Goal: Task Accomplishment & Management: Use online tool/utility

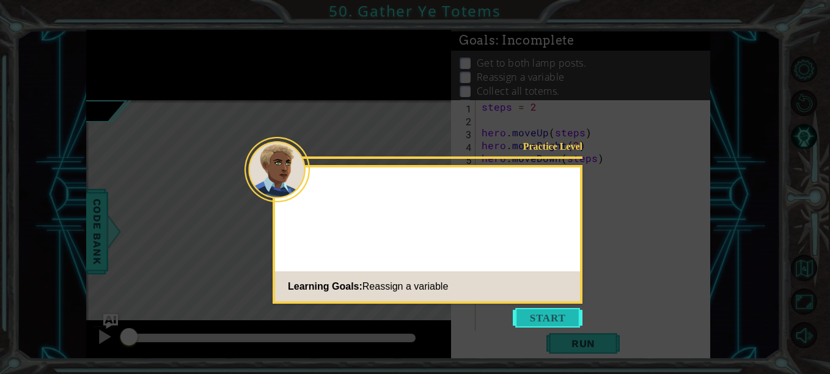
click at [533, 312] on button "Start" at bounding box center [548, 318] width 70 height 20
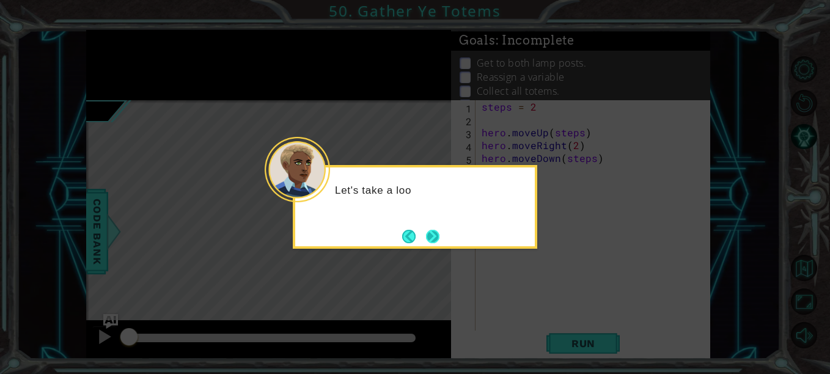
click at [436, 238] on button "Next" at bounding box center [432, 236] width 13 height 13
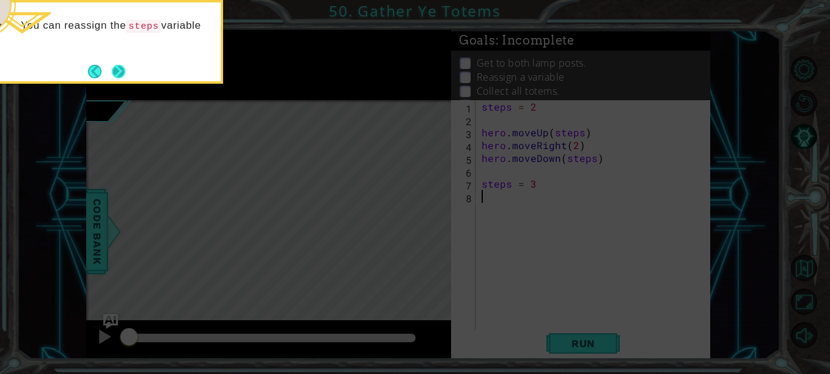
click at [112, 78] on button "Next" at bounding box center [118, 71] width 13 height 13
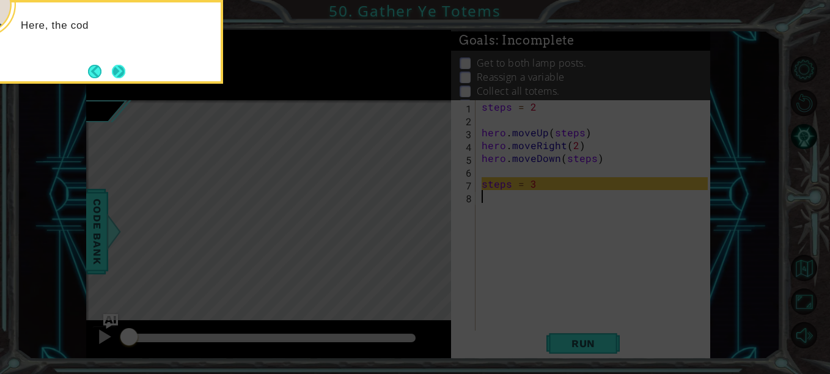
click at [125, 75] on button "Next" at bounding box center [118, 71] width 13 height 13
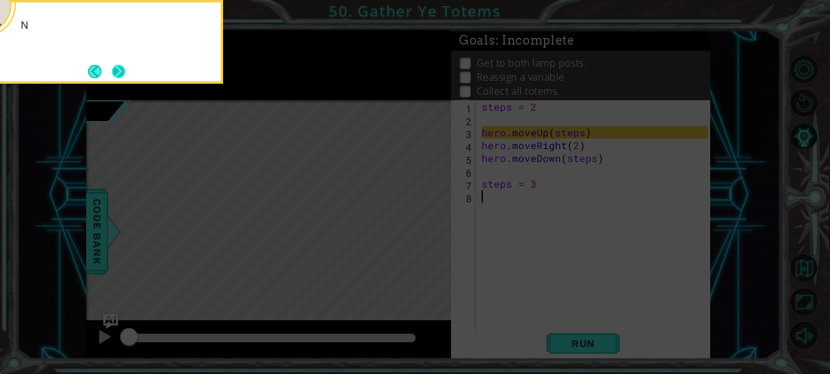
click at [123, 71] on button "Next" at bounding box center [118, 71] width 13 height 13
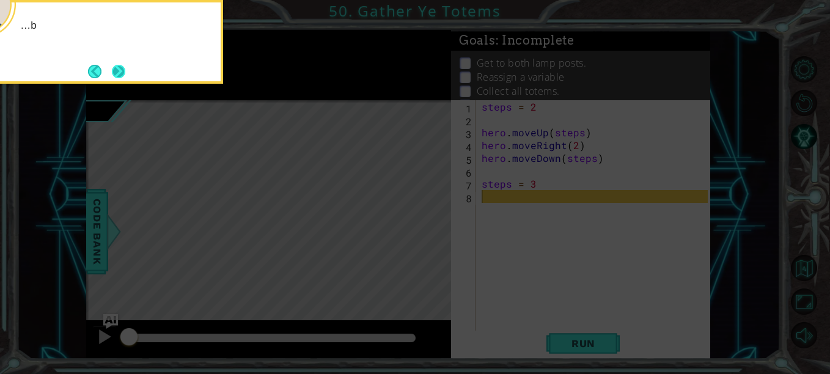
click at [121, 67] on button "Next" at bounding box center [118, 71] width 13 height 13
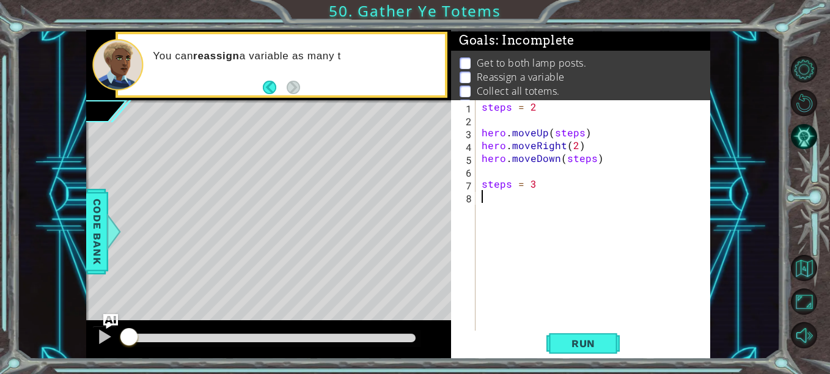
click at [292, 99] on div "You can reassign a variable as many t" at bounding box center [268, 65] width 365 height 70
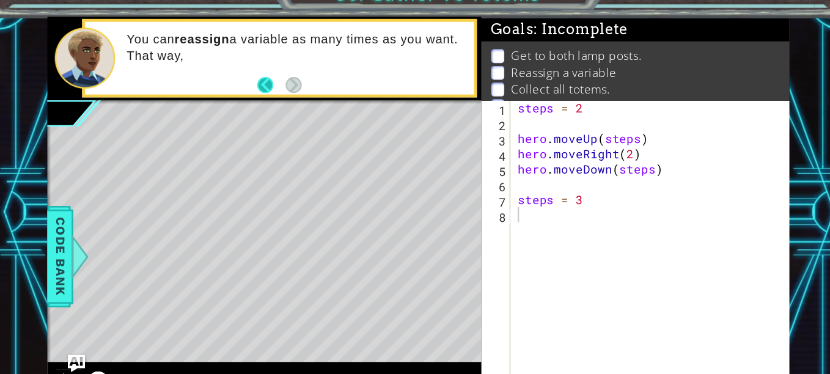
click at [270, 88] on button "Back" at bounding box center [275, 87] width 24 height 13
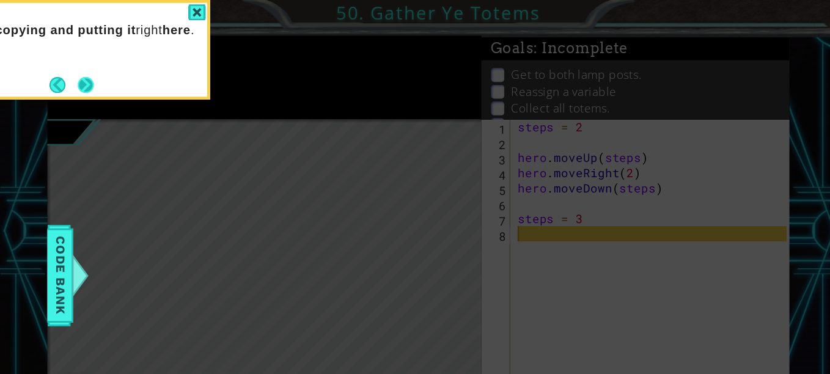
click at [118, 73] on button "Next" at bounding box center [118, 71] width 13 height 13
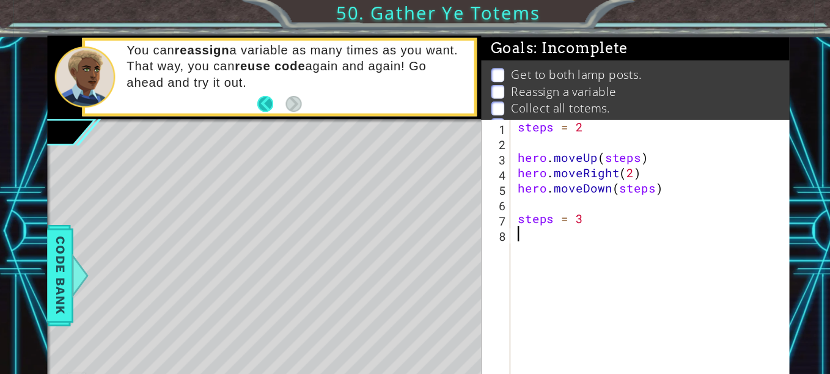
click at [263, 81] on button "Back" at bounding box center [275, 87] width 24 height 13
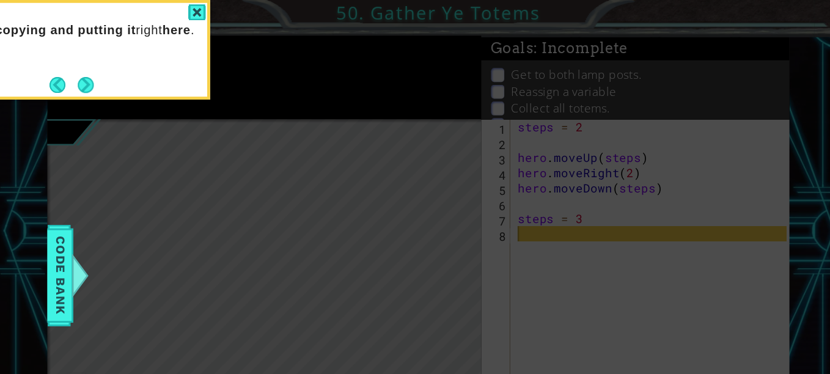
click at [130, 71] on div "...by copying and putting it right here ." at bounding box center [101, 42] width 245 height 84
click at [125, 72] on button "Next" at bounding box center [118, 71] width 13 height 13
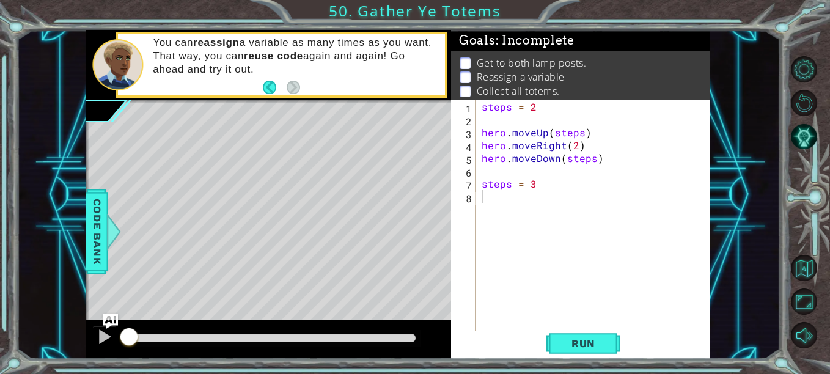
click at [274, 95] on footer at bounding box center [281, 87] width 37 height 18
click at [274, 89] on button "Back" at bounding box center [275, 87] width 24 height 13
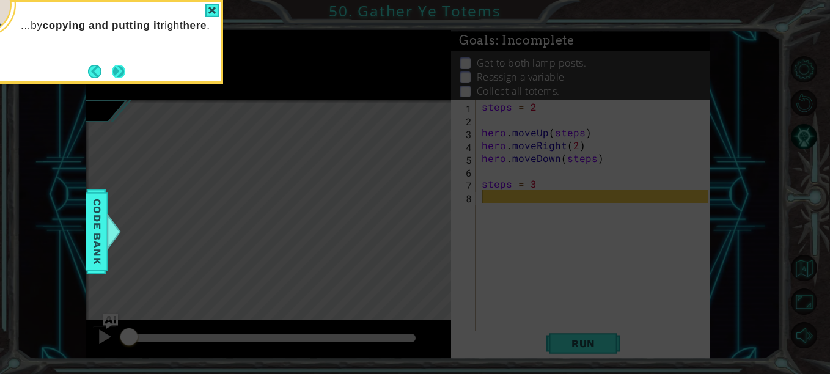
click at [120, 67] on button "Next" at bounding box center [118, 71] width 13 height 13
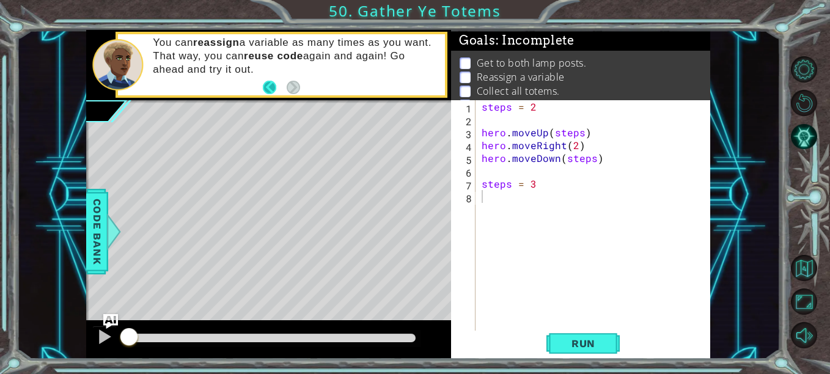
click at [272, 81] on button "Back" at bounding box center [275, 87] width 24 height 13
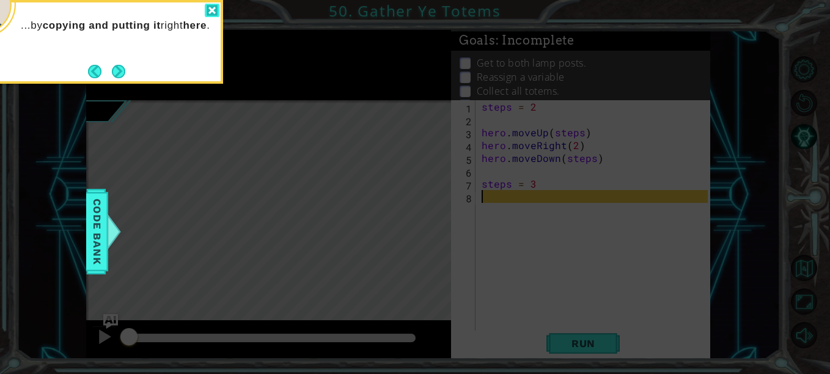
click at [217, 9] on div at bounding box center [212, 11] width 15 height 14
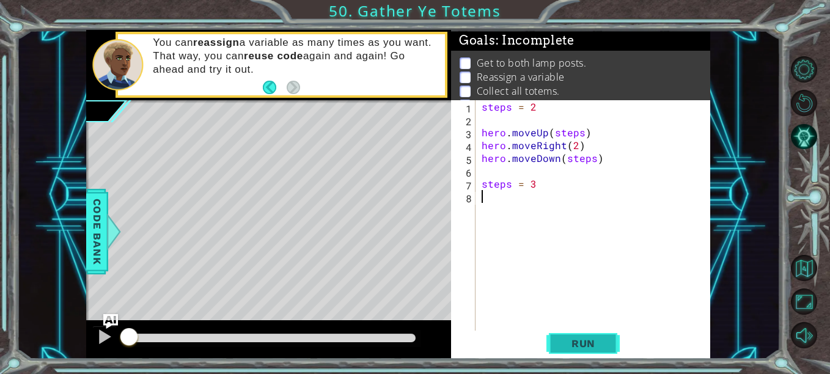
click at [579, 342] on span "Run" at bounding box center [583, 343] width 48 height 12
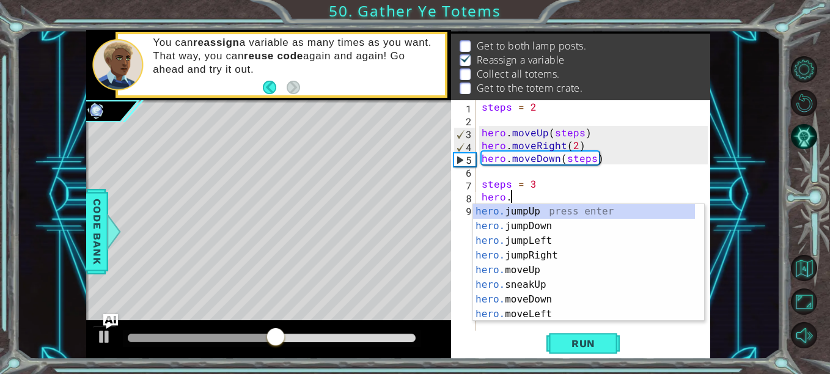
scroll to position [0, 1]
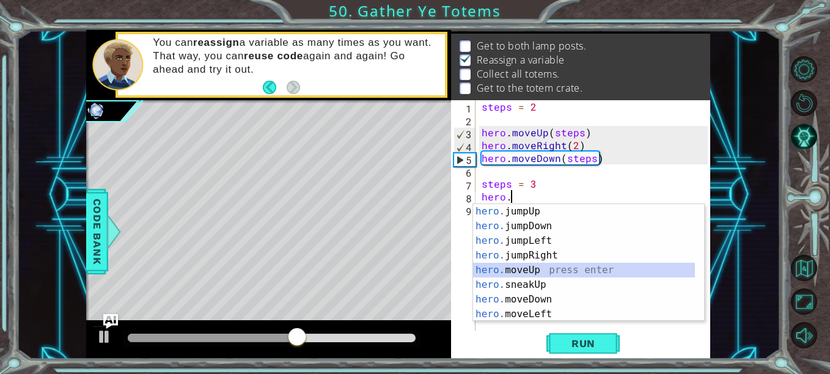
click at [555, 271] on div "hero. jumpUp press enter hero. jumpDown press enter hero. jumpLeft press enter …" at bounding box center [584, 277] width 222 height 147
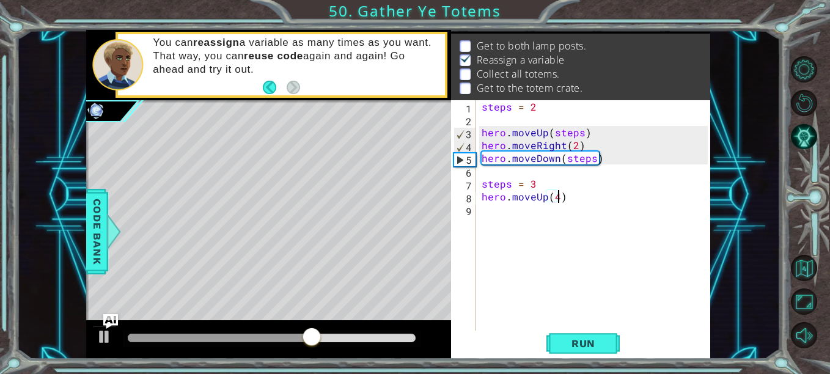
type textarea "hero.moveUp(4)"
click at [615, 196] on div "steps = 2 hero . moveUp ( steps ) hero . moveRight ( 2 ) hero . moveDown ( step…" at bounding box center [596, 228] width 235 height 257
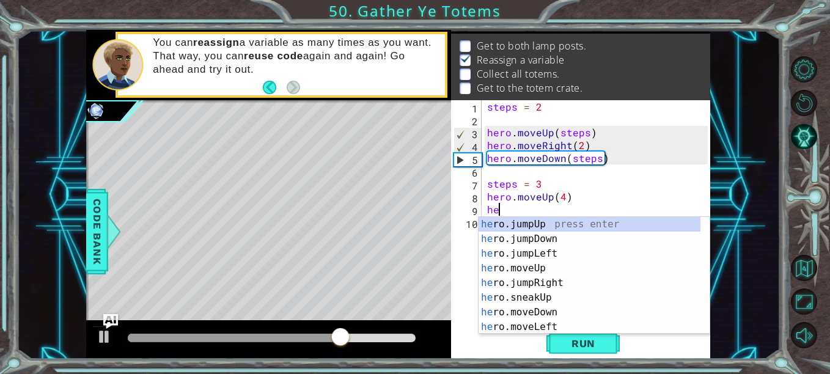
scroll to position [0, 1]
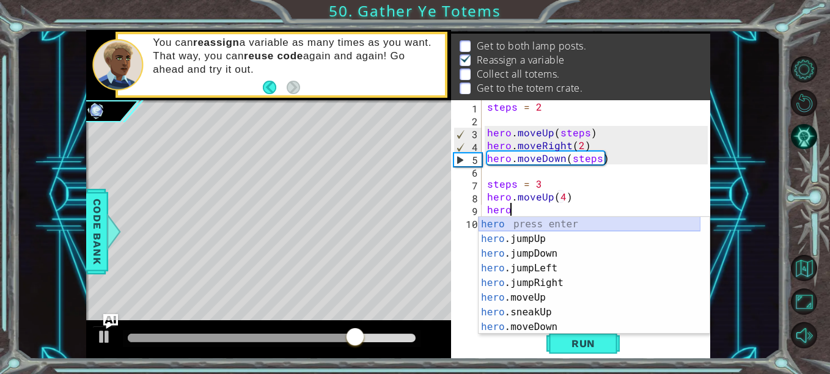
click at [606, 227] on div "hero press enter hero .jumpUp press enter hero .jumpDown press enter hero .jump…" at bounding box center [590, 290] width 222 height 147
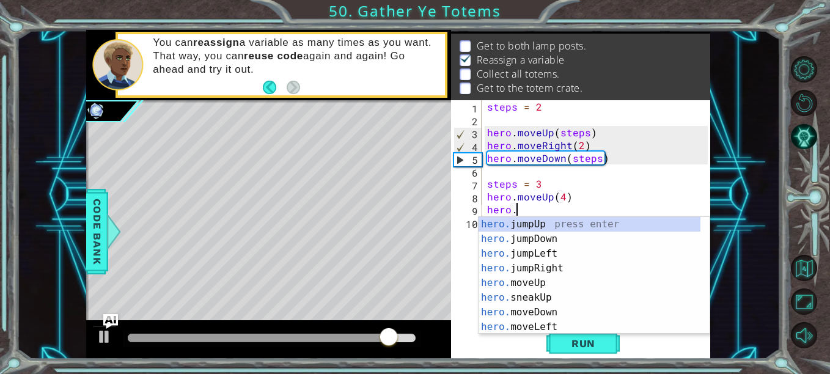
scroll to position [0, 2]
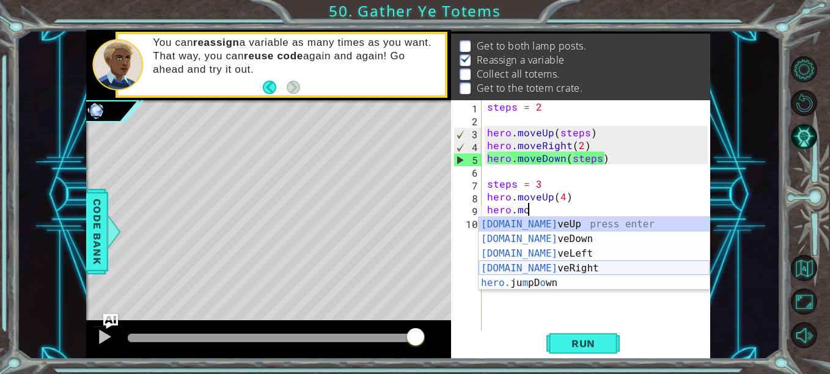
click at [584, 268] on div "[DOMAIN_NAME] veUp press enter [DOMAIN_NAME] veDown press enter [DOMAIN_NAME] v…" at bounding box center [594, 268] width 231 height 103
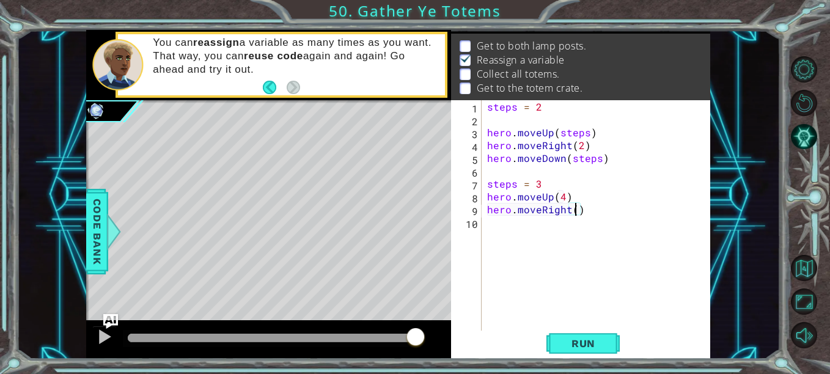
type textarea "hero.moveRight(2)"
click at [610, 224] on div "steps = 2 hero . moveUp ( steps ) hero . moveRight ( 2 ) hero . moveDown ( step…" at bounding box center [599, 228] width 229 height 257
click at [562, 196] on div "steps = 2 hero . moveUp ( steps ) hero . moveRight ( 2 ) hero . moveDown ( step…" at bounding box center [599, 228] width 229 height 257
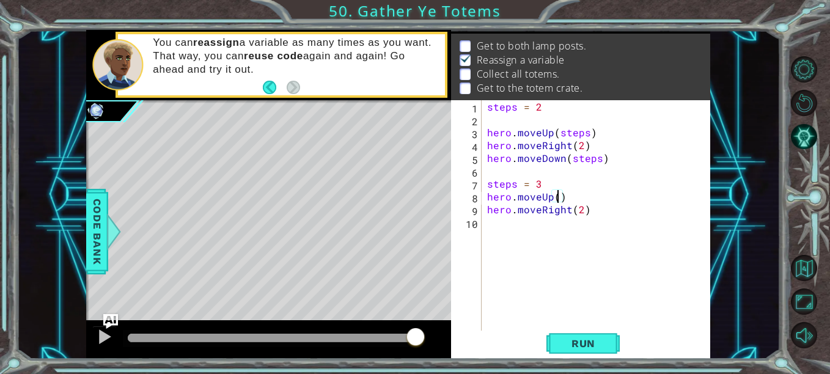
type textarea "hero.moveUp(3)"
click at [620, 220] on div "steps = 2 hero . moveUp ( steps ) hero . moveRight ( 2 ) hero . moveDown ( step…" at bounding box center [599, 228] width 229 height 257
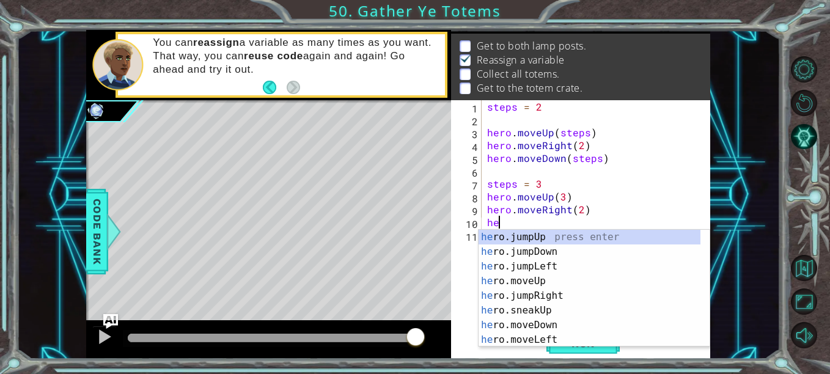
scroll to position [0, 1]
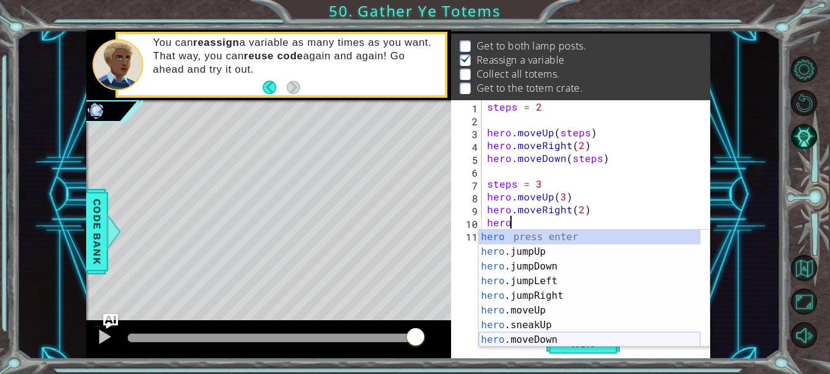
click at [543, 338] on div "hero press enter hero .jumpUp press enter hero .jumpDown press enter hero .jump…" at bounding box center [590, 303] width 222 height 147
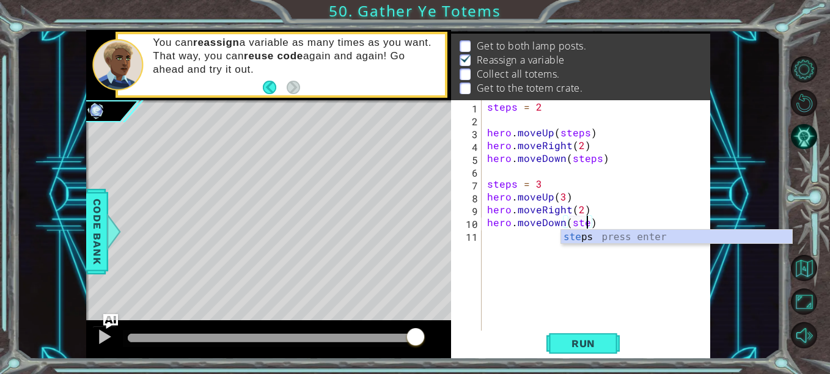
type textarea "hero.moveDown(steps)"
click at [592, 247] on div "steps = 2 hero . moveUp ( steps ) hero . moveRight ( 2 ) hero . moveDown ( step…" at bounding box center [599, 228] width 229 height 257
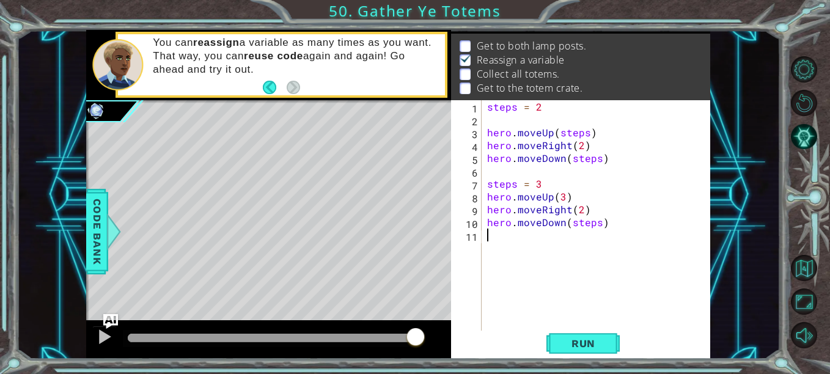
scroll to position [0, 0]
drag, startPoint x: 597, startPoint y: 293, endPoint x: 575, endPoint y: 339, distance: 51.4
click at [575, 339] on div "1 2 3 4 5 6 7 8 9 10 11 steps = 2 hero . moveUp ( steps ) hero . moveRight ( 2 …" at bounding box center [580, 229] width 259 height 259
click at [575, 339] on span "Run" at bounding box center [583, 343] width 48 height 12
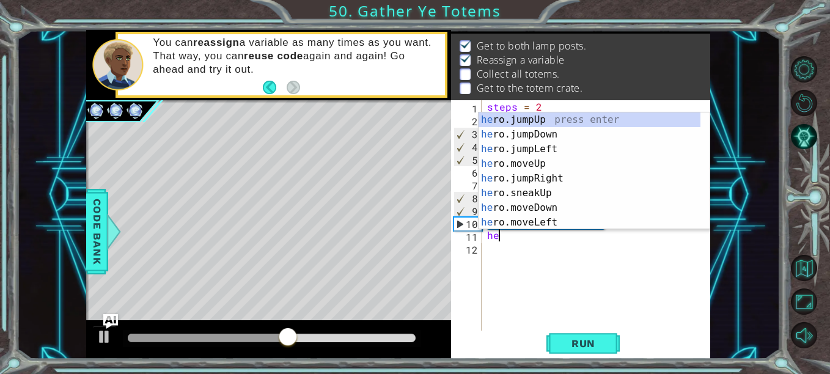
scroll to position [0, 1]
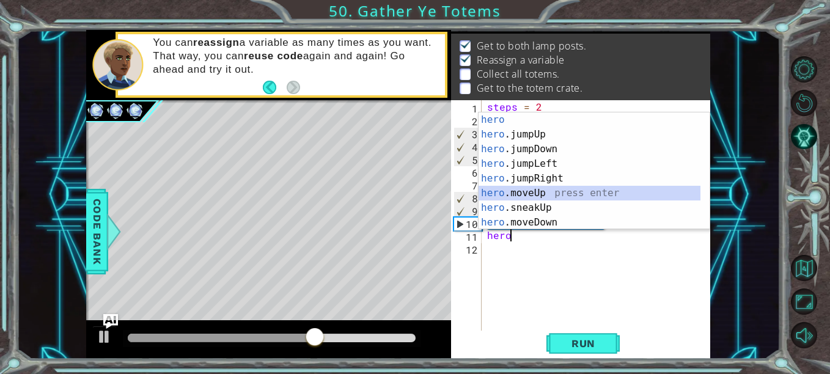
click at [559, 194] on div "hero press enter hero .jumpUp press enter hero .jumpDown press enter hero .jump…" at bounding box center [590, 185] width 222 height 147
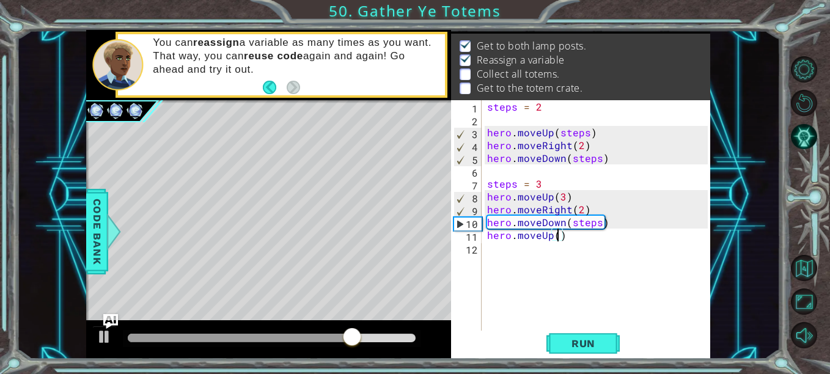
type textarea "hero.moveUp(4)"
click at [595, 239] on div "steps = 2 hero . moveUp ( steps ) hero . moveRight ( 2 ) hero . moveDown ( step…" at bounding box center [599, 228] width 229 height 257
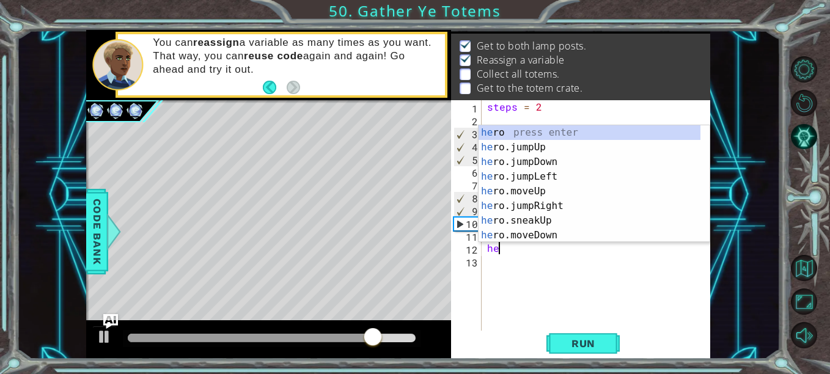
type textarea "her"
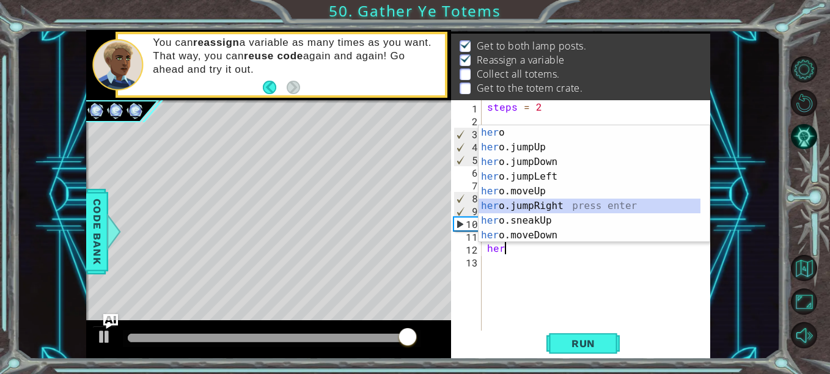
click at [565, 212] on div "her o press enter her o.jumpUp press enter her o.jumpDown press enter her o.jum…" at bounding box center [590, 198] width 222 height 147
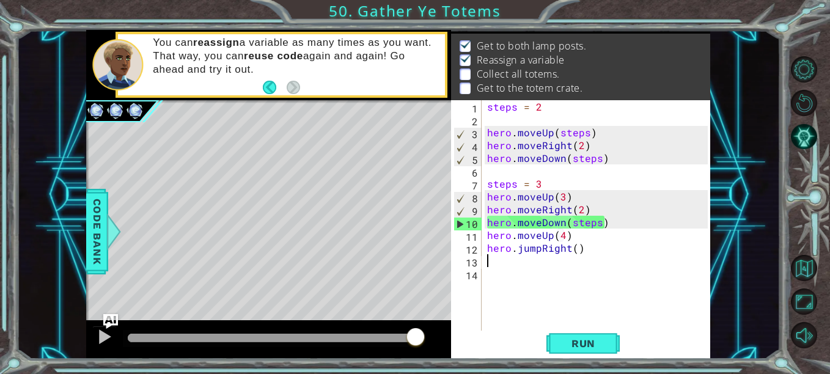
click at [540, 251] on div "steps = 2 hero . moveUp ( steps ) hero . moveRight ( 2 ) hero . moveDown ( step…" at bounding box center [599, 228] width 229 height 257
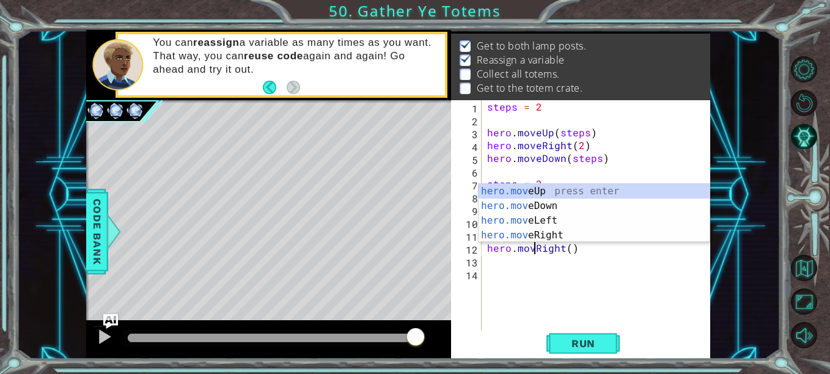
scroll to position [0, 4]
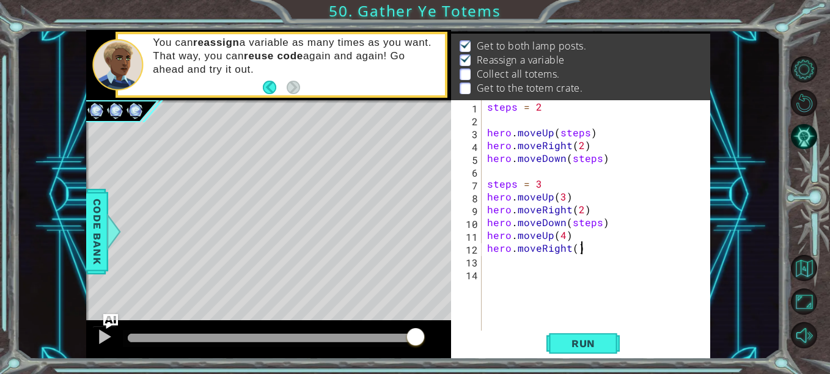
click at [608, 251] on div "steps = 2 hero . moveUp ( steps ) hero . moveRight ( 2 ) hero . moveDown ( step…" at bounding box center [599, 228] width 229 height 257
click at [576, 252] on div "steps = 2 hero . moveUp ( steps ) hero . moveRight ( 2 ) hero . moveDown ( step…" at bounding box center [599, 228] width 229 height 257
type textarea "hero.moveRight(2)"
click at [632, 272] on div "steps = 2 hero . moveUp ( steps ) hero . moveRight ( 2 ) hero . moveDown ( step…" at bounding box center [599, 228] width 229 height 257
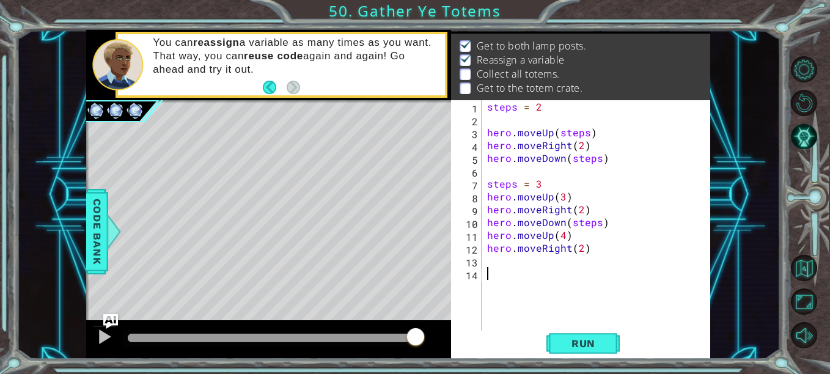
scroll to position [0, 0]
click at [508, 270] on div "steps = 2 hero . moveUp ( steps ) hero . moveRight ( 2 ) hero . moveDown ( step…" at bounding box center [599, 228] width 229 height 257
click at [498, 257] on div "steps = 2 hero . moveUp ( steps ) hero . moveRight ( 2 ) hero . moveDown ( step…" at bounding box center [599, 228] width 229 height 257
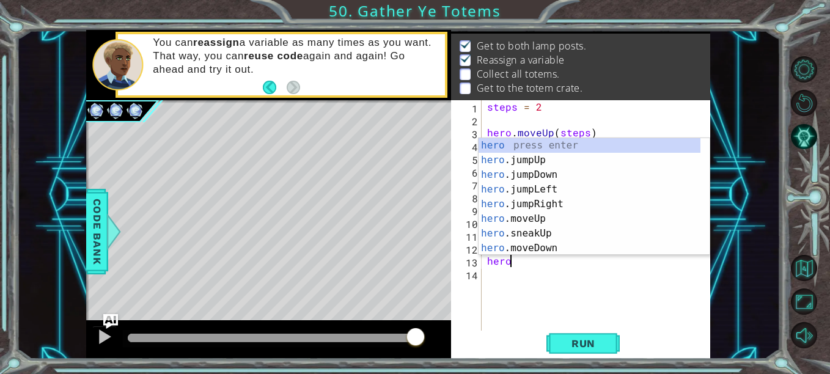
scroll to position [0, 1]
click at [531, 247] on div "hero press enter hero .jumpUp press enter hero .jumpDown press enter hero .jump…" at bounding box center [590, 211] width 222 height 147
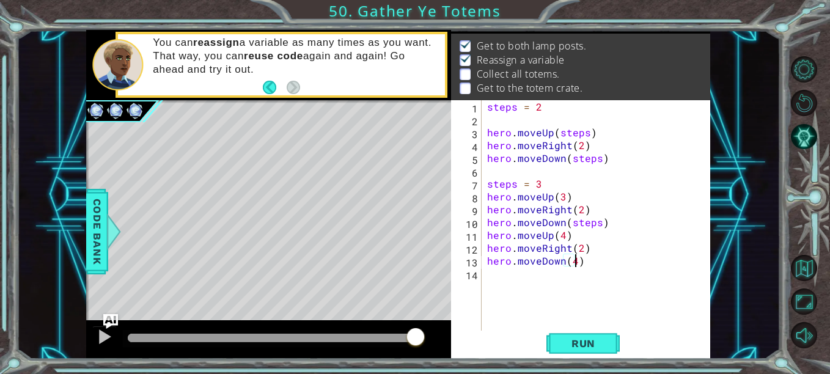
scroll to position [0, 6]
type textarea "hero.moveDown(4)"
click at [586, 345] on span "Run" at bounding box center [583, 343] width 48 height 12
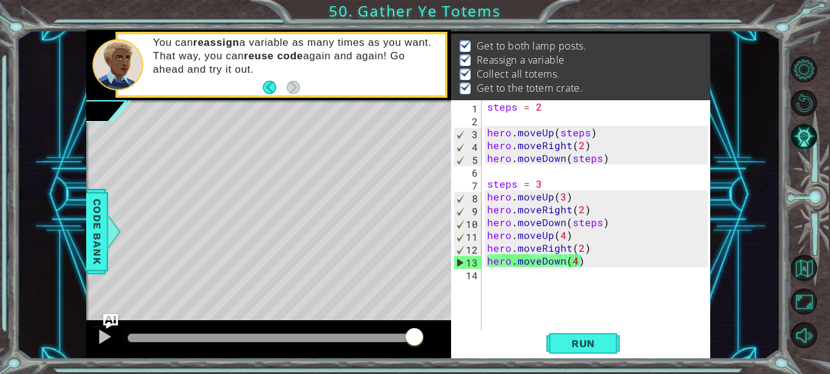
drag, startPoint x: 394, startPoint y: 340, endPoint x: 465, endPoint y: 347, distance: 71.2
click at [465, 347] on div "1 ההההההההההההההההההההההההההההההההההההההההההההההההההההההההההההההההההההההההההההה…" at bounding box center [398, 194] width 624 height 329
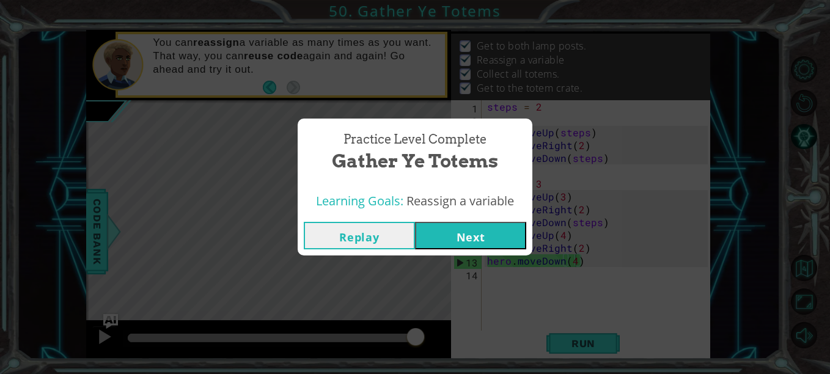
click at [468, 240] on button "Next" at bounding box center [470, 236] width 111 height 28
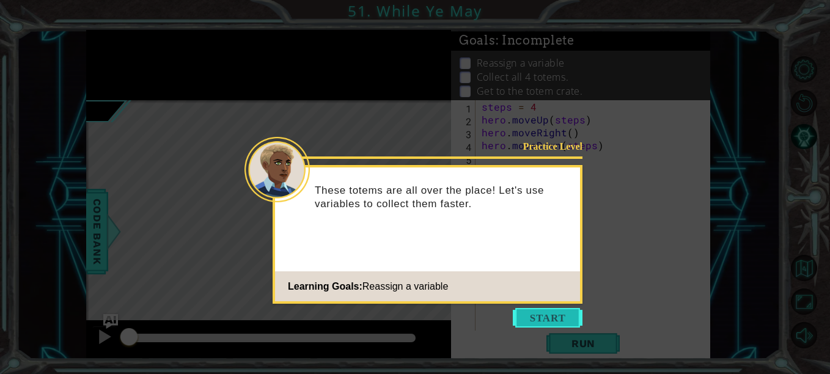
click at [550, 311] on button "Start" at bounding box center [548, 318] width 70 height 20
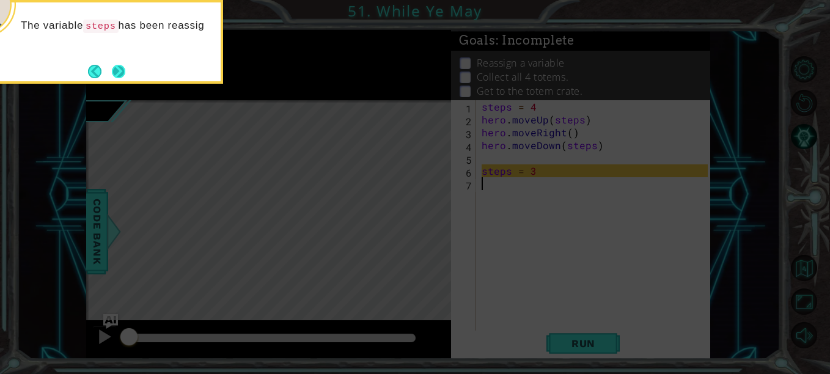
click at [123, 65] on button "Next" at bounding box center [118, 71] width 13 height 13
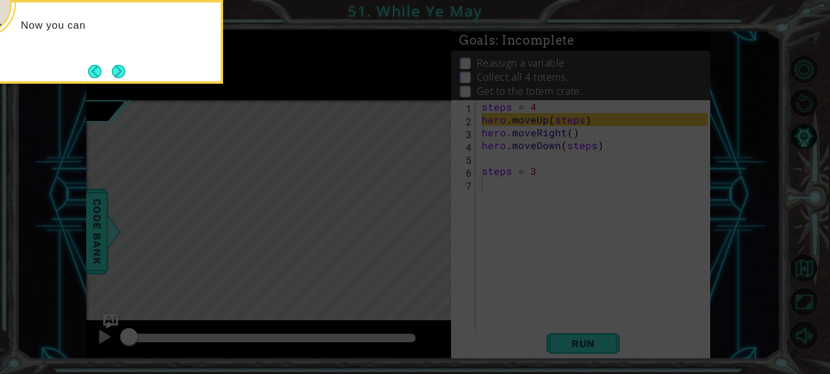
click at [123, 65] on button "Next" at bounding box center [118, 71] width 13 height 13
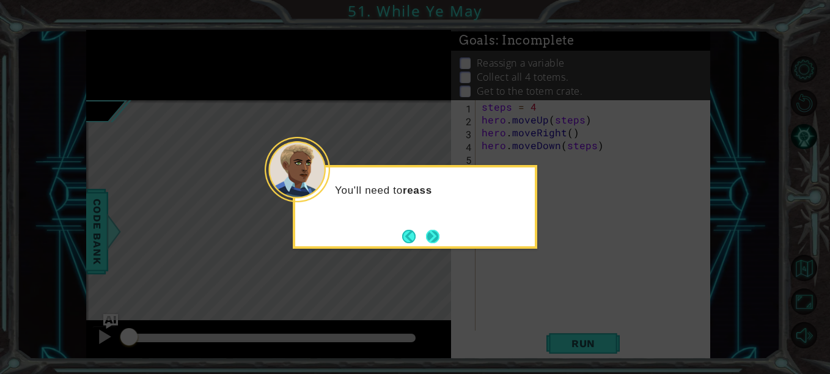
click at [440, 243] on button "Next" at bounding box center [433, 236] width 14 height 14
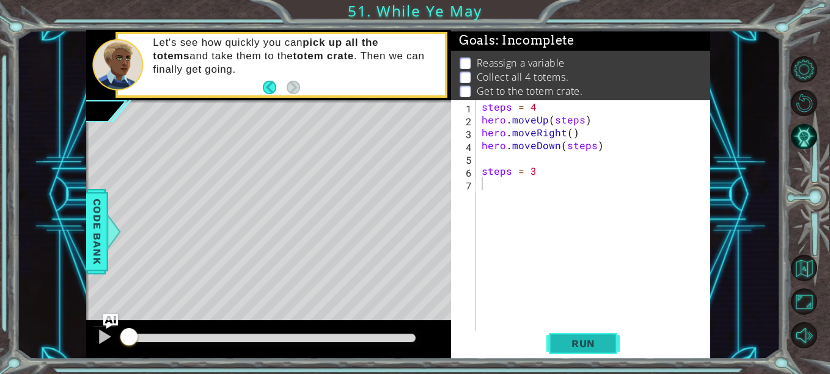
click at [591, 334] on button "Run" at bounding box center [583, 344] width 73 height 26
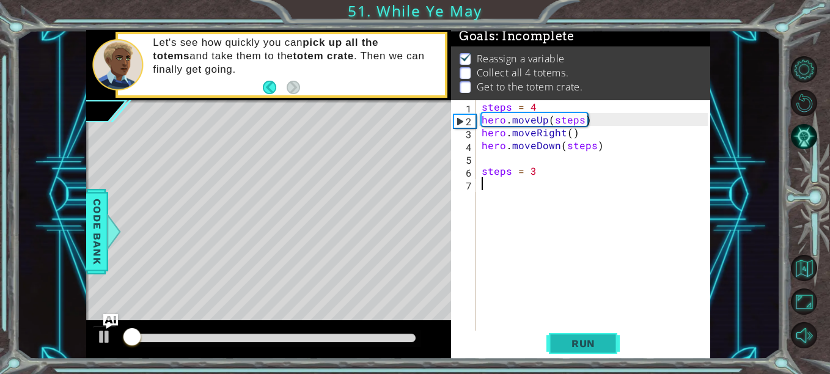
scroll to position [10, 0]
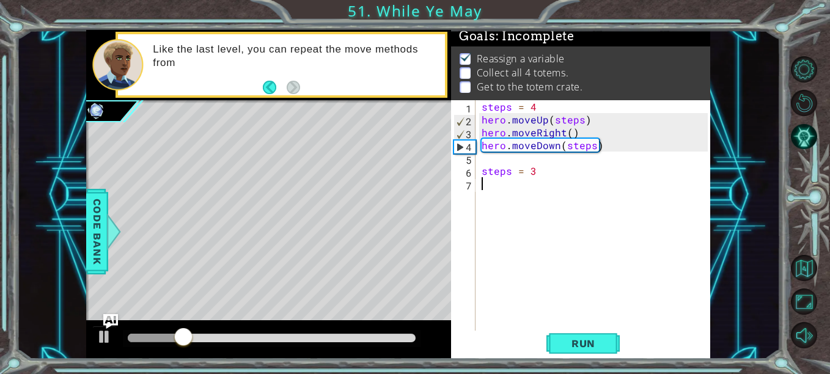
type textarea "e"
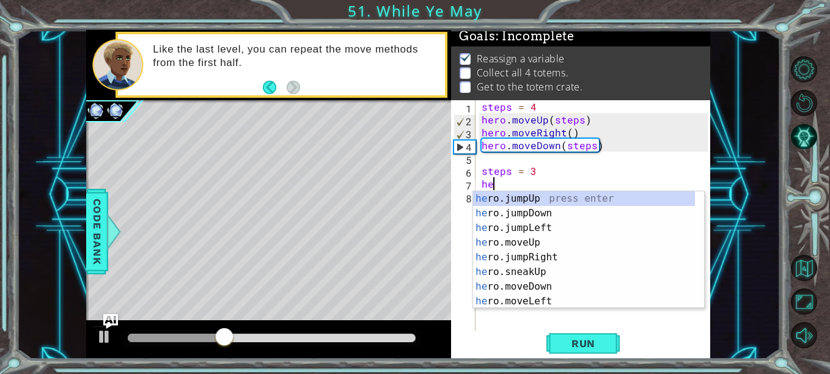
scroll to position [0, 1]
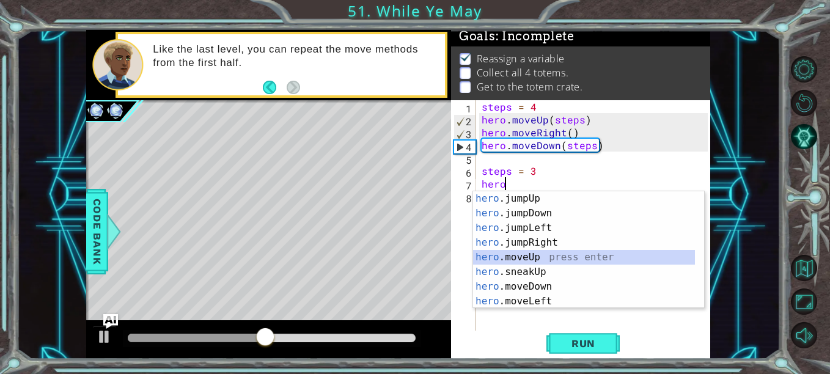
click at [564, 253] on div "hero .jumpUp press enter hero .jumpDown press enter hero .jumpLeft press enter …" at bounding box center [584, 264] width 222 height 147
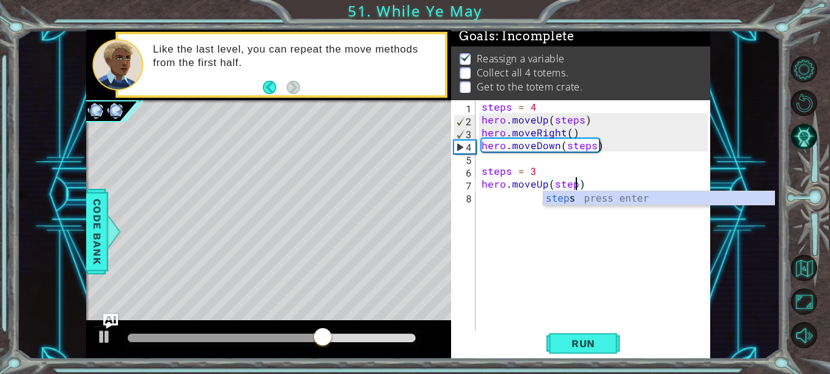
type textarea "hero.moveUp(steps)"
click at [603, 185] on div "steps = 4 hero . moveUp ( steps ) hero . moveRight ( ) hero . moveDown ( steps …" at bounding box center [596, 228] width 235 height 257
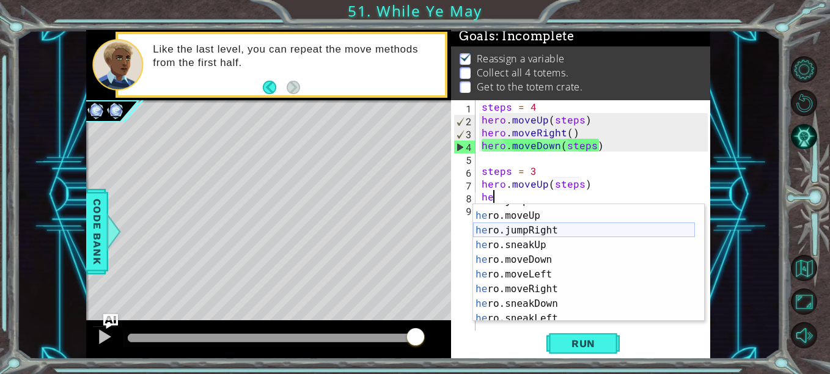
scroll to position [43, 0]
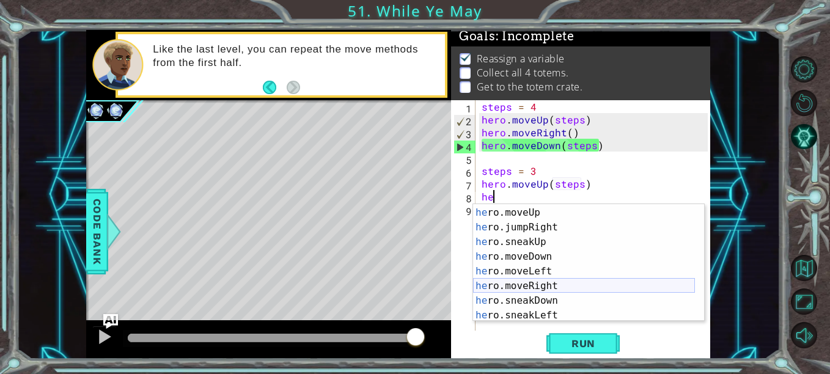
click at [573, 287] on div "he ro.jumpLeft press enter he ro.moveUp press enter he ro.jumpRight press enter…" at bounding box center [584, 264] width 222 height 147
type textarea "hero.moveRight(1)"
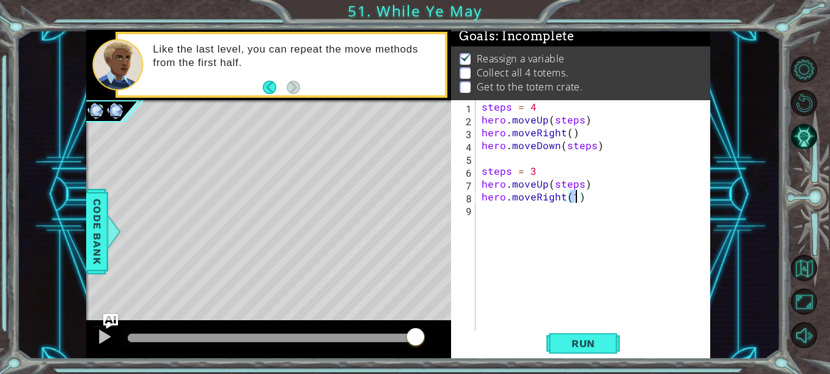
click at [603, 211] on div "steps = 4 hero . moveUp ( steps ) hero . moveRight ( ) hero . moveDown ( steps …" at bounding box center [596, 228] width 235 height 257
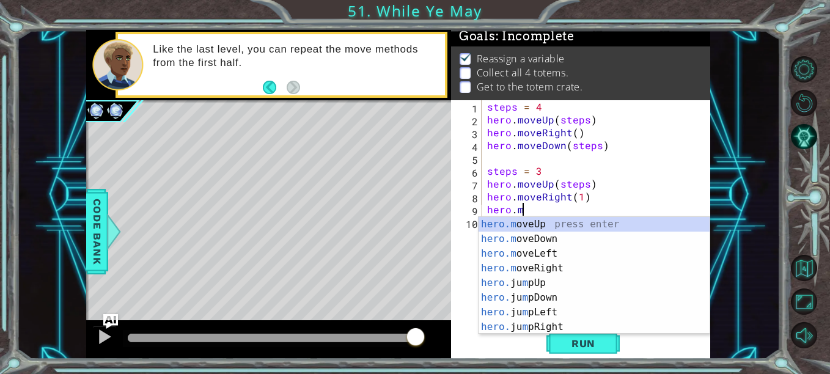
scroll to position [0, 2]
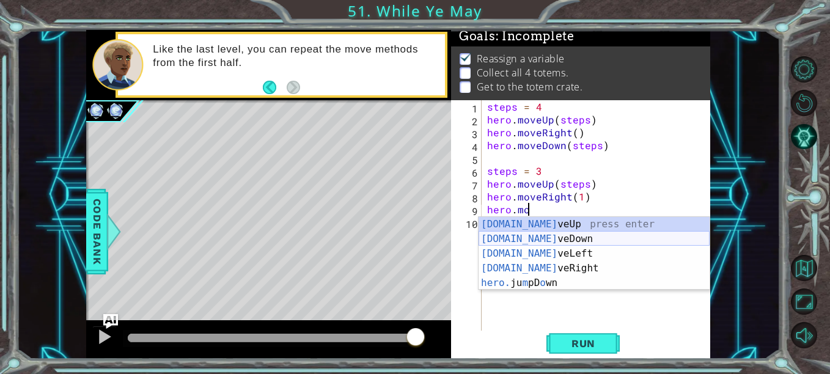
click at [564, 240] on div "[DOMAIN_NAME] veUp press enter [DOMAIN_NAME] veDown press enter [DOMAIN_NAME] v…" at bounding box center [594, 268] width 231 height 103
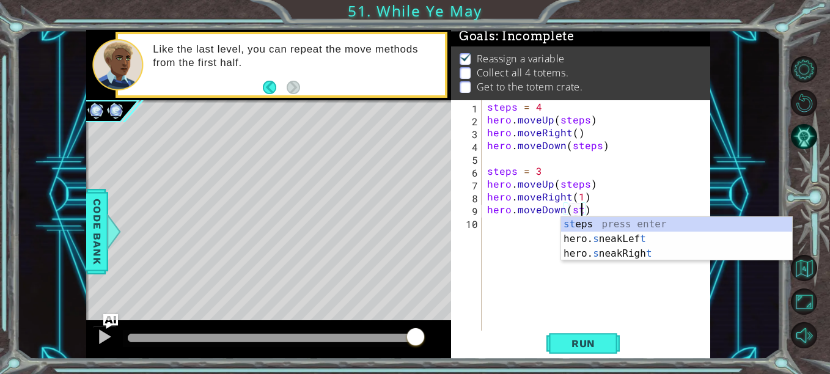
scroll to position [0, 6]
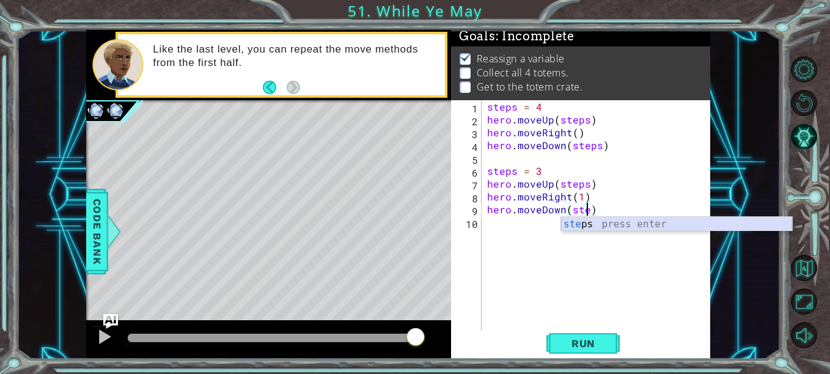
click at [587, 228] on div "ste ps press enter" at bounding box center [676, 239] width 231 height 44
type textarea "hero.moveDown(steps)"
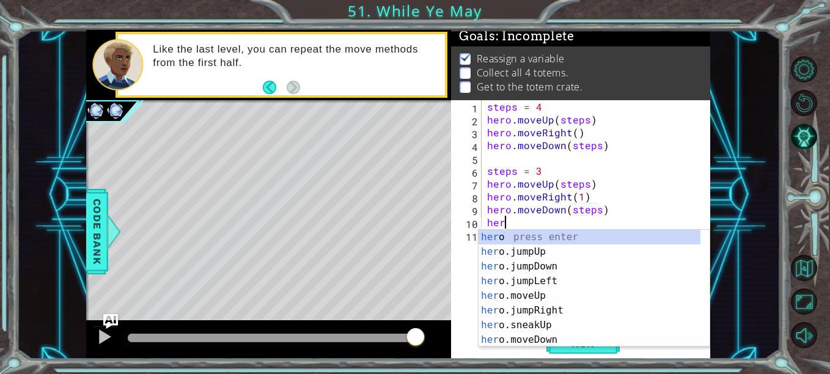
scroll to position [0, 1]
click at [576, 290] on div "her o press enter her o.jumpUp press enter her o.jumpDown press enter her o.jum…" at bounding box center [590, 303] width 222 height 147
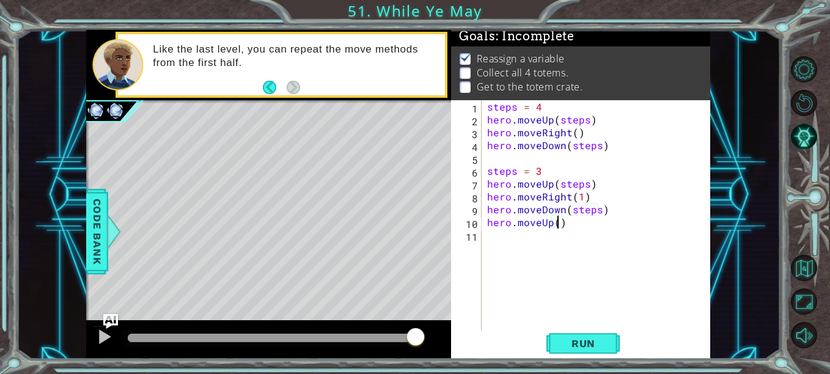
type textarea "hero.moveUp(2)"
click at [639, 240] on div "steps = 4 hero . moveUp ( steps ) hero . moveRight ( ) hero . moveDown ( steps …" at bounding box center [599, 228] width 229 height 257
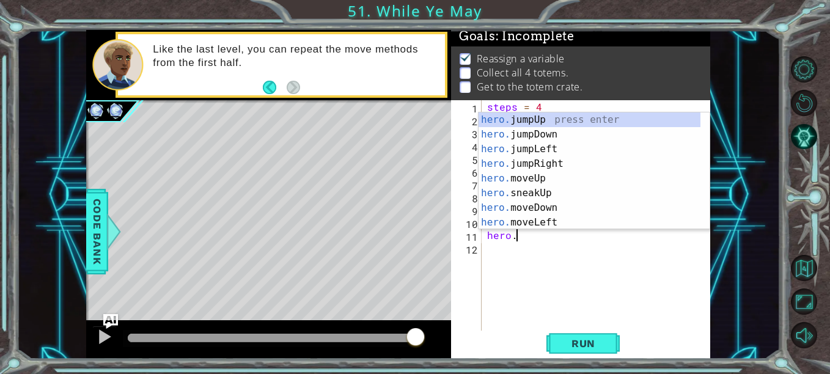
scroll to position [0, 2]
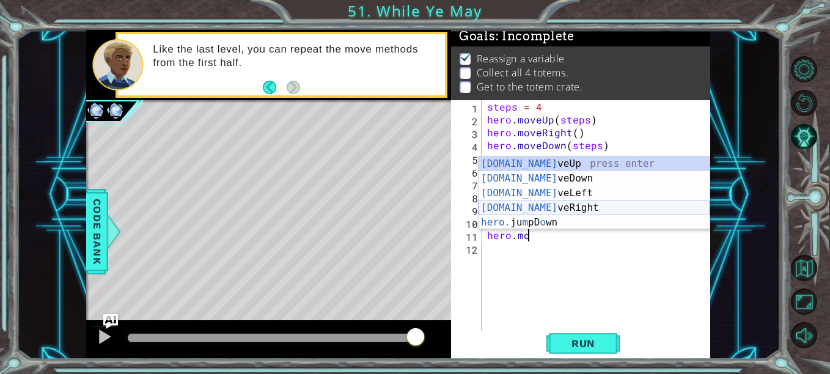
click at [611, 208] on div "[DOMAIN_NAME] veUp press enter [DOMAIN_NAME] veDown press enter [DOMAIN_NAME] v…" at bounding box center [594, 207] width 231 height 103
type textarea "hero.moveRight(1)"
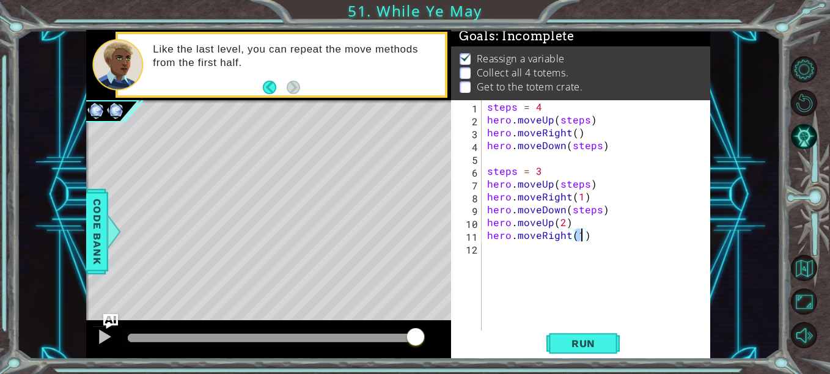
click at [632, 235] on div "steps = 4 hero . moveUp ( steps ) hero . moveRight ( ) hero . moveDown ( steps …" at bounding box center [599, 228] width 229 height 257
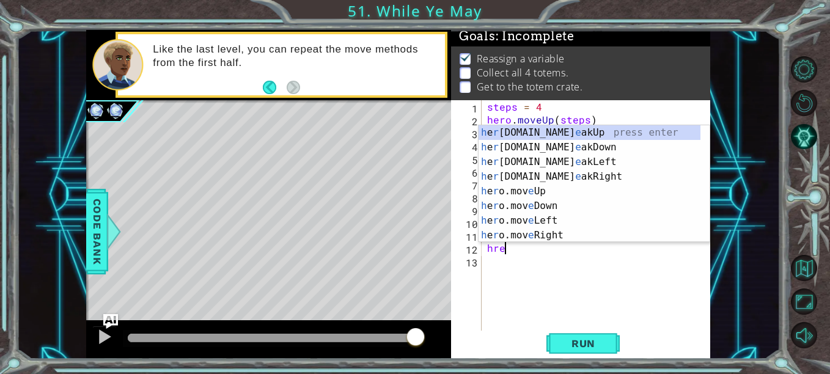
scroll to position [0, 0]
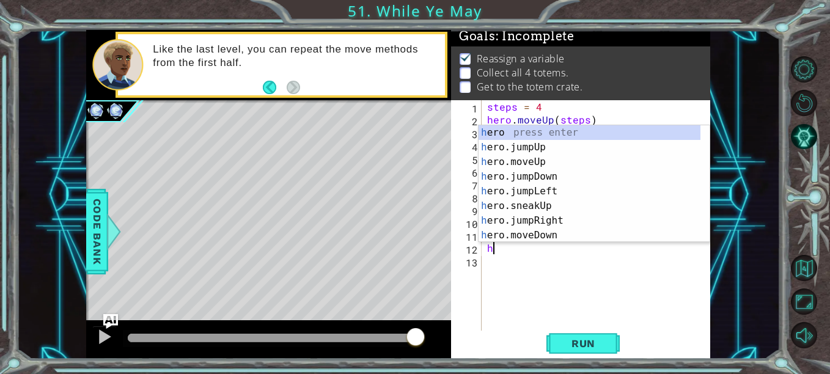
type textarea "her"
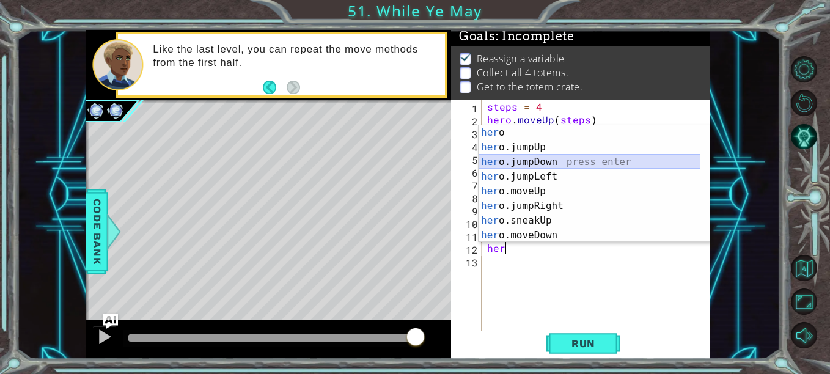
click at [579, 164] on div "her o press enter her o.jumpUp press enter her o.jumpDown press enter her o.jum…" at bounding box center [590, 198] width 222 height 147
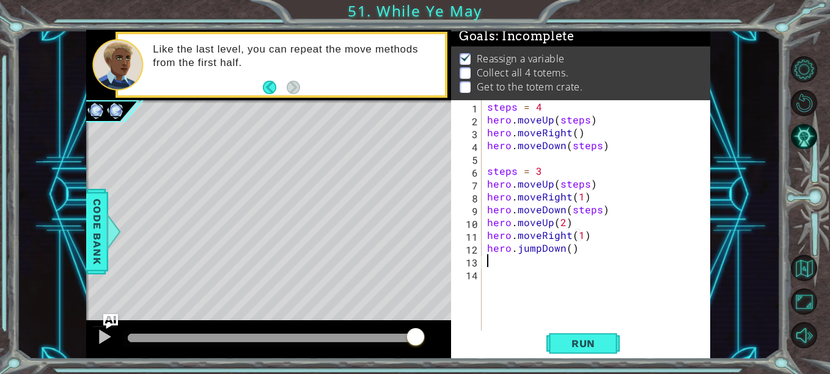
click at [570, 252] on div "steps = 4 hero . moveUp ( steps ) hero . moveRight ( ) hero . moveDown ( steps …" at bounding box center [599, 228] width 229 height 257
click at [542, 250] on div "steps = 4 hero . moveUp ( steps ) hero . moveRight ( ) hero . moveDown ( steps …" at bounding box center [599, 228] width 229 height 257
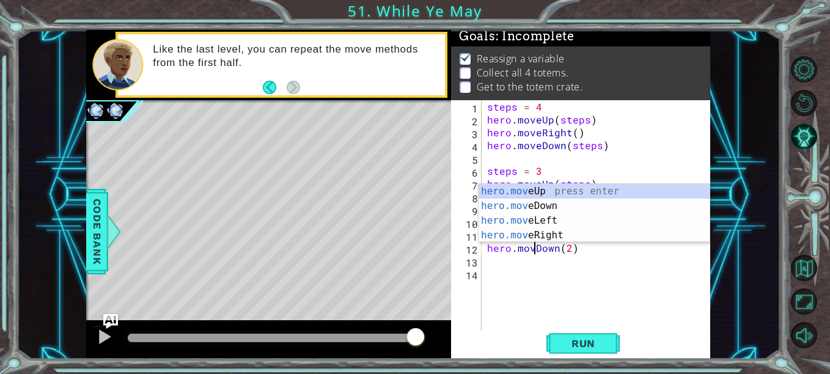
type textarea "hero.moveDown(2)"
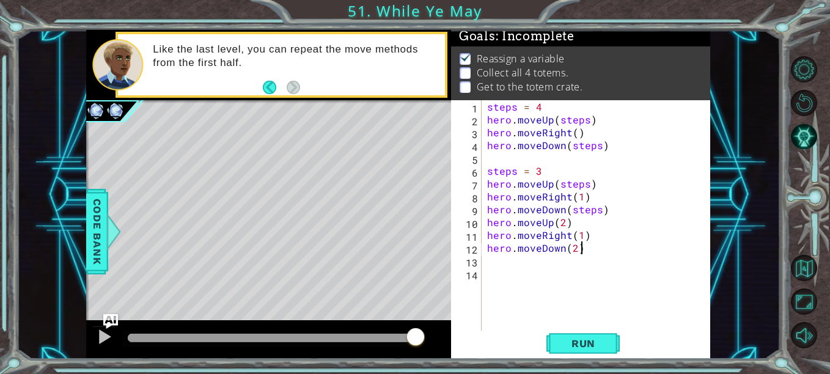
click at [601, 252] on div "steps = 4 hero . moveUp ( steps ) hero . moveRight ( ) hero . moveDown ( steps …" at bounding box center [599, 228] width 229 height 257
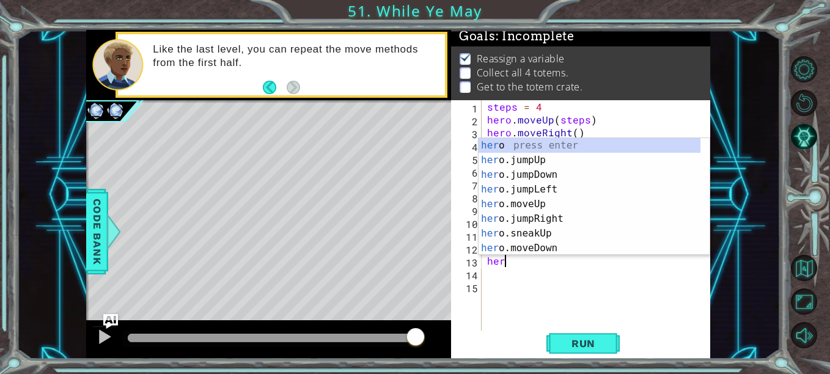
scroll to position [0, 1]
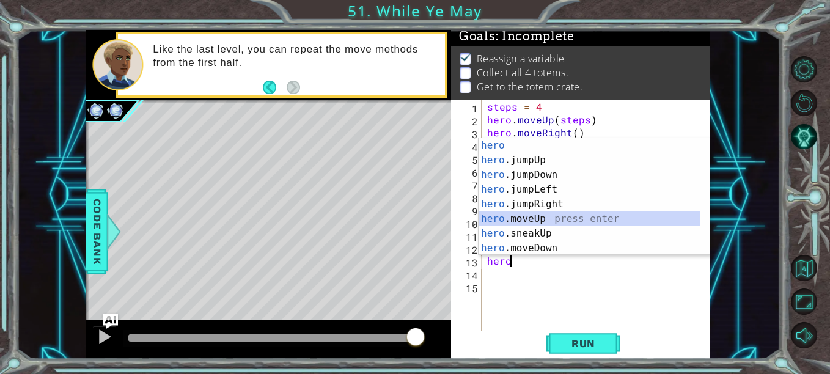
click at [569, 216] on div "hero press enter hero .jumpUp press enter hero .jumpDown press enter hero .jump…" at bounding box center [590, 211] width 222 height 147
type textarea "hero.moveUp(1)"
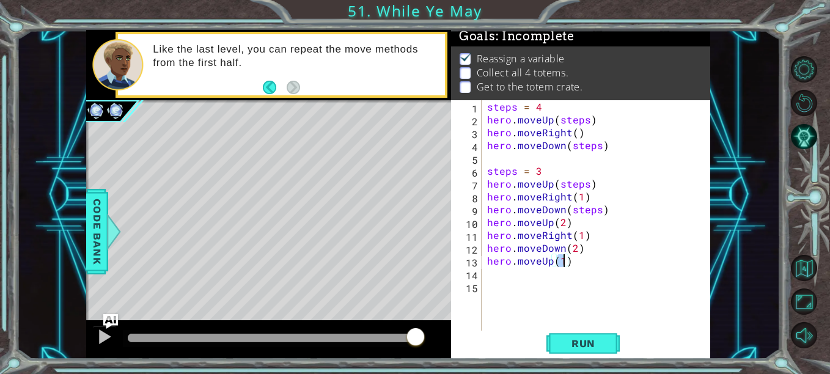
click at [614, 268] on div "steps = 4 hero . moveUp ( steps ) hero . moveRight ( ) hero . moveDown ( steps …" at bounding box center [599, 228] width 229 height 257
click at [565, 265] on div "steps = 4 hero . moveUp ( steps ) hero . moveRight ( ) hero . moveDown ( steps …" at bounding box center [599, 228] width 229 height 257
type textarea "hero.moveUp(2)"
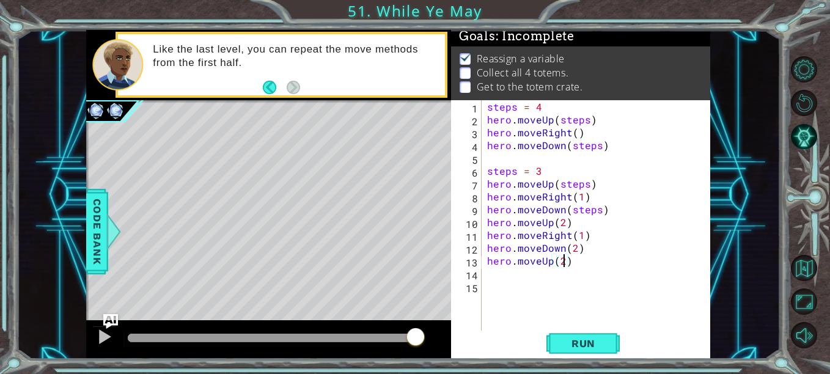
click at [565, 265] on div "steps = 4 hero . moveUp ( steps ) hero . moveRight ( ) hero . moveDown ( steps …" at bounding box center [599, 228] width 229 height 257
click at [567, 265] on div "steps = 4 hero . moveUp ( steps ) hero . moveRight ( ) hero . moveDown ( steps …" at bounding box center [599, 228] width 229 height 257
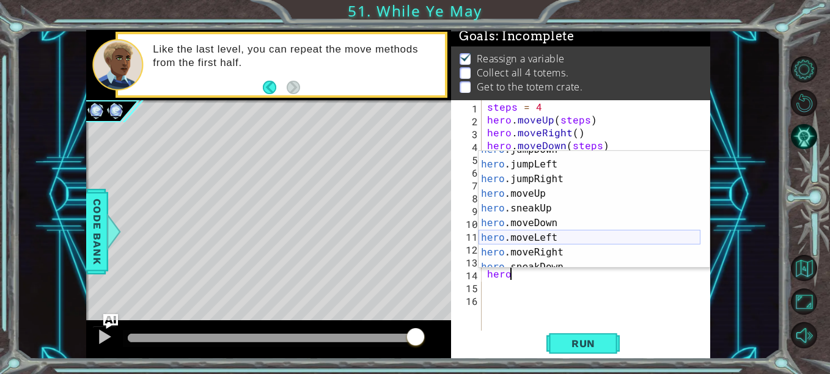
scroll to position [89, 0]
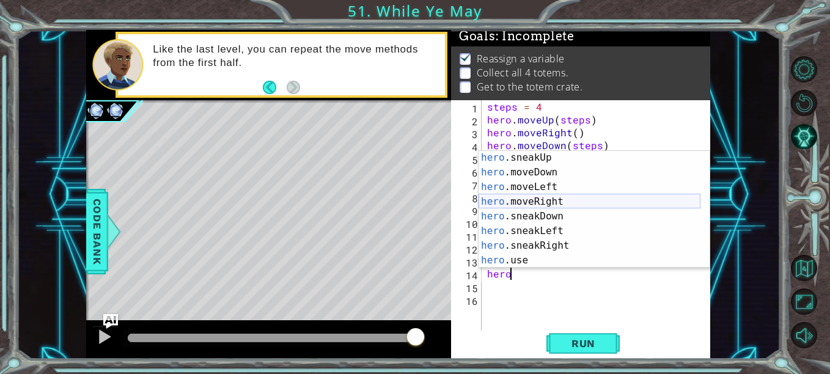
click at [567, 200] on div "hero .sneakUp press enter hero .moveDown press enter hero .moveLeft press enter…" at bounding box center [590, 223] width 222 height 147
type textarea "hero.moveRight(1)"
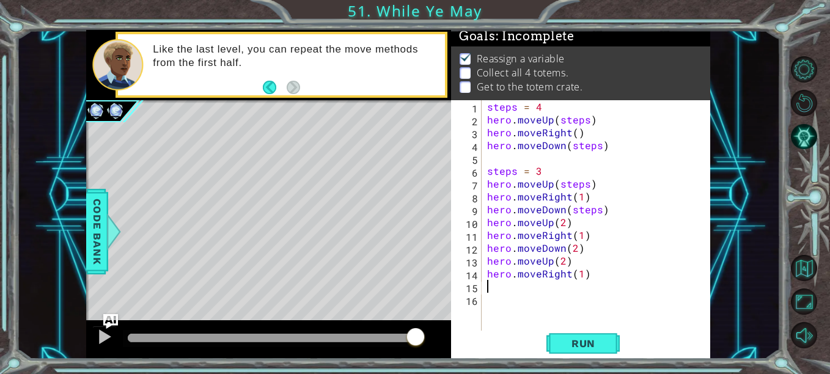
click at [614, 281] on div "steps = 4 hero . moveUp ( steps ) hero . moveRight ( ) hero . moveDown ( steps …" at bounding box center [599, 228] width 229 height 257
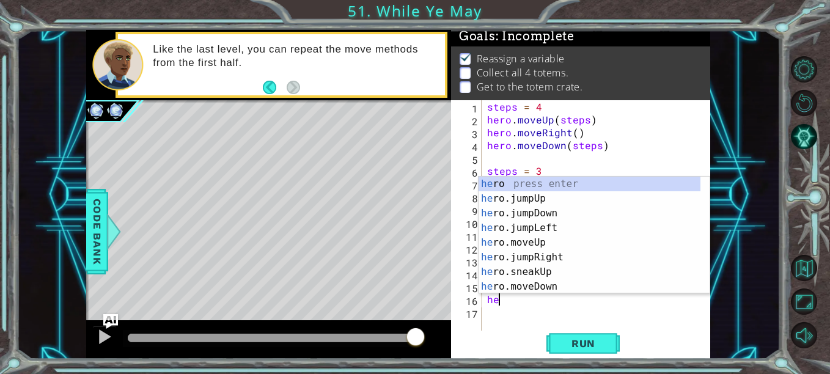
type textarea "hero"
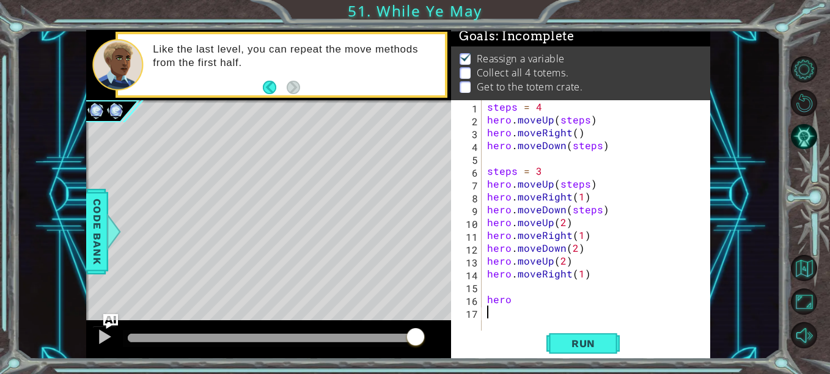
click at [584, 329] on div "steps = 4 hero . moveUp ( steps ) hero . moveRight ( ) hero . moveDown ( steps …" at bounding box center [599, 228] width 229 height 257
click at [589, 347] on span "Run" at bounding box center [583, 343] width 48 height 12
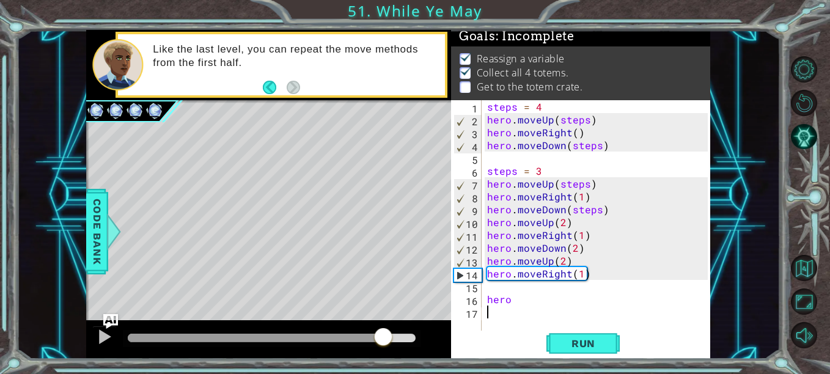
click at [388, 335] on div at bounding box center [272, 338] width 288 height 9
drag, startPoint x: 386, startPoint y: 334, endPoint x: 345, endPoint y: 333, distance: 41.6
click at [345, 334] on div at bounding box center [240, 338] width 224 height 9
drag, startPoint x: 570, startPoint y: 265, endPoint x: 471, endPoint y: 261, distance: 99.1
click at [471, 261] on div "1 2 3 4 5 6 7 8 9 10 11 12 13 14 15 16 17 steps = 4 hero . moveUp ( steps ) her…" at bounding box center [579, 215] width 257 height 231
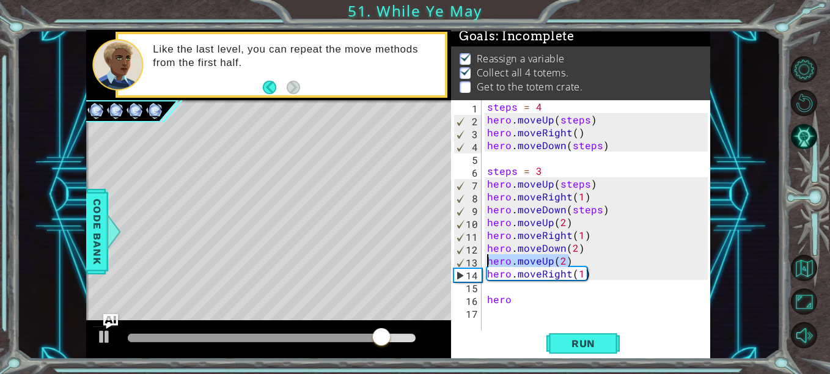
type textarea "hero.moveUp(2)"
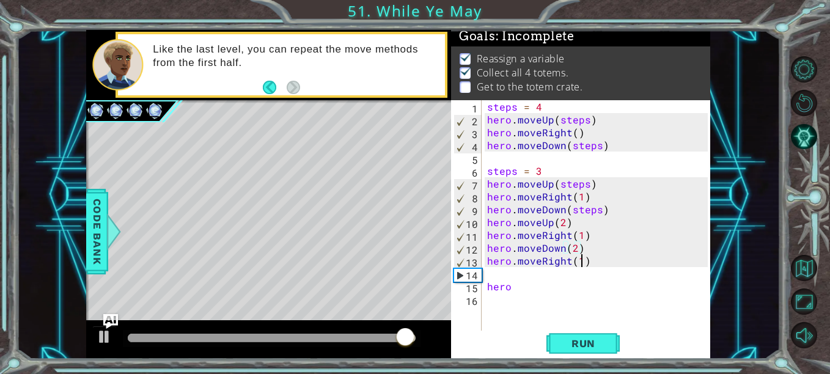
click at [583, 266] on div "steps = 4 hero . moveUp ( steps ) hero . moveRight ( ) hero . moveDown ( steps …" at bounding box center [599, 228] width 229 height 257
click at [598, 252] on div "steps = 4 hero . moveUp ( steps ) hero . moveRight ( ) hero . moveDown ( steps …" at bounding box center [599, 228] width 229 height 257
type textarea "hero.moveDown(2)"
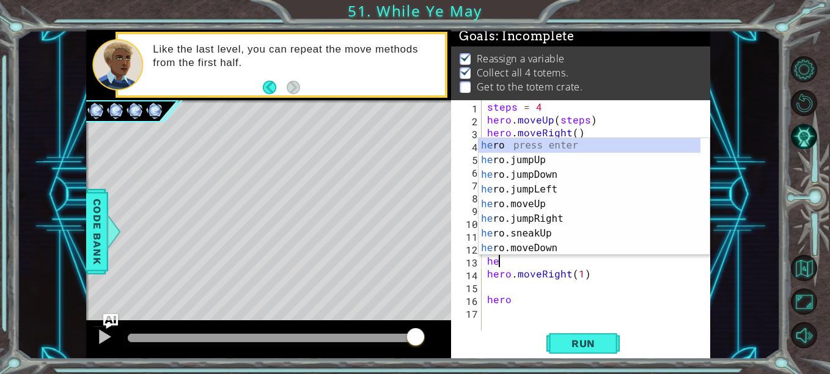
scroll to position [0, 1]
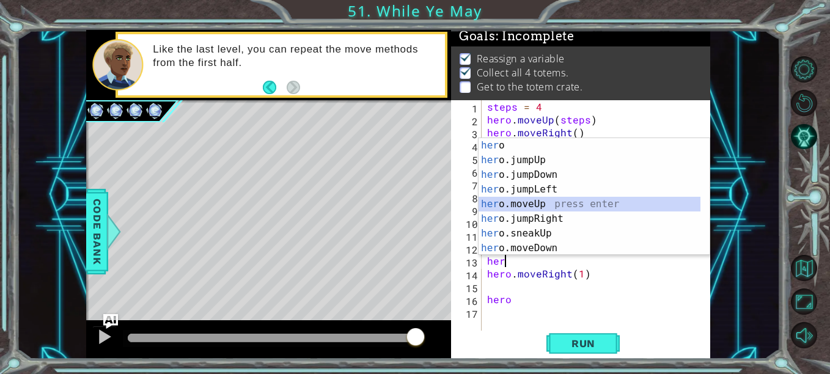
click at [568, 204] on div "her o press enter her o.jumpUp press enter her o.jumpDown press enter her o.jum…" at bounding box center [590, 211] width 222 height 147
type textarea "hero.moveUp(1)"
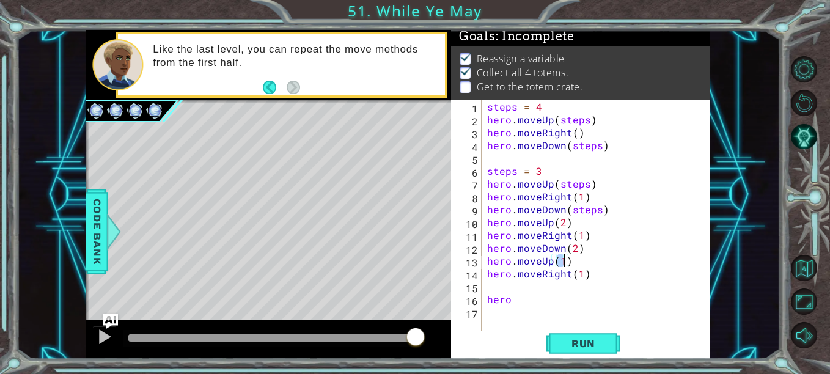
click at [617, 280] on div "steps = 4 hero . moveUp ( steps ) hero . moveRight ( ) hero . moveDown ( steps …" at bounding box center [599, 228] width 229 height 257
click at [547, 302] on div "steps = 4 hero . moveUp ( steps ) hero . moveRight ( ) hero . moveDown ( steps …" at bounding box center [599, 228] width 229 height 257
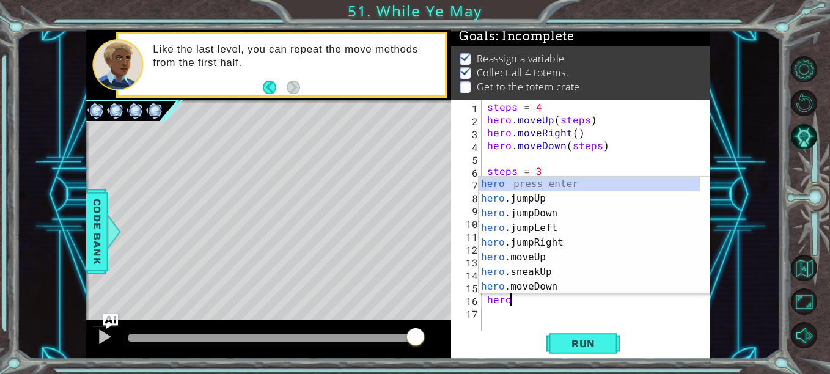
scroll to position [0, 1]
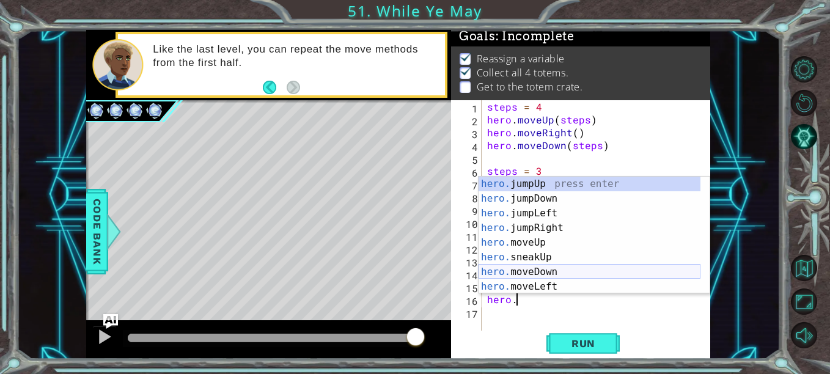
click at [565, 270] on div "hero. jumpUp press enter hero. jumpDown press enter hero. jumpLeft press enter …" at bounding box center [590, 250] width 222 height 147
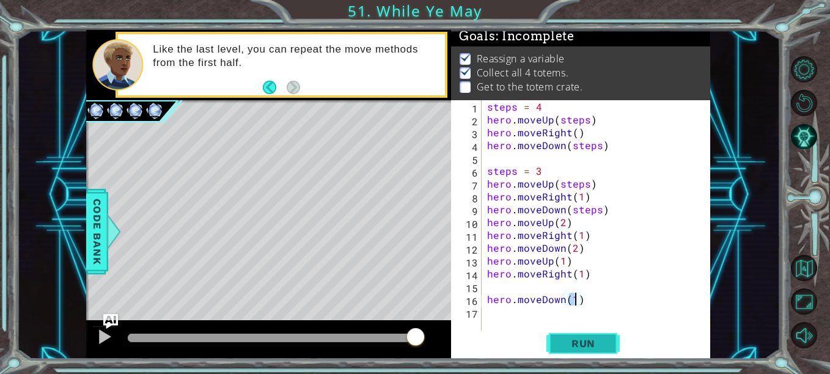
type textarea "hero.moveDown(1)"
click at [574, 336] on button "Run" at bounding box center [583, 344] width 73 height 26
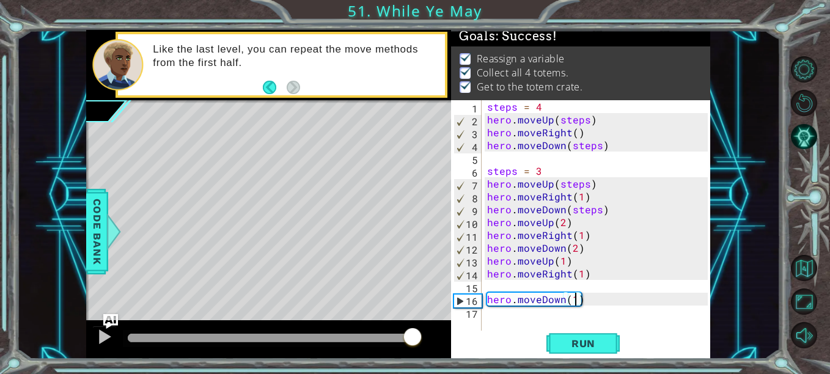
click at [413, 338] on div at bounding box center [272, 338] width 288 height 9
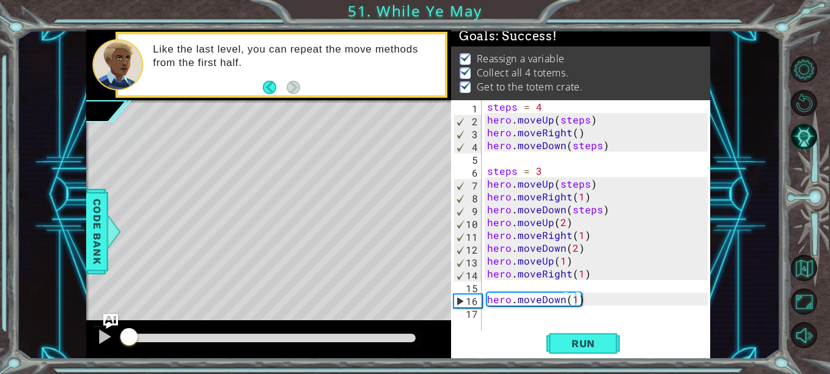
drag, startPoint x: 284, startPoint y: 331, endPoint x: 413, endPoint y: 345, distance: 129.1
click at [413, 345] on div at bounding box center [272, 338] width 298 height 17
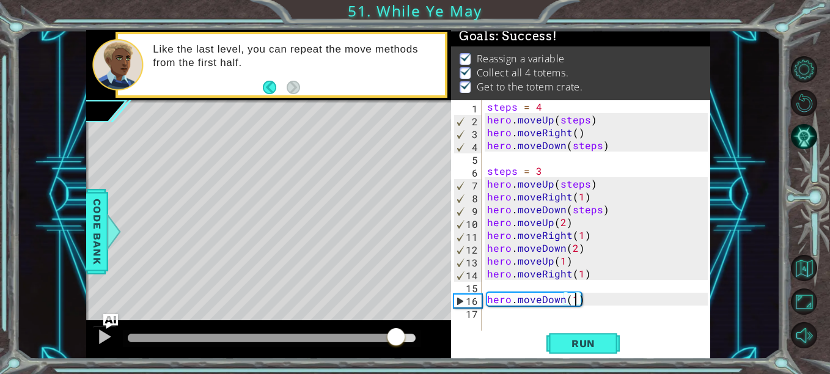
click at [397, 340] on div at bounding box center [272, 338] width 288 height 9
click at [604, 336] on button "Run" at bounding box center [583, 344] width 73 height 26
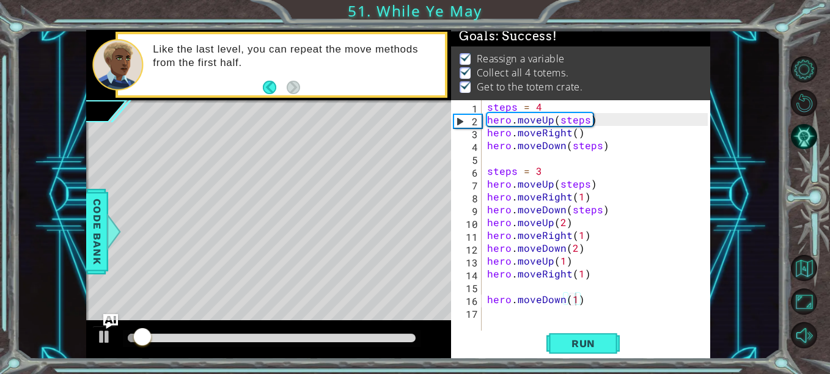
drag, startPoint x: 354, startPoint y: 333, endPoint x: 369, endPoint y: 334, distance: 14.7
click at [369, 334] on div at bounding box center [272, 338] width 298 height 17
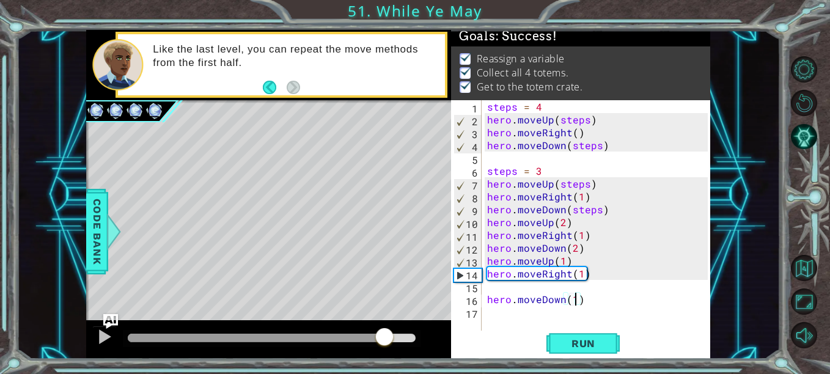
click at [381, 334] on div at bounding box center [272, 338] width 288 height 9
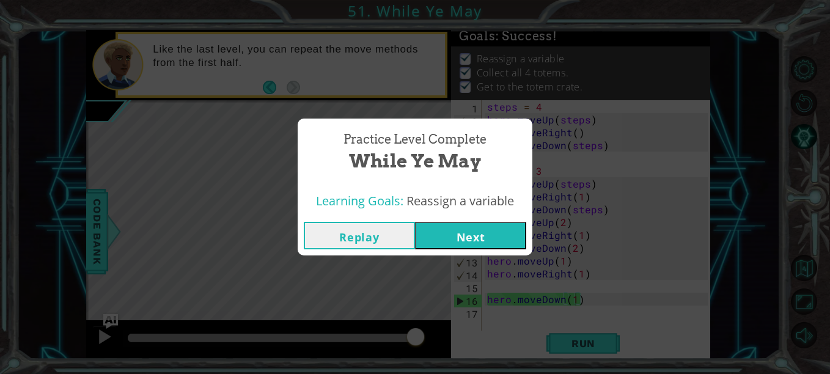
click at [468, 246] on button "Next" at bounding box center [470, 236] width 111 height 28
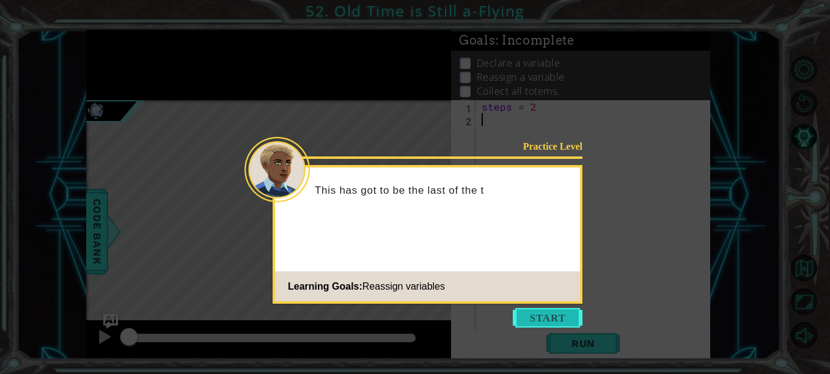
click at [565, 323] on button "Start" at bounding box center [548, 318] width 70 height 20
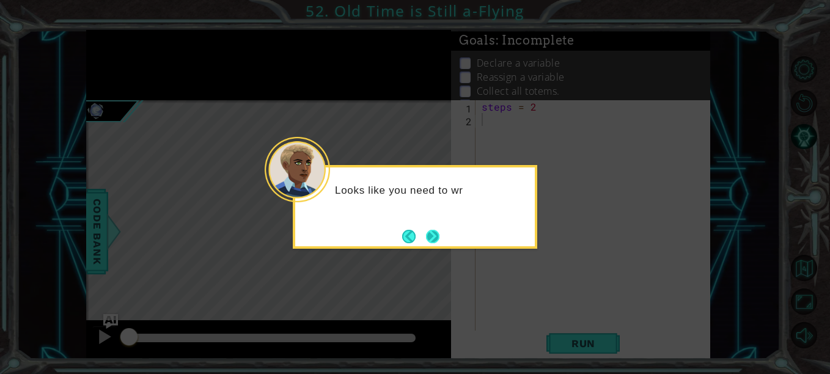
click at [432, 232] on button "Next" at bounding box center [432, 236] width 13 height 13
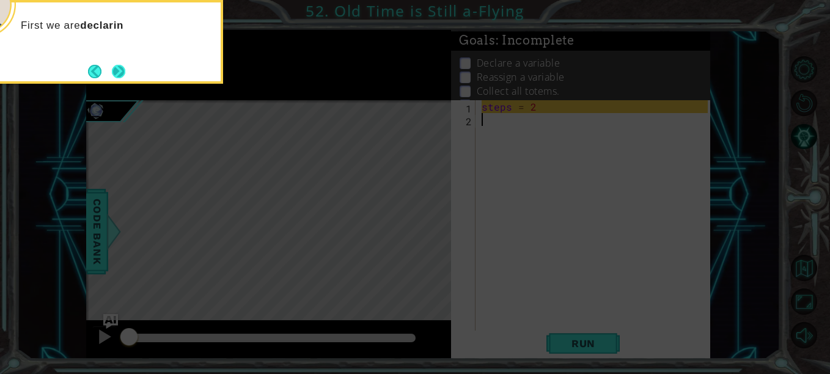
click at [116, 65] on button "Next" at bounding box center [118, 71] width 13 height 13
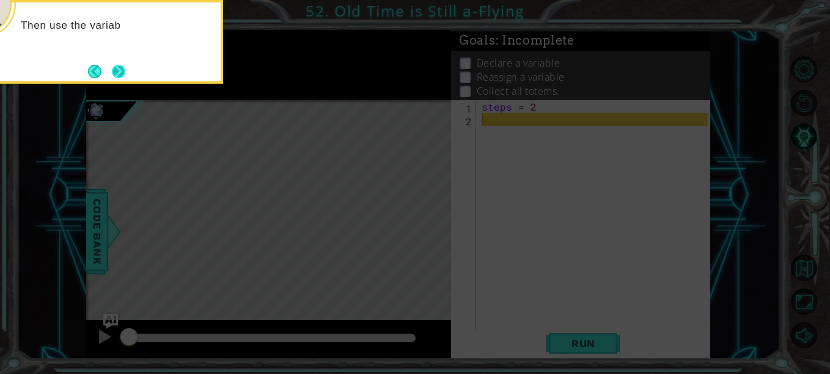
click at [120, 72] on button "Next" at bounding box center [118, 71] width 13 height 13
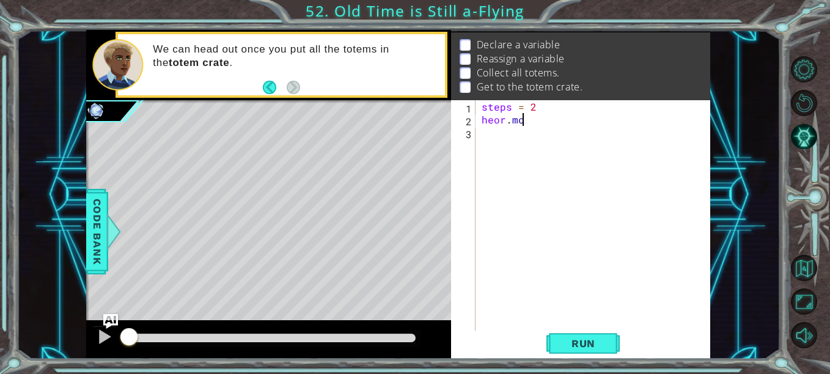
scroll to position [0, 2]
click at [506, 123] on div "steps = 2 heor . move" at bounding box center [596, 228] width 235 height 257
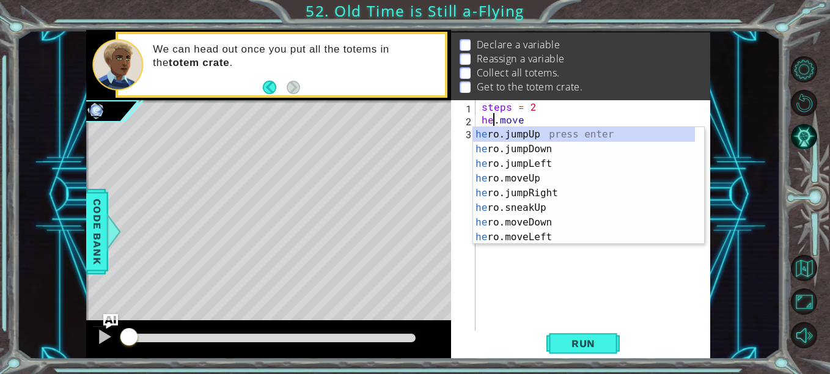
scroll to position [0, 2]
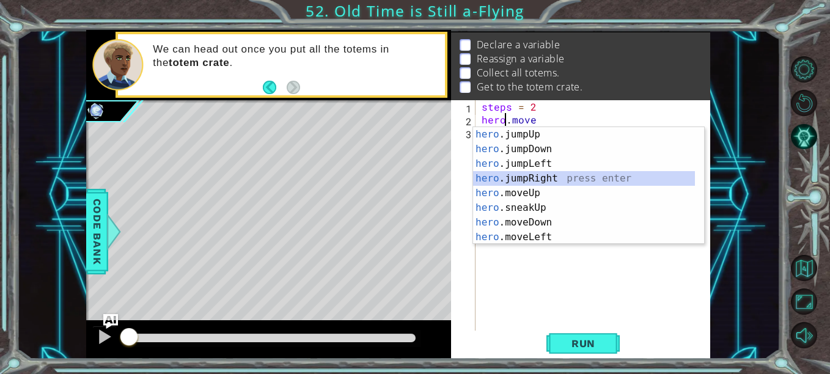
click at [569, 180] on div "hero .jumpUp press enter hero .jumpDown press enter hero .jumpLeft press enter …" at bounding box center [584, 200] width 222 height 147
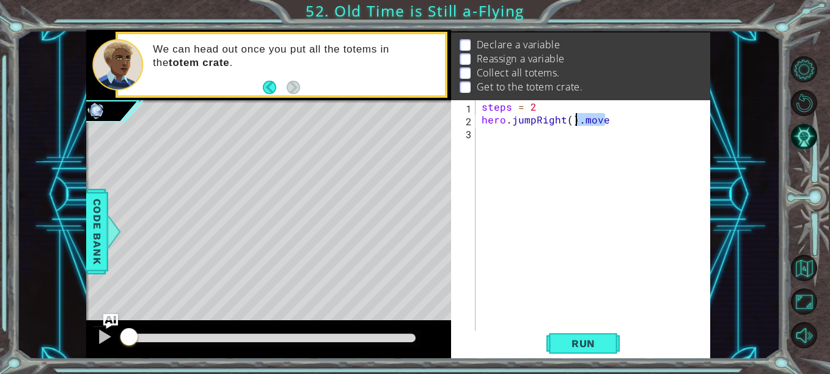
drag, startPoint x: 615, startPoint y: 119, endPoint x: 575, endPoint y: 122, distance: 40.4
click at [575, 122] on div "steps = 2 hero . jumpRight ( ) . move" at bounding box center [596, 228] width 235 height 257
click at [572, 121] on div "steps = 2 hero . jumpRight ( )" at bounding box center [596, 228] width 235 height 257
type textarea "hero.jumpRight(2)"
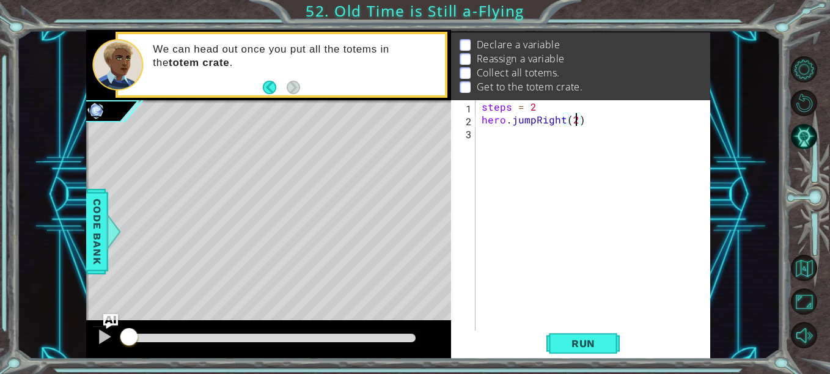
click at [580, 123] on div "steps = 2 hero . jumpRight ( 2 )" at bounding box center [596, 228] width 235 height 257
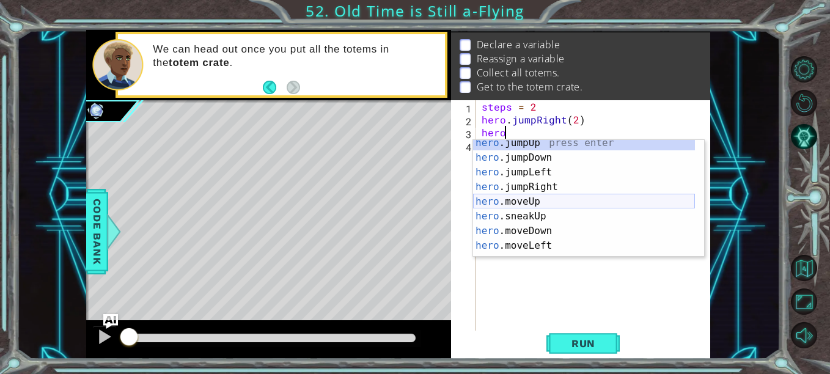
scroll to position [5, 0]
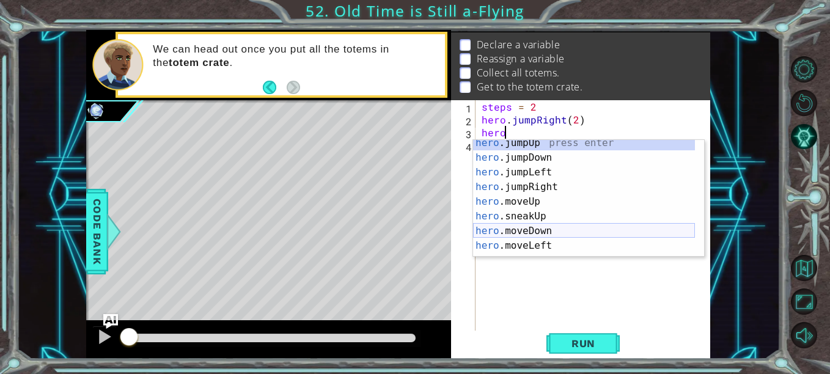
click at [558, 226] on div "hero .jumpUp press enter hero .jumpDown press enter hero .jumpLeft press enter …" at bounding box center [584, 209] width 222 height 147
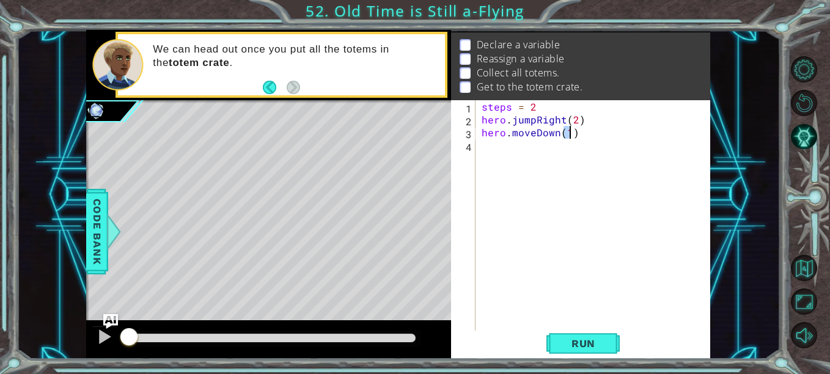
type textarea "hero.moveDown(1)"
click at [630, 139] on div "steps = 2 hero . jumpRight ( 2 ) hero . moveDown ( 1 )" at bounding box center [596, 228] width 235 height 257
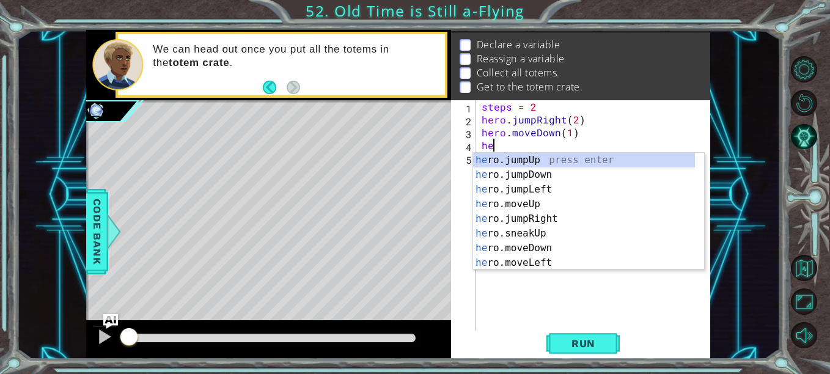
scroll to position [0, 0]
type textarea "hero."
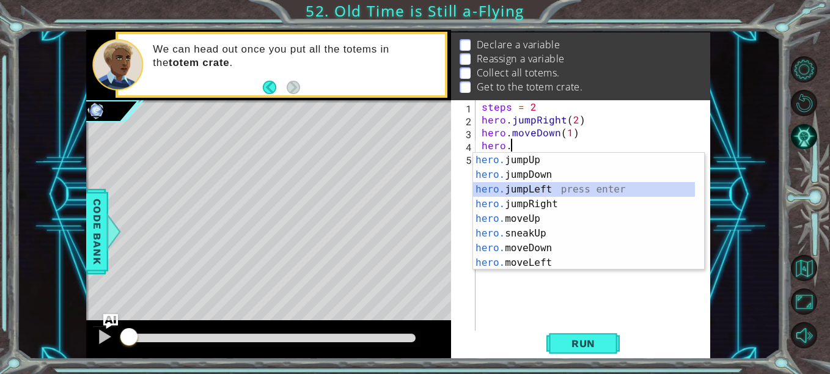
click at [572, 190] on div "hero. jumpUp press enter hero. jumpDown press enter hero. jumpLeft press enter …" at bounding box center [584, 226] width 222 height 147
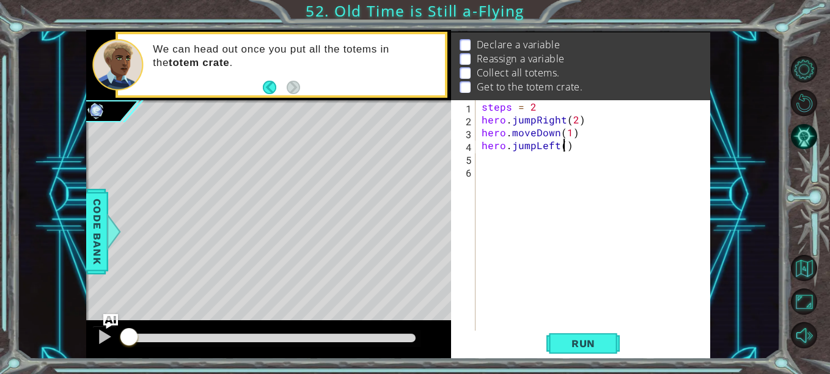
click at [565, 146] on div "steps = 2 hero . jumpRight ( 2 ) hero . moveDown ( 1 ) hero . jumpLeft ( )" at bounding box center [596, 228] width 235 height 257
type textarea "hero.jumpLeft(2)"
click at [639, 152] on div "steps = 2 hero . jumpRight ( 2 ) hero . moveDown ( 1 ) hero . jumpLeft ( 2 )" at bounding box center [596, 228] width 235 height 257
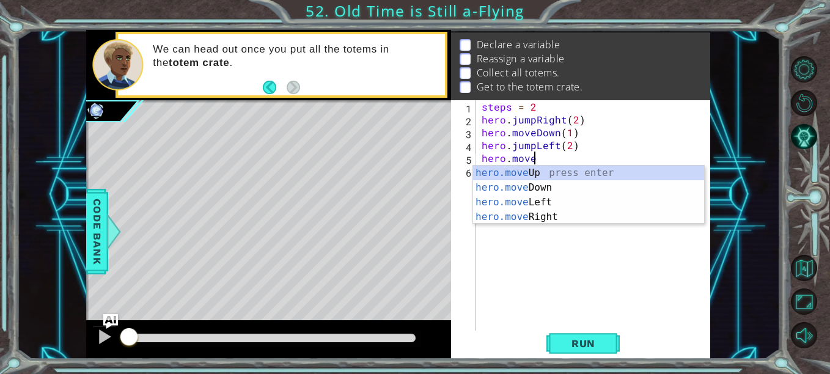
scroll to position [0, 2]
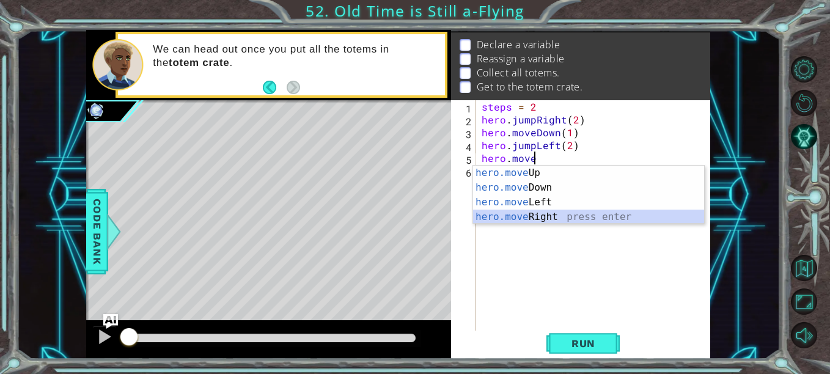
click at [616, 220] on div "hero.move Up press enter hero.move Down press enter hero.move Left press enter …" at bounding box center [588, 210] width 231 height 88
type textarea "hero.moveRight(1)"
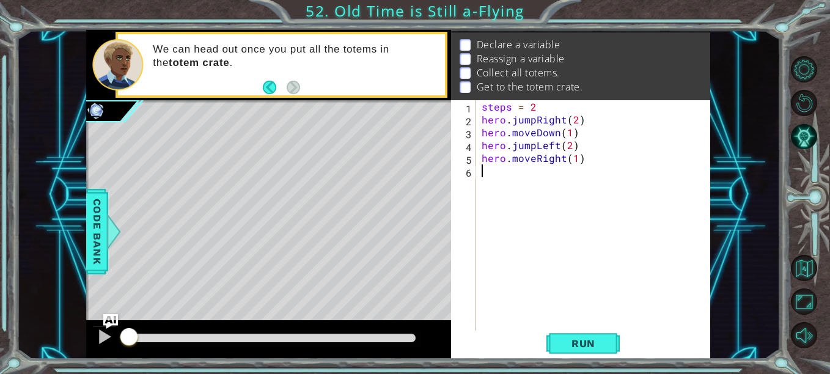
click at [595, 169] on div "steps = 2 hero . jumpRight ( 2 ) hero . moveDown ( 1 ) hero . jumpLeft ( 2 ) he…" at bounding box center [596, 228] width 235 height 257
click at [512, 80] on p "Get to the totem crate." at bounding box center [530, 86] width 106 height 13
click at [644, 163] on div "steps = 2 hero . jumpRight ( 2 ) hero . moveDown ( 1 ) hero . jumpLeft ( 2 ) he…" at bounding box center [596, 228] width 235 height 257
click at [506, 106] on div "steps = 2 hero . jumpRight ( 2 ) hero . moveDown ( 1 ) hero . jumpLeft ( 2 ) he…" at bounding box center [596, 228] width 235 height 257
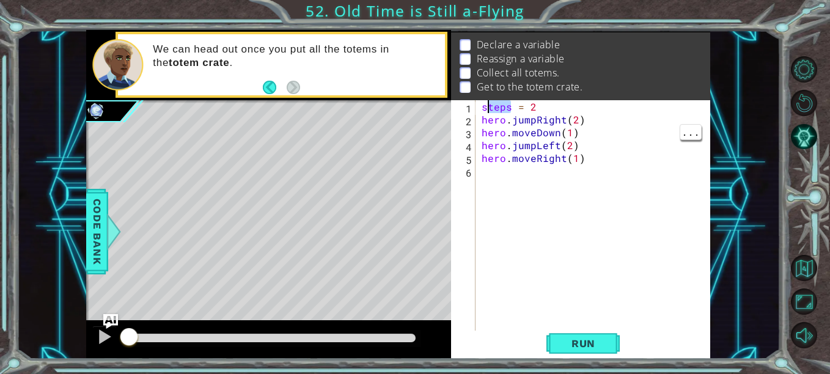
drag, startPoint x: 511, startPoint y: 108, endPoint x: 488, endPoint y: 101, distance: 24.0
click at [488, 101] on div "steps = 2 hero . jumpRight ( 2 ) hero . moveDown ( 1 ) hero . jumpLeft ( 2 ) he…" at bounding box center [596, 228] width 235 height 257
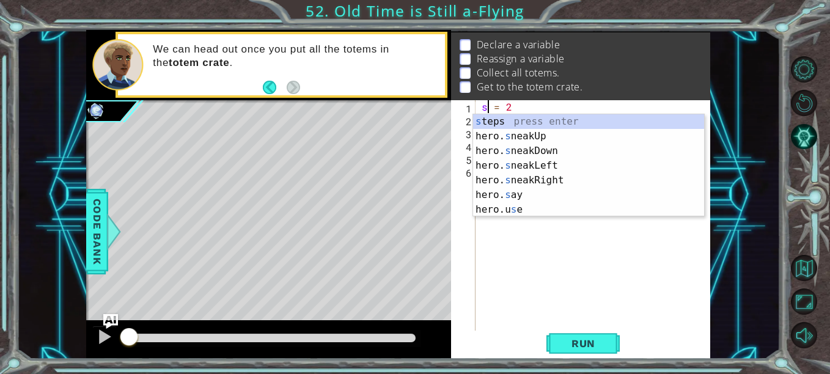
click at [534, 108] on div "s = 2 hero . jumpRight ( 2 ) hero . moveDown ( 1 ) hero . jumpLeft ( 2 ) hero .…" at bounding box center [596, 228] width 235 height 257
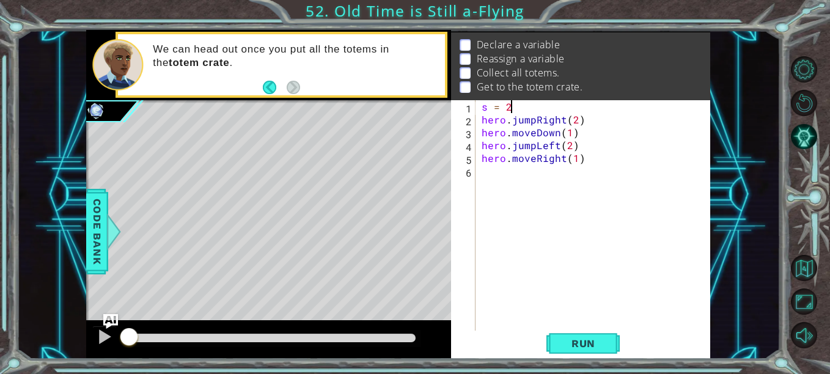
click at [601, 155] on div "s = 2 hero . jumpRight ( 2 ) hero . moveDown ( 1 ) hero . jumpLeft ( 2 ) hero .…" at bounding box center [596, 228] width 235 height 257
type textarea "hero.moveRight(1)"
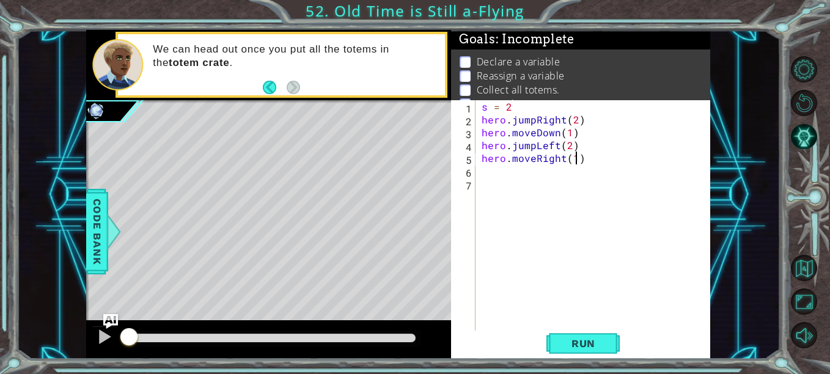
click at [576, 161] on div "s = 2 hero . jumpRight ( 2 ) hero . moveDown ( 1 ) hero . jumpLeft ( 2 ) hero .…" at bounding box center [596, 228] width 235 height 257
type textarea "hero.moveRight(4)"
click at [587, 163] on div "s = 2 hero . jumpRight ( 2 ) hero . moveDown ( 1 ) hero . jumpLeft ( 2 ) hero .…" at bounding box center [596, 228] width 235 height 257
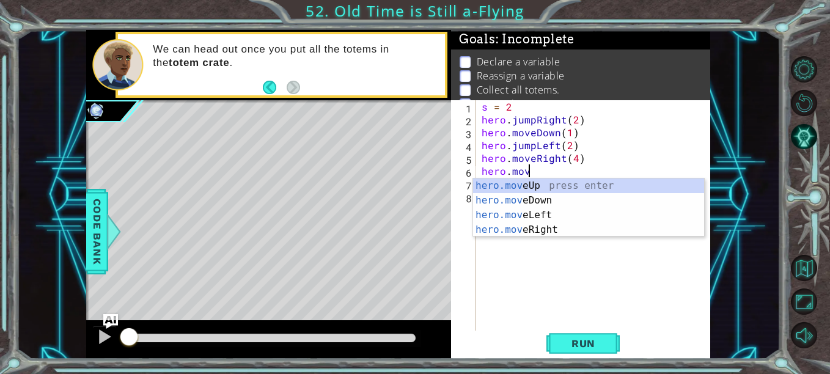
scroll to position [0, 2]
click at [566, 204] on div "hero.mov eUp press enter hero.mov eDown press enter hero.mov eLeft press enter …" at bounding box center [588, 223] width 231 height 88
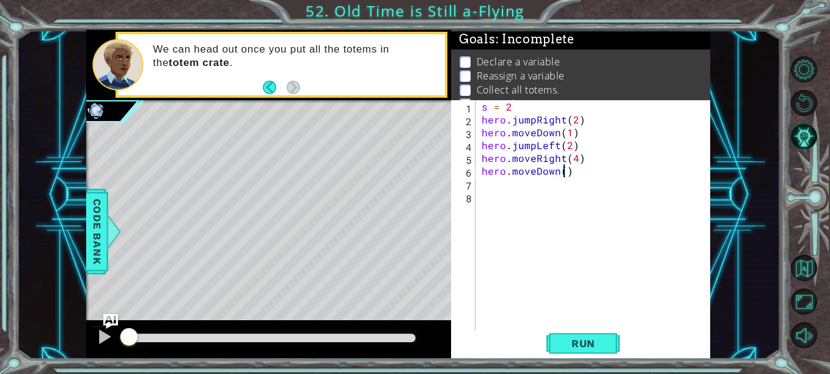
scroll to position [0, 5]
type textarea "hero.moveDown(4)"
click at [620, 171] on div "s = 2 hero . jumpRight ( 2 ) hero . moveDown ( 1 ) hero . jumpLeft ( 2 ) hero .…" at bounding box center [596, 228] width 235 height 257
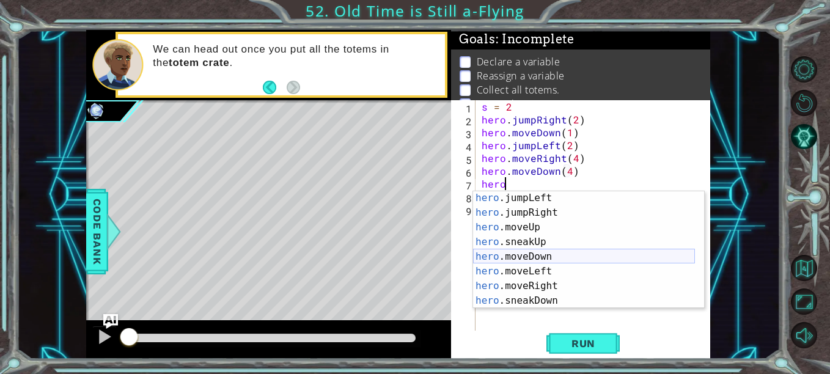
scroll to position [54, 0]
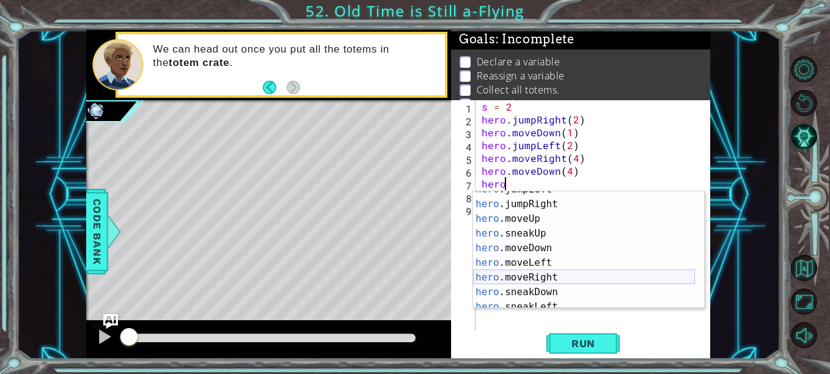
click at [586, 275] on div "hero .jumpLeft press enter hero .jumpRight press enter hero .moveUp press enter…" at bounding box center [584, 255] width 222 height 147
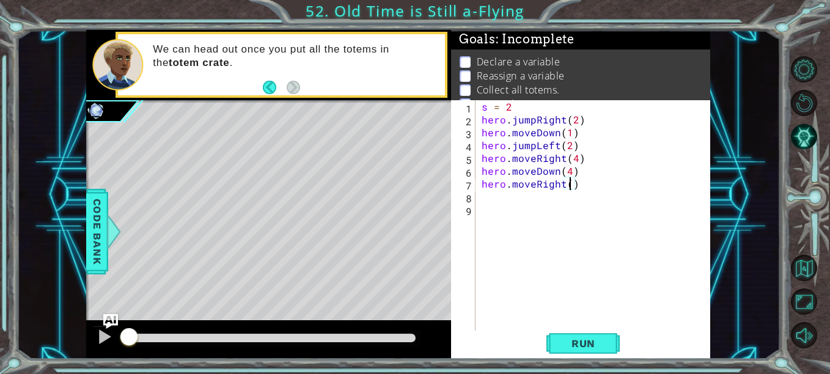
type textarea "hero.moveRight(6)"
click at [606, 191] on div "s = 2 hero . jumpRight ( 2 ) hero . moveDown ( 1 ) hero . jumpLeft ( 2 ) hero .…" at bounding box center [596, 228] width 235 height 257
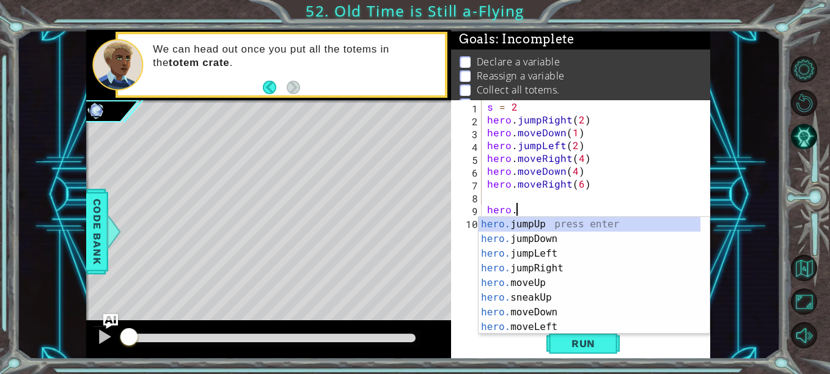
scroll to position [0, 2]
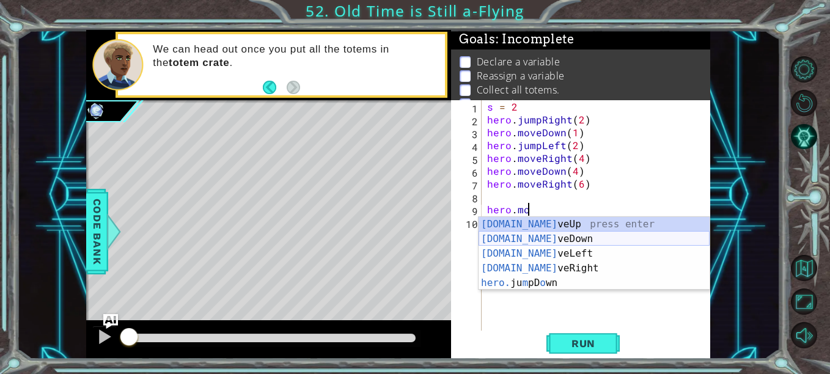
click at [598, 237] on div "[DOMAIN_NAME] veUp press enter [DOMAIN_NAME] veDown press enter [DOMAIN_NAME] v…" at bounding box center [594, 268] width 231 height 103
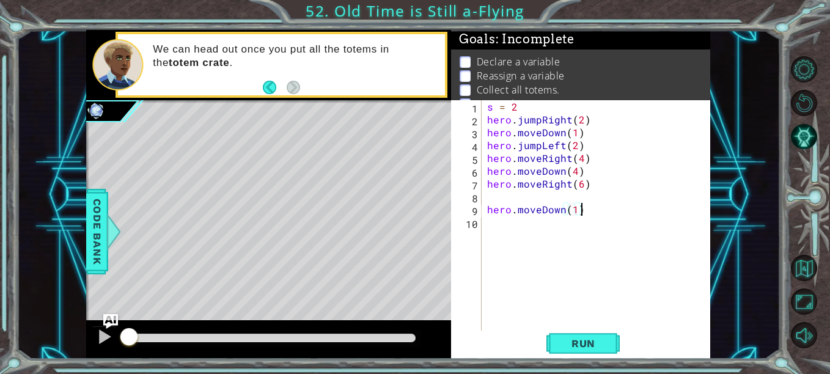
click at [634, 212] on div "s = 2 hero . jumpRight ( 2 ) hero . moveDown ( 1 ) hero . jumpLeft ( 2 ) hero .…" at bounding box center [599, 228] width 229 height 257
click at [580, 208] on div "s = 2 hero . jumpRight ( 2 ) hero . moveDown ( 1 ) hero . jumpLeft ( 2 ) hero .…" at bounding box center [599, 228] width 229 height 257
click at [576, 213] on div "s = 2 hero . jumpRight ( 2 ) hero . moveDown ( 1 ) hero . jumpLeft ( 2 ) hero .…" at bounding box center [599, 228] width 229 height 257
type textarea "hero.moveDown(6)"
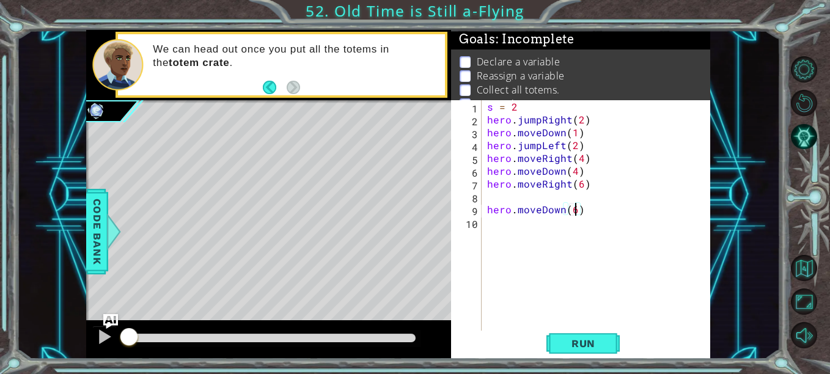
click at [590, 210] on div "s = 2 hero . jumpRight ( 2 ) hero . moveDown ( 1 ) hero . jumpLeft ( 2 ) hero .…" at bounding box center [599, 228] width 229 height 257
type textarea "steps = 10000000"
click at [573, 329] on div "s = 2 hero . jumpRight ( 2 ) hero . moveDown ( 1 ) hero . jumpLeft ( 2 ) hero .…" at bounding box center [599, 228] width 229 height 257
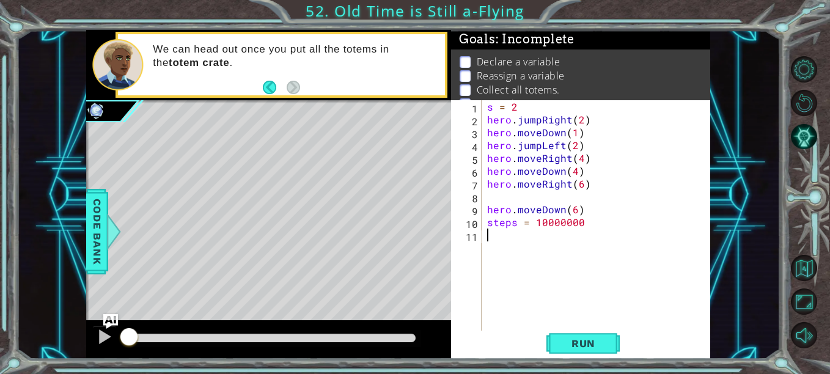
scroll to position [0, 0]
click at [573, 329] on div "s = 2 hero . jumpRight ( 2 ) hero . moveDown ( 1 ) hero . jumpLeft ( 2 ) hero .…" at bounding box center [599, 228] width 229 height 257
click at [576, 339] on span "Run" at bounding box center [583, 343] width 48 height 12
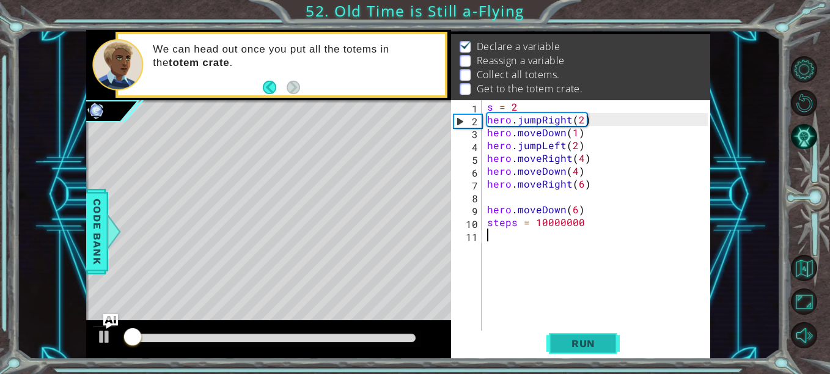
scroll to position [17, 0]
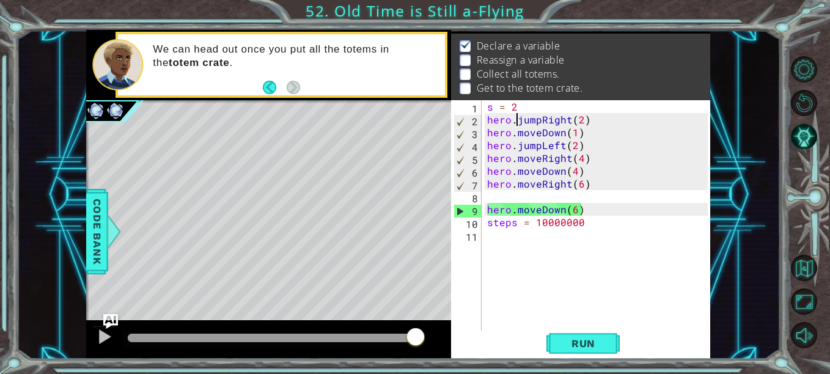
click at [515, 123] on div "s = 2 hero . jumpRight ( 2 ) hero . moveDown ( 1 ) hero . jumpLeft ( 2 ) hero .…" at bounding box center [599, 228] width 229 height 257
click at [540, 123] on div "s = 2 hero . jumpRight ( 2 ) hero . moveDown ( 1 ) hero . jumpLeft ( 2 ) hero .…" at bounding box center [599, 228] width 229 height 257
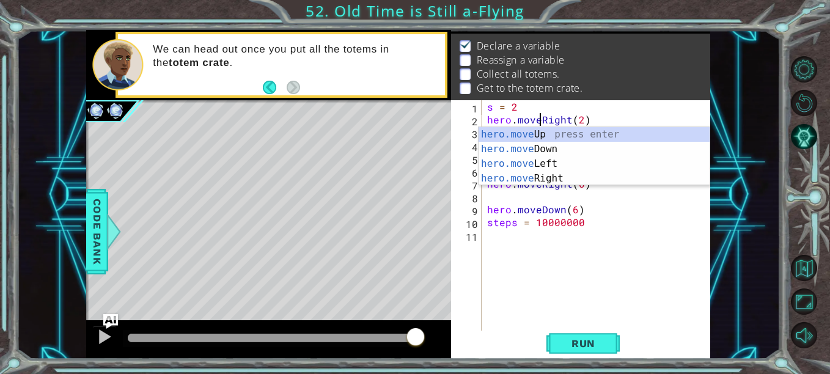
scroll to position [0, 4]
click at [636, 102] on div "s = 2 hero . moveRight ( 2 ) hero . moveDown ( 1 ) hero . jumpLeft ( 2 ) hero .…" at bounding box center [599, 228] width 229 height 257
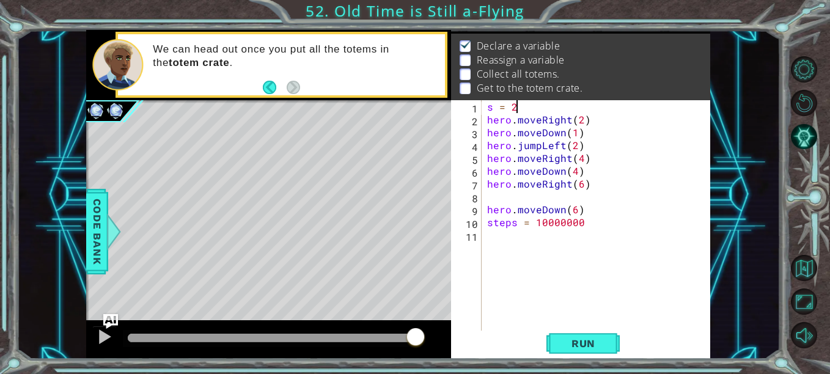
scroll to position [0, 1]
click at [540, 146] on div "s = 2 hero . moveRight ( 2 ) hero . moveDown ( 1 ) hero . jumpLeft ( 2 ) hero .…" at bounding box center [599, 228] width 229 height 257
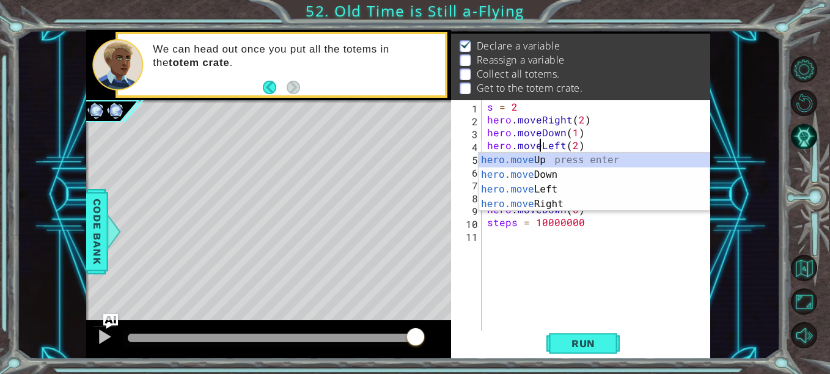
scroll to position [0, 4]
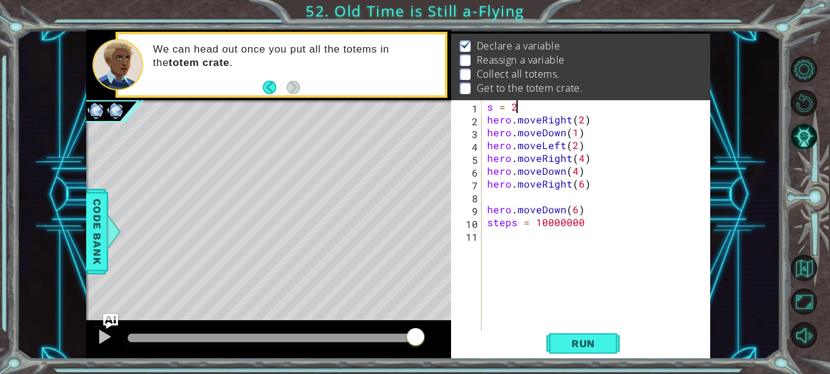
click at [620, 103] on div "s = 2 hero . moveRight ( 2 ) hero . moveDown ( 1 ) hero . moveLeft ( 2 ) hero .…" at bounding box center [599, 228] width 229 height 257
click at [598, 348] on span "Run" at bounding box center [583, 343] width 48 height 12
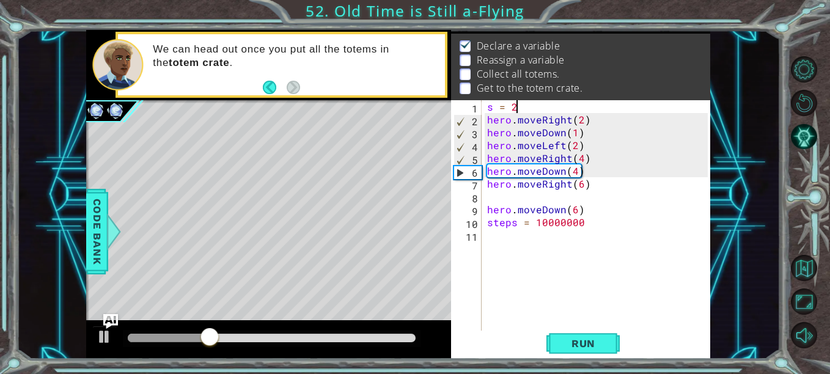
click at [574, 169] on div "s = 2 hero . moveRight ( 2 ) hero . moveDown ( 1 ) hero . moveLeft ( 2 ) hero .…" at bounding box center [599, 228] width 229 height 257
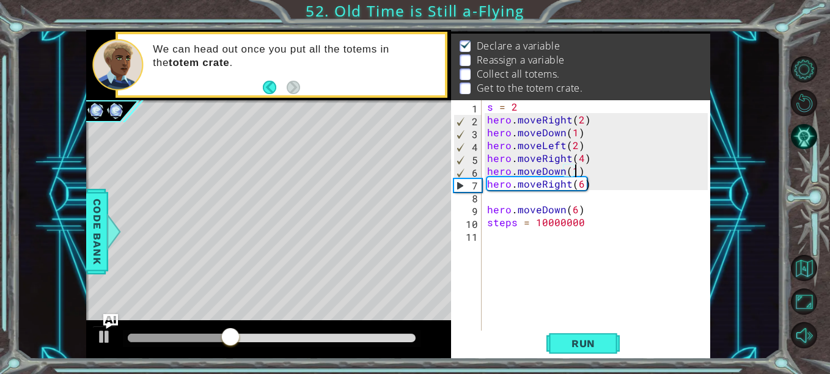
scroll to position [0, 6]
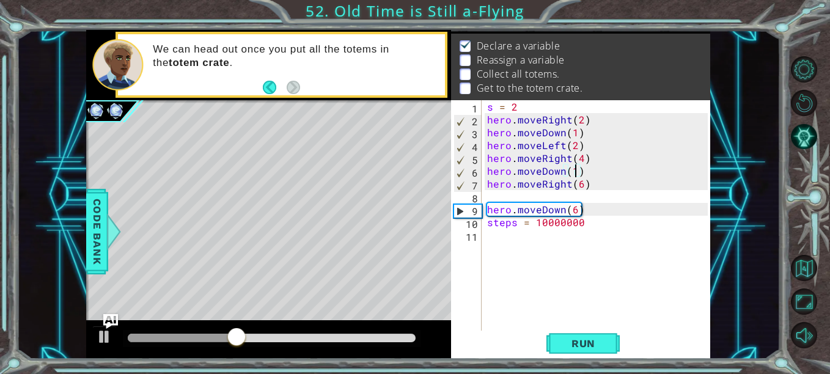
click at [579, 184] on div "s = 2 hero . moveRight ( 2 ) hero . moveDown ( 1 ) hero . moveLeft ( 2 ) hero .…" at bounding box center [599, 228] width 229 height 257
click at [569, 185] on div "s = 2 hero . moveRight ( 2 ) hero . moveDown ( 1 ) hero . moveLeft ( 2 ) hero .…" at bounding box center [599, 228] width 229 height 257
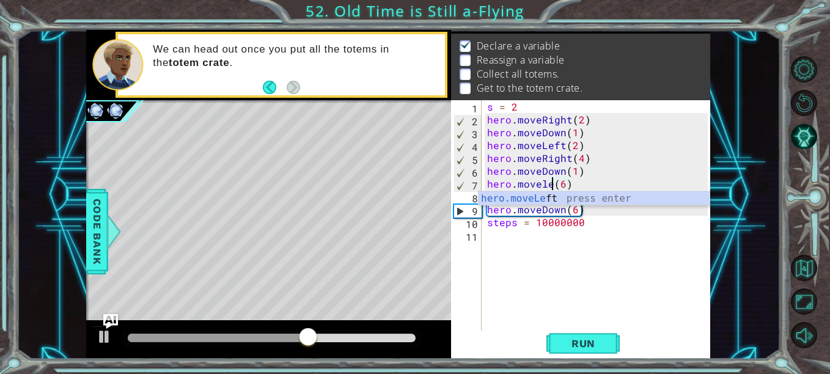
type textarea "hero.moveleft(6)"
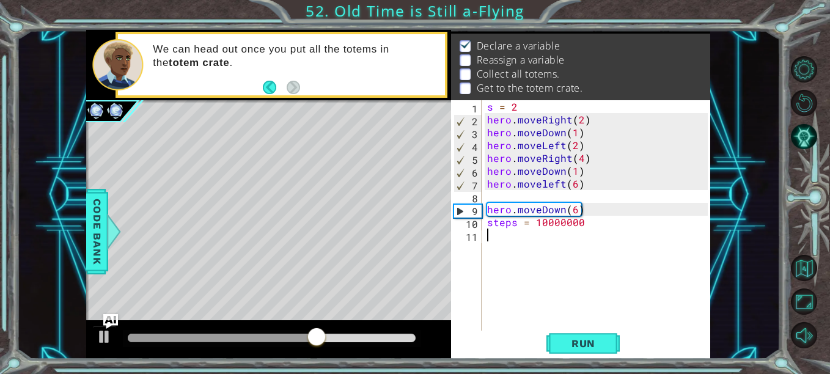
click at [630, 314] on div "s = 2 hero . moveRight ( 2 ) hero . moveDown ( 1 ) hero . moveLeft ( 2 ) hero .…" at bounding box center [599, 228] width 229 height 257
click at [579, 348] on span "Run" at bounding box center [583, 343] width 48 height 12
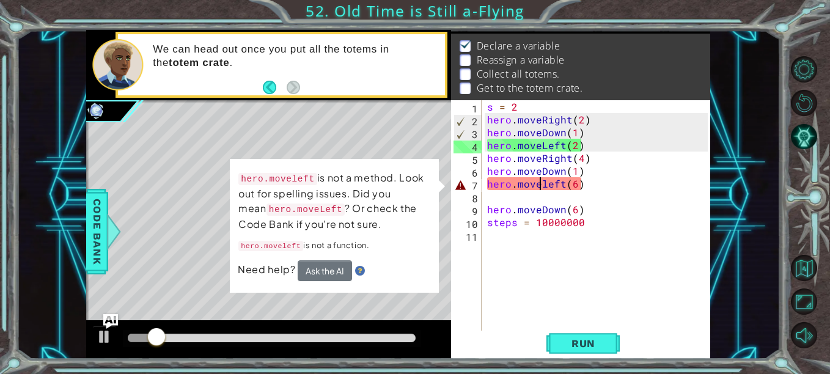
click at [543, 185] on div "s = 2 hero . moveRight ( 2 ) hero . moveDown ( 1 ) hero . moveLeft ( 2 ) hero .…" at bounding box center [599, 228] width 229 height 257
click at [546, 185] on div "s = 2 hero . moveRight ( 2 ) hero . moveDown ( 1 ) hero . moveLeft ( 2 ) hero .…" at bounding box center [599, 228] width 229 height 257
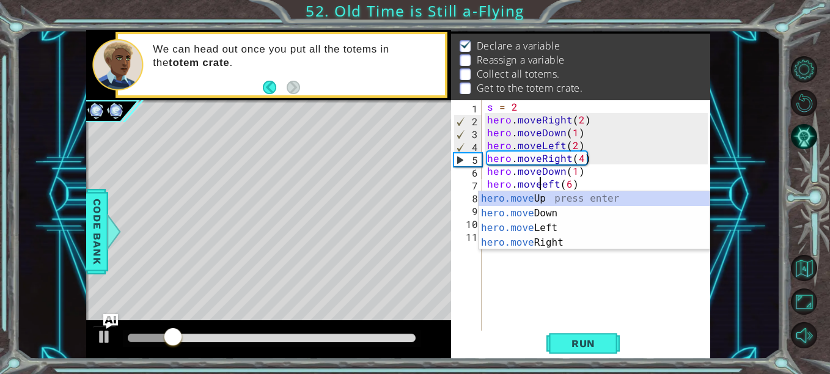
scroll to position [0, 4]
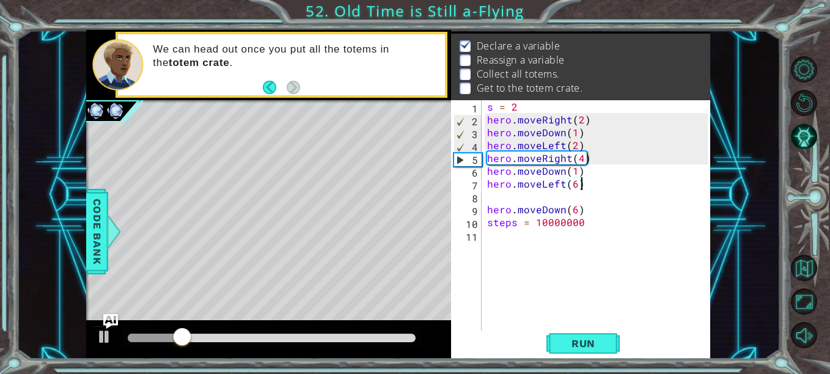
click at [592, 185] on div "s = 2 hero . moveRight ( 2 ) hero . moveDown ( 1 ) hero . moveLeft ( 2 ) hero .…" at bounding box center [599, 228] width 229 height 257
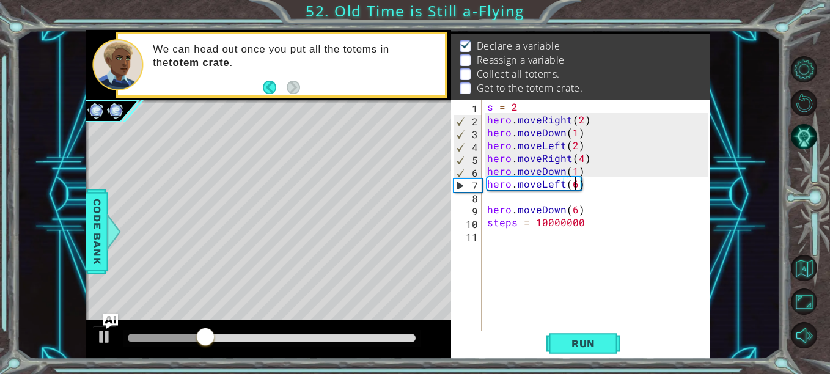
click at [576, 187] on div "s = 2 hero . moveRight ( 2 ) hero . moveDown ( 1 ) hero . moveLeft ( 2 ) hero .…" at bounding box center [599, 228] width 229 height 257
type textarea "hero.moveLeft(4)"
click at [602, 185] on div "s = 2 hero . moveRight ( 2 ) hero . moveDown ( 1 ) hero . moveLeft ( 2 ) hero .…" at bounding box center [599, 228] width 229 height 257
click at [595, 247] on div "s = 2 hero . moveRight ( 2 ) hero . moveDown ( 1 ) hero . moveLeft ( 2 ) hero .…" at bounding box center [599, 228] width 229 height 257
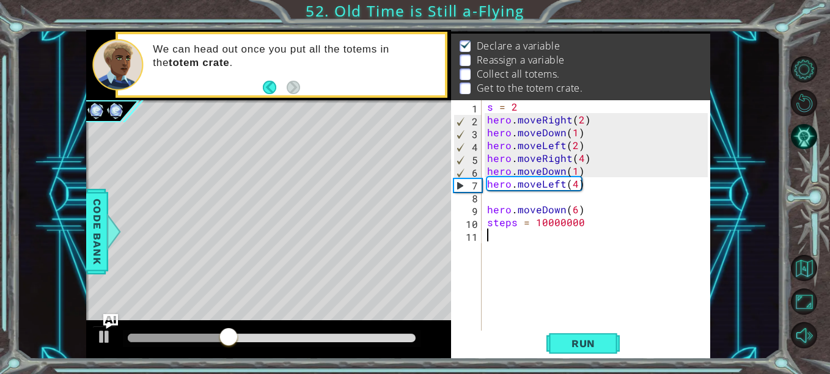
scroll to position [0, 0]
click at [584, 353] on button "Run" at bounding box center [583, 344] width 73 height 26
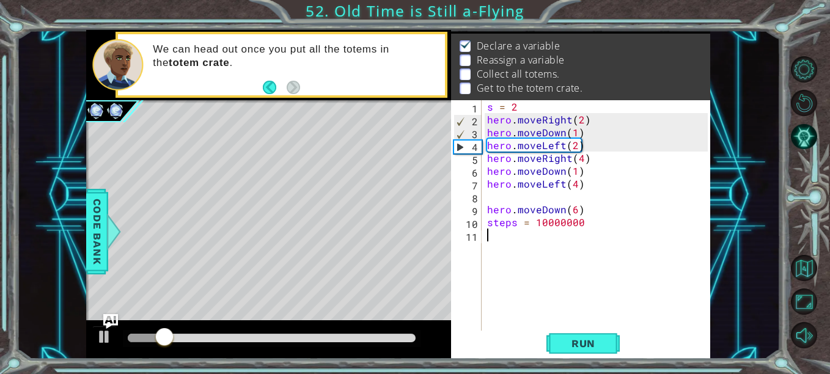
click at [292, 331] on div at bounding box center [272, 338] width 298 height 17
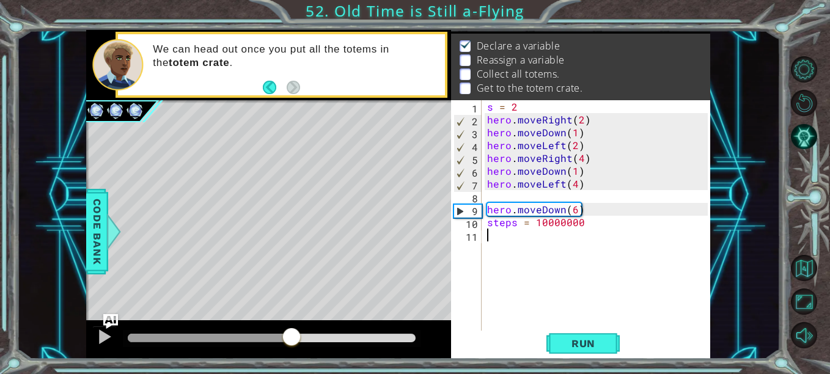
click at [292, 334] on div at bounding box center [272, 338] width 288 height 9
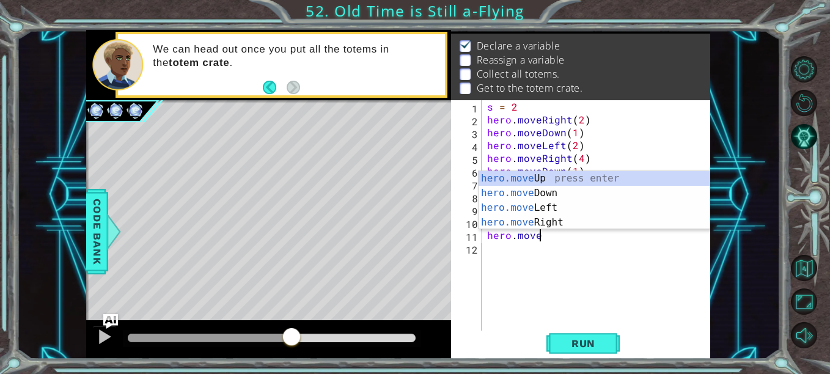
scroll to position [0, 2]
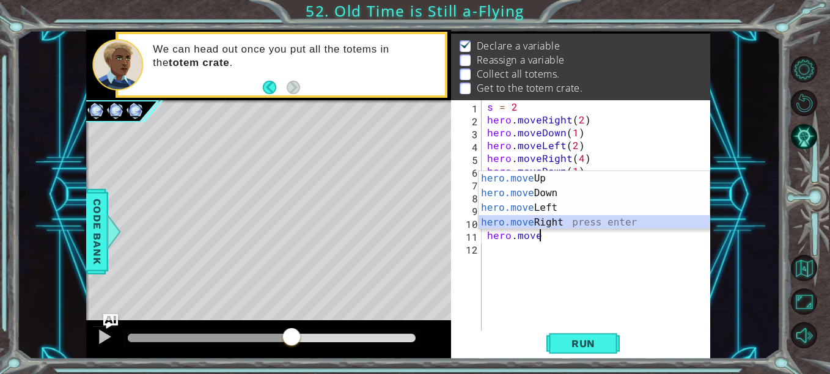
click at [591, 223] on div "hero.move Up press enter hero.move Down press enter hero.move Left press enter …" at bounding box center [594, 215] width 231 height 88
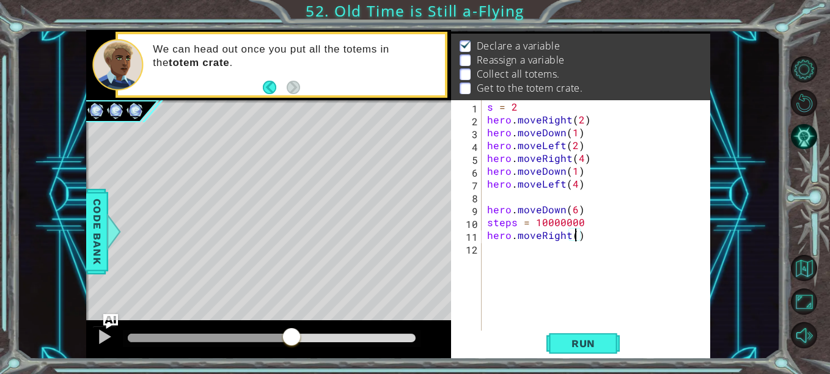
type textarea "hero.moveRight(6)"
click at [633, 235] on div "s = 2 hero . moveRight ( 2 ) hero . moveDown ( 1 ) hero . moveLeft ( 2 ) hero .…" at bounding box center [599, 228] width 229 height 257
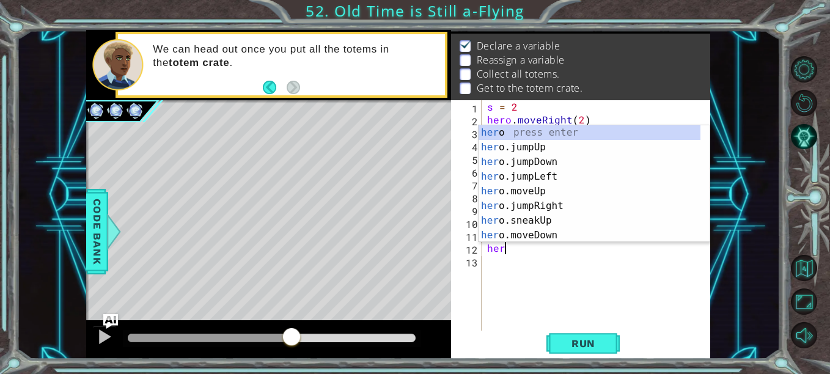
scroll to position [0, 1]
click at [613, 232] on div "hero press enter hero .jumpUp press enter hero .jumpDown press enter hero .jump…" at bounding box center [590, 198] width 222 height 147
type textarea "hero.moveDown(1)"
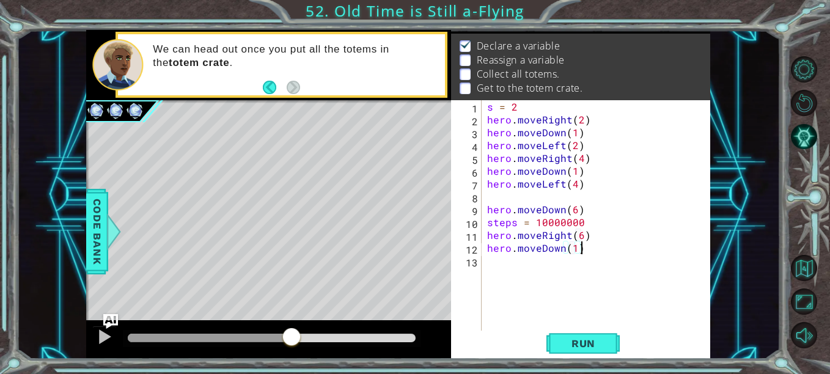
click at [663, 246] on div "s = 2 hero . moveRight ( 2 ) hero . moveDown ( 1 ) hero . moveLeft ( 2 ) hero .…" at bounding box center [599, 228] width 229 height 257
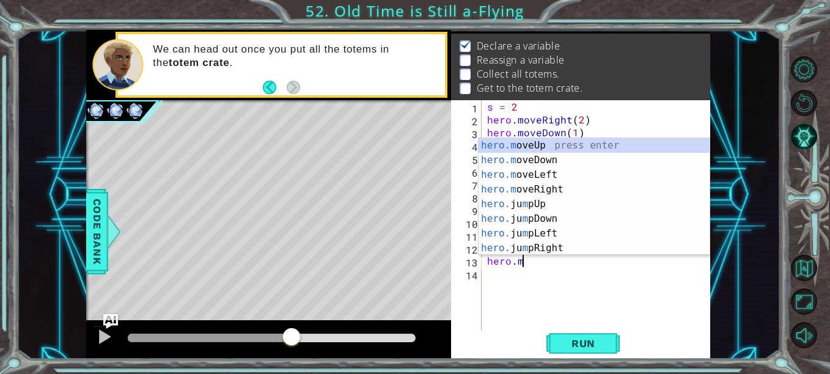
scroll to position [0, 2]
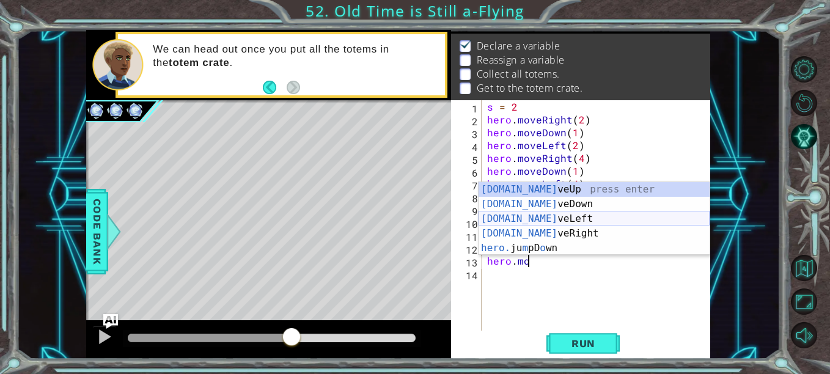
click at [593, 218] on div "[DOMAIN_NAME] veUp press enter [DOMAIN_NAME] veDown press enter [DOMAIN_NAME] v…" at bounding box center [594, 233] width 231 height 103
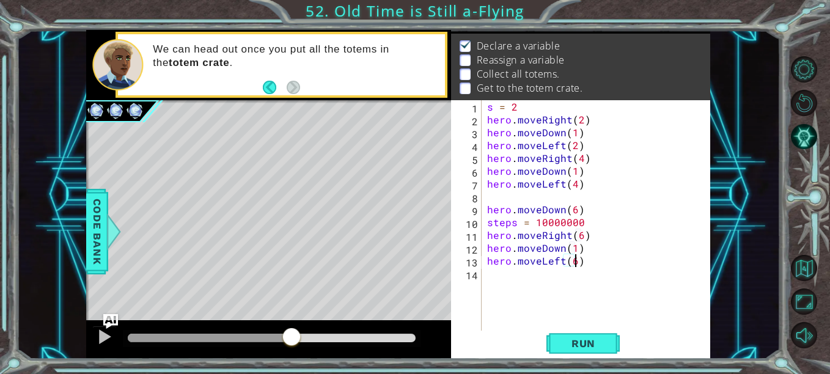
scroll to position [0, 6]
click at [624, 262] on div "s = 2 hero . moveRight ( 2 ) hero . moveDown ( 1 ) hero . moveLeft ( 2 ) hero .…" at bounding box center [599, 228] width 229 height 257
click at [578, 267] on div "s = 2 hero . moveRight ( 2 ) hero . moveDown ( 1 ) hero . moveLeft ( 2 ) hero .…" at bounding box center [599, 228] width 229 height 257
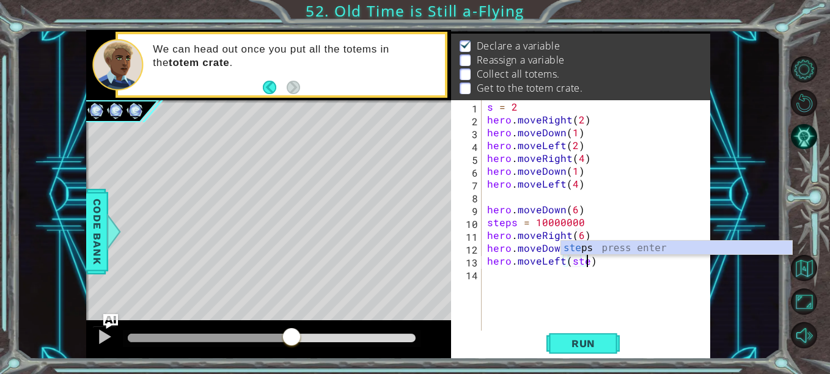
type textarea "hero.moveLeft(steps)"
click at [572, 329] on div "s = 2 hero . moveRight ( 2 ) hero . moveDown ( 1 ) hero . moveLeft ( 2 ) hero .…" at bounding box center [599, 228] width 229 height 257
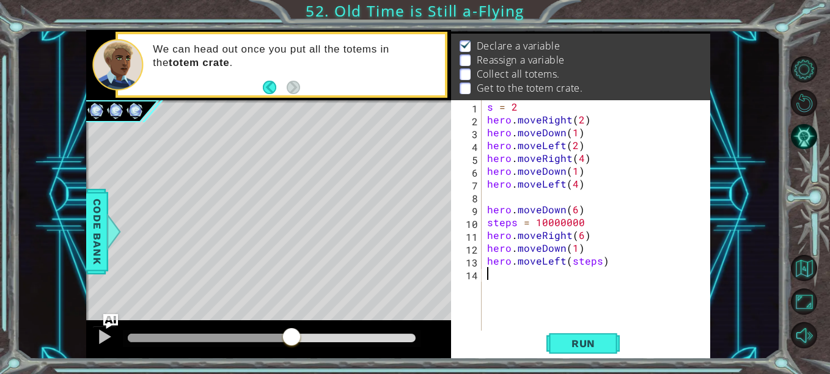
scroll to position [0, 0]
click at [573, 347] on span "Run" at bounding box center [583, 343] width 48 height 12
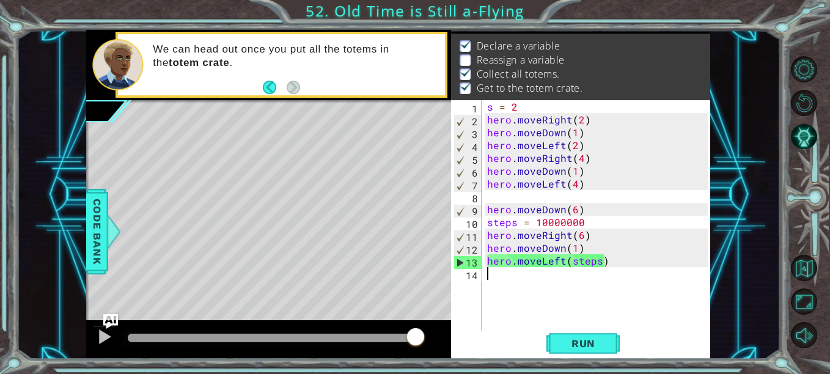
drag, startPoint x: 405, startPoint y: 336, endPoint x: 439, endPoint y: 342, distance: 34.9
click at [439, 342] on div at bounding box center [268, 339] width 365 height 39
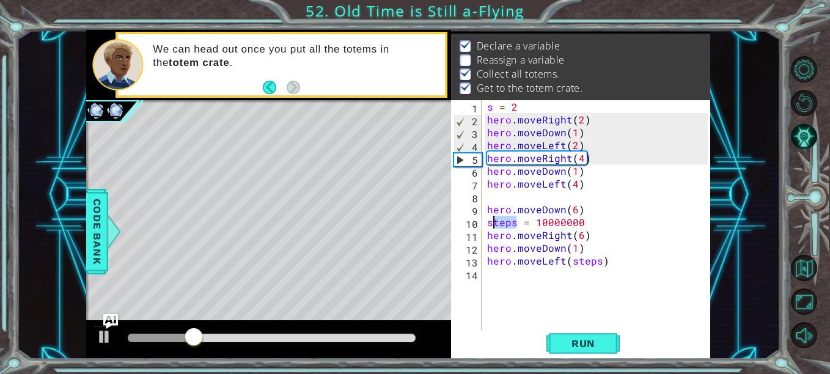
drag, startPoint x: 515, startPoint y: 224, endPoint x: 492, endPoint y: 225, distance: 22.7
click at [492, 225] on div "s = 2 hero . moveRight ( 2 ) hero . moveDown ( 1 ) hero . moveLeft ( 2 ) hero .…" at bounding box center [599, 228] width 229 height 257
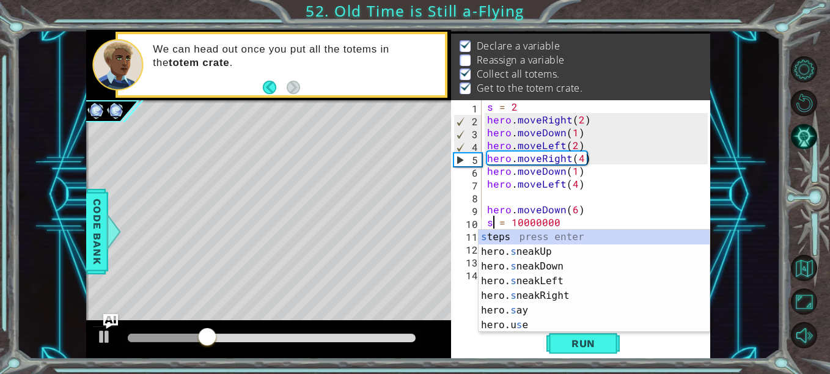
click at [582, 221] on div "s = 2 hero . moveRight ( 2 ) hero . moveDown ( 1 ) hero . moveLeft ( 2 ) hero .…" at bounding box center [599, 228] width 229 height 257
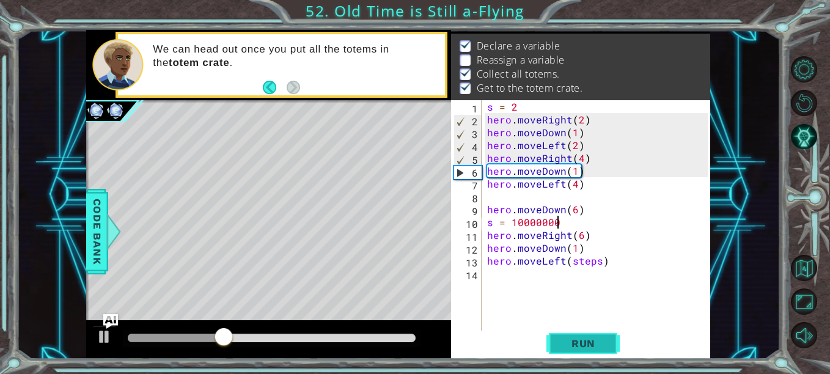
click at [575, 346] on span "Run" at bounding box center [583, 343] width 48 height 12
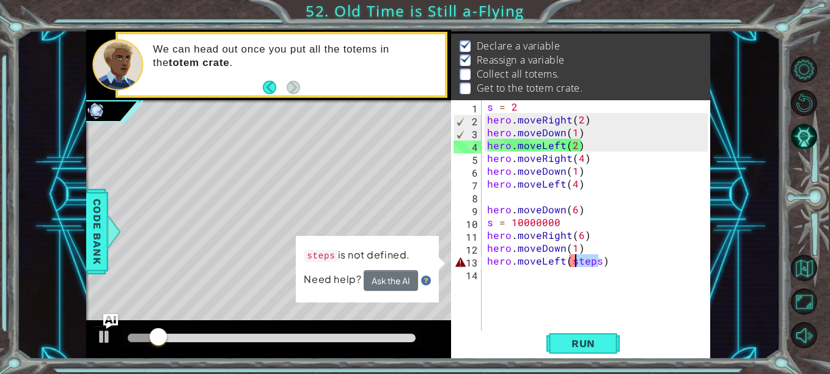
drag, startPoint x: 598, startPoint y: 263, endPoint x: 578, endPoint y: 264, distance: 20.2
click at [578, 264] on div "s = 2 hero . moveRight ( 2 ) hero . moveDown ( 1 ) hero . moveLeft ( 2 ) hero .…" at bounding box center [599, 228] width 229 height 257
type textarea "hero.moveLeft(s)"
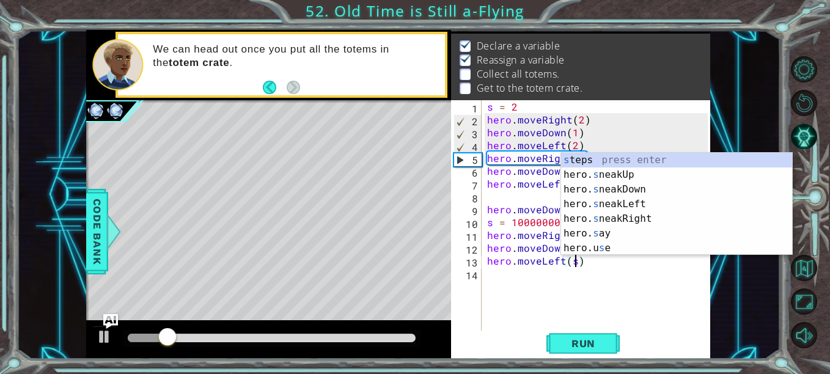
click at [609, 284] on div "s = 2 hero . moveRight ( 2 ) hero . moveDown ( 1 ) hero . moveLeft ( 2 ) hero .…" at bounding box center [599, 228] width 229 height 257
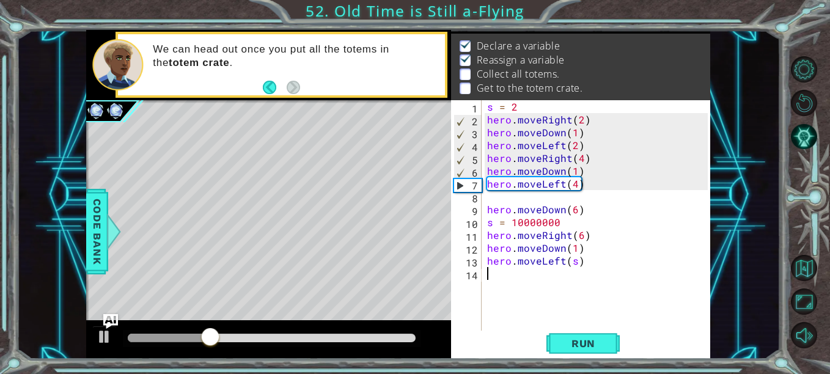
click at [388, 334] on div at bounding box center [272, 338] width 288 height 9
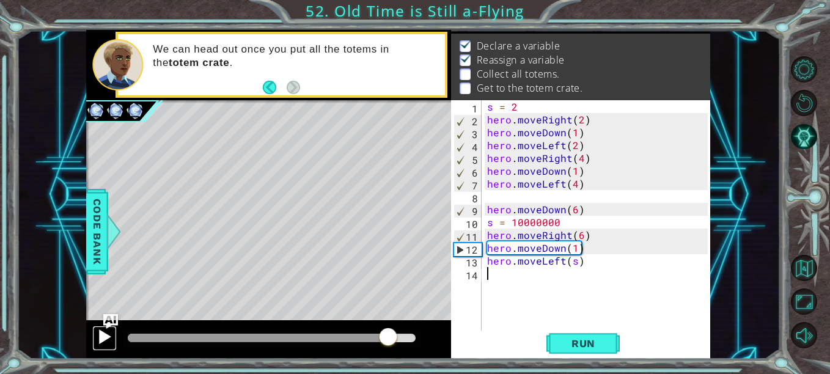
click at [99, 337] on div at bounding box center [105, 337] width 16 height 16
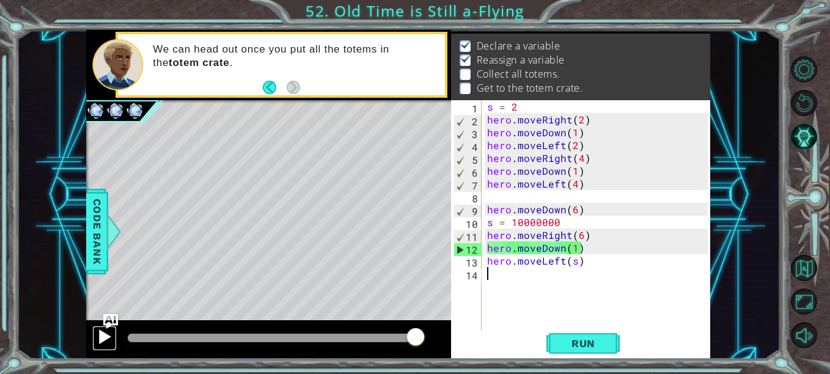
click at [98, 331] on div at bounding box center [105, 337] width 16 height 16
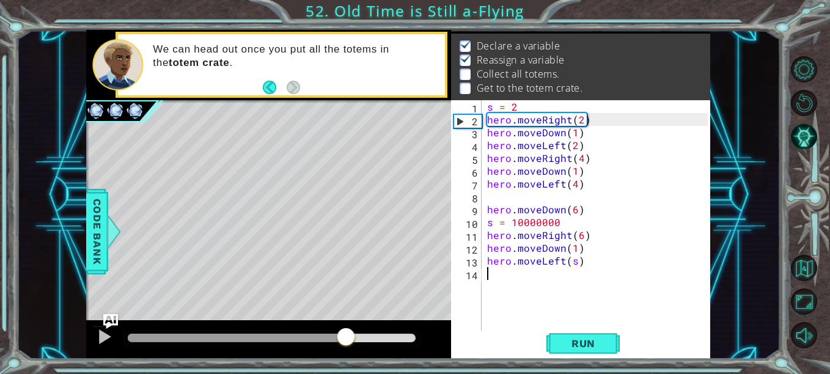
click at [346, 334] on div at bounding box center [272, 338] width 288 height 9
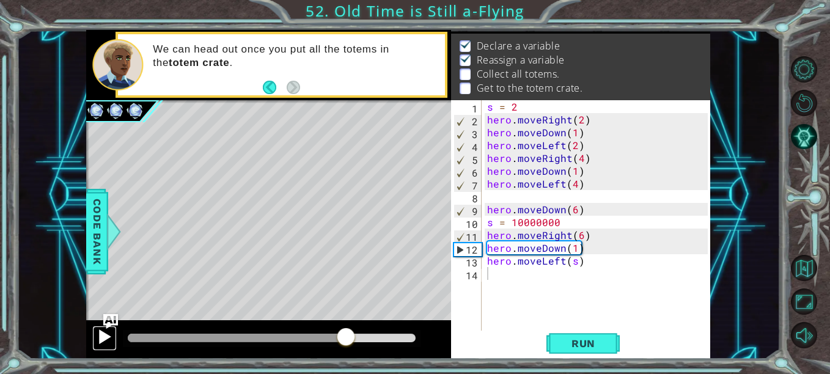
click at [105, 336] on div at bounding box center [105, 337] width 16 height 16
click at [296, 332] on div at bounding box center [272, 338] width 298 height 17
click at [293, 339] on div at bounding box center [244, 338] width 233 height 9
click at [106, 335] on div at bounding box center [105, 337] width 16 height 16
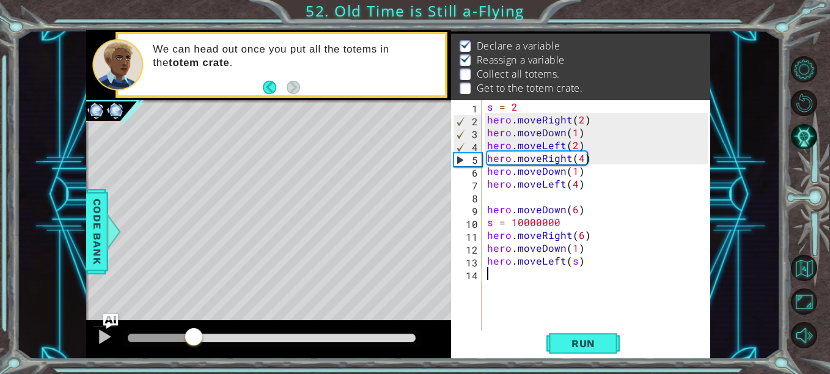
click at [193, 334] on div at bounding box center [160, 338] width 65 height 9
click at [102, 334] on div at bounding box center [105, 337] width 16 height 16
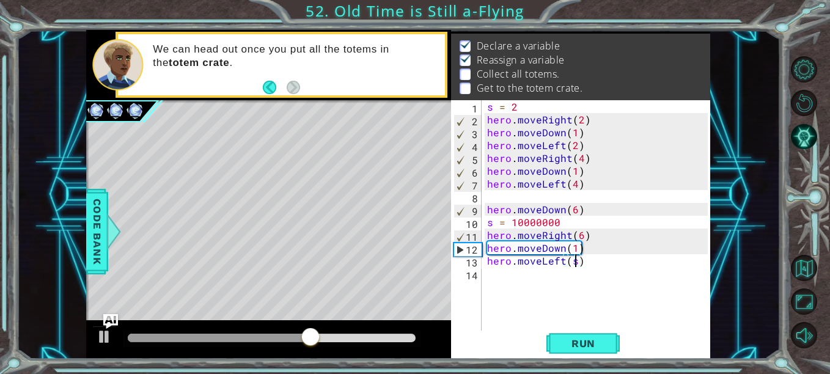
click at [575, 265] on div "s = 2 hero . moveRight ( 2 ) hero . moveDown ( 1 ) hero . moveLeft ( 2 ) hero .…" at bounding box center [599, 228] width 229 height 257
type textarea "hero.moveLeft(6)"
click at [593, 296] on div "s = 2 hero . moveRight ( 2 ) hero . moveDown ( 1 ) hero . moveLeft ( 2 ) hero .…" at bounding box center [599, 228] width 229 height 257
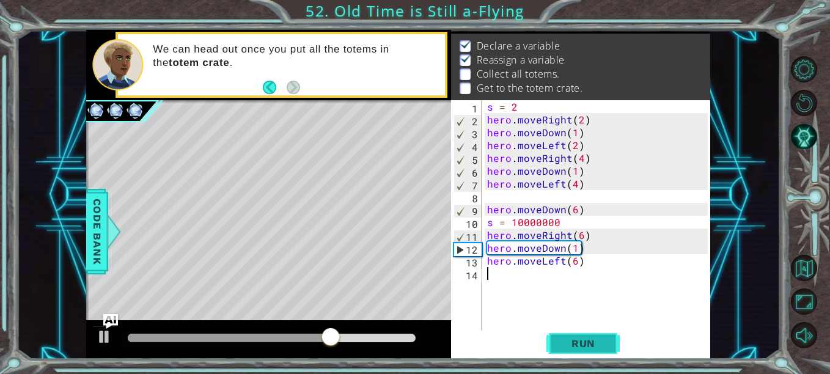
click at [592, 356] on button "Run" at bounding box center [583, 344] width 73 height 26
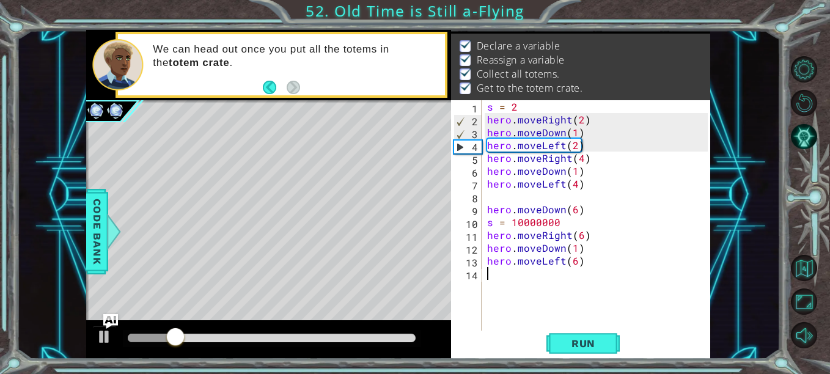
click at [401, 337] on div at bounding box center [272, 338] width 288 height 9
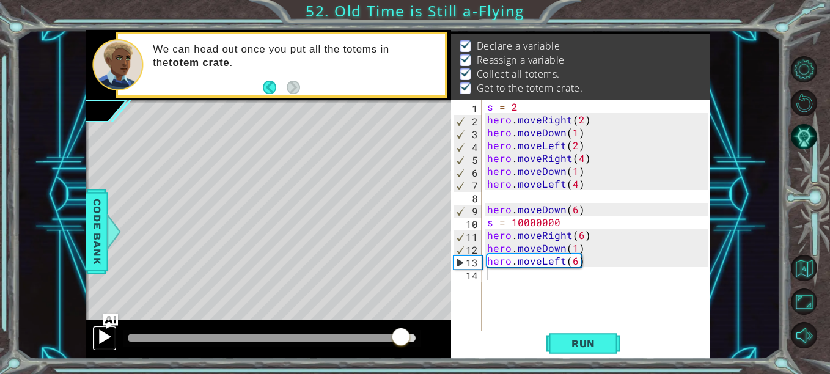
click at [106, 339] on div at bounding box center [105, 337] width 16 height 16
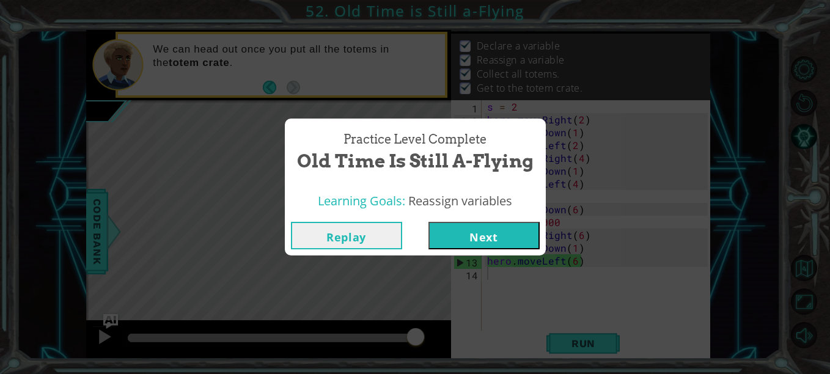
click at [471, 238] on button "Next" at bounding box center [484, 236] width 111 height 28
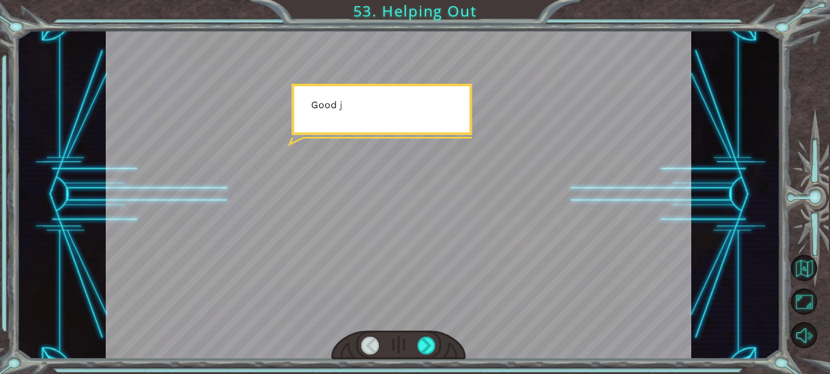
click at [421, 336] on div at bounding box center [398, 345] width 134 height 29
click at [422, 340] on div at bounding box center [427, 346] width 18 height 18
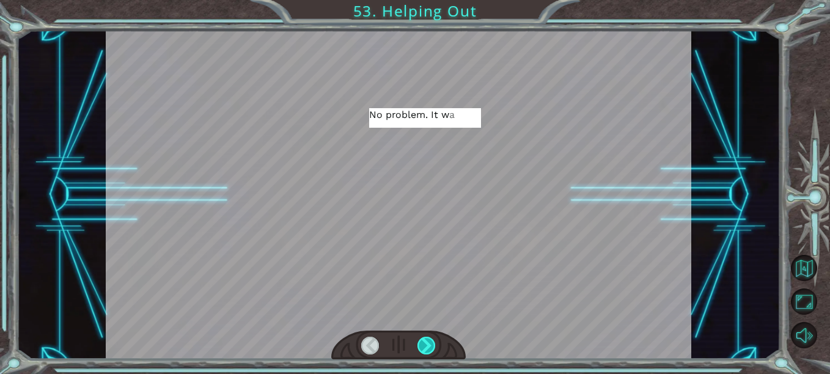
click at [422, 340] on div at bounding box center [427, 346] width 18 height 18
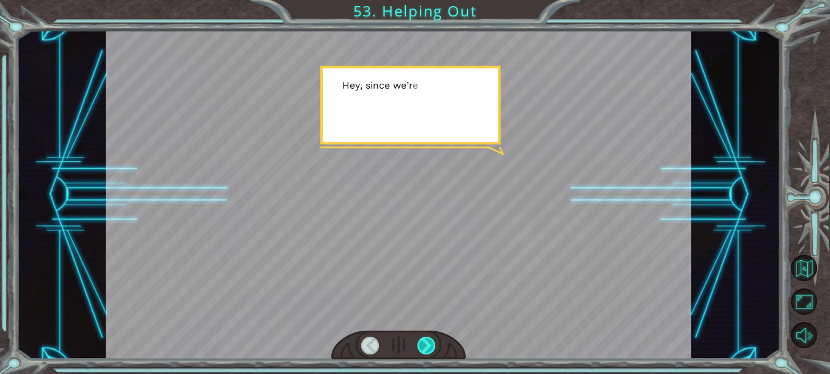
click at [422, 340] on div at bounding box center [427, 346] width 18 height 18
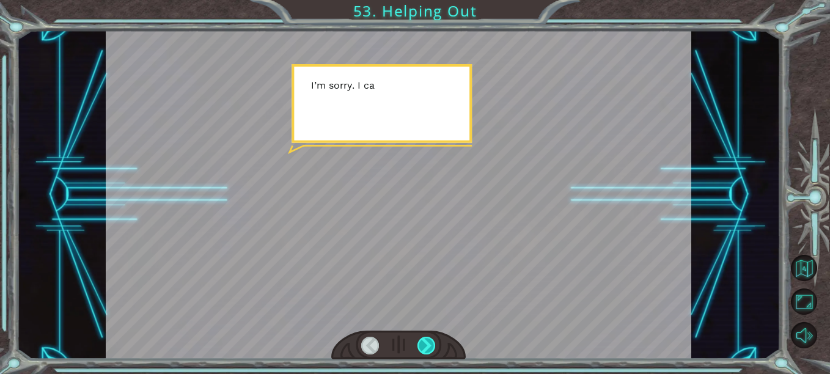
click at [422, 340] on div at bounding box center [427, 346] width 18 height 18
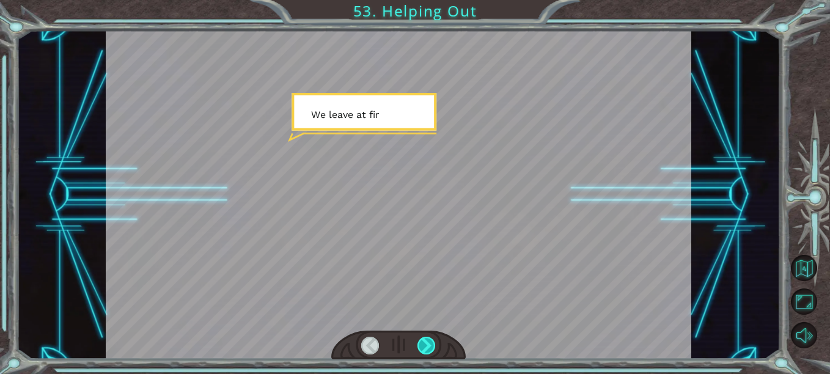
click at [422, 340] on div at bounding box center [427, 346] width 18 height 18
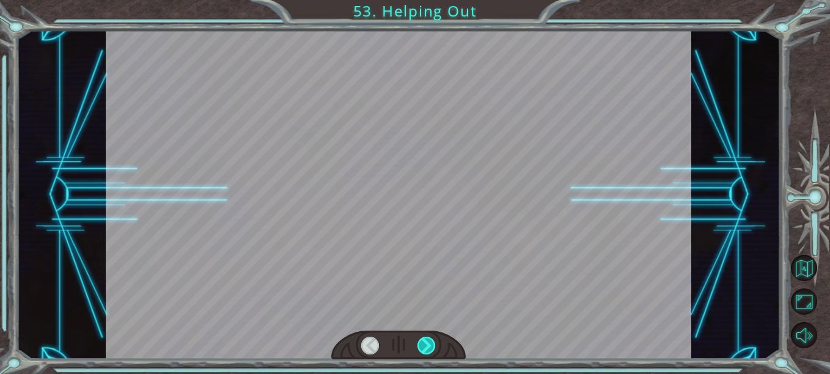
click at [422, 340] on div at bounding box center [427, 346] width 18 height 18
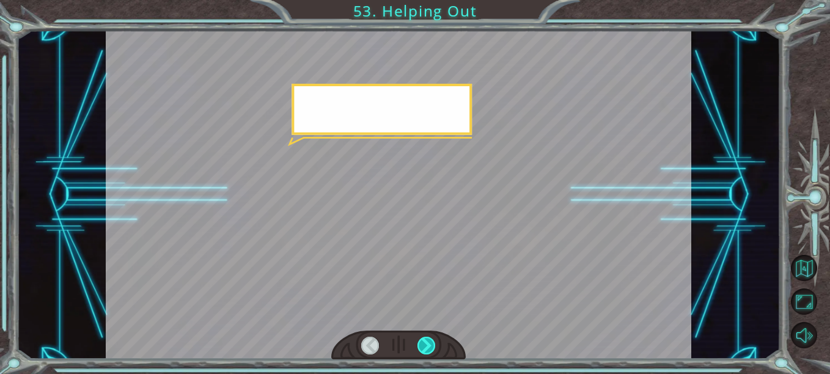
click at [426, 348] on div at bounding box center [427, 346] width 18 height 18
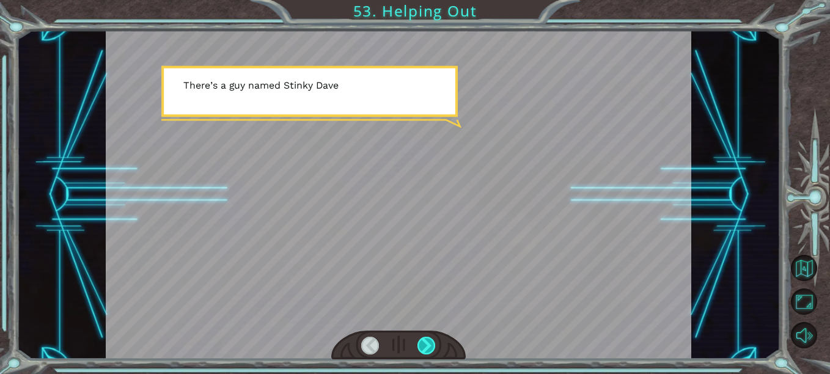
click at [426, 348] on div at bounding box center [427, 346] width 18 height 18
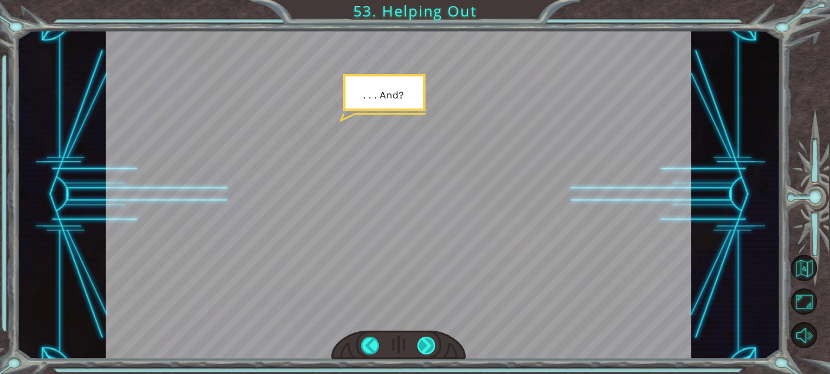
click at [426, 348] on div at bounding box center [427, 346] width 18 height 18
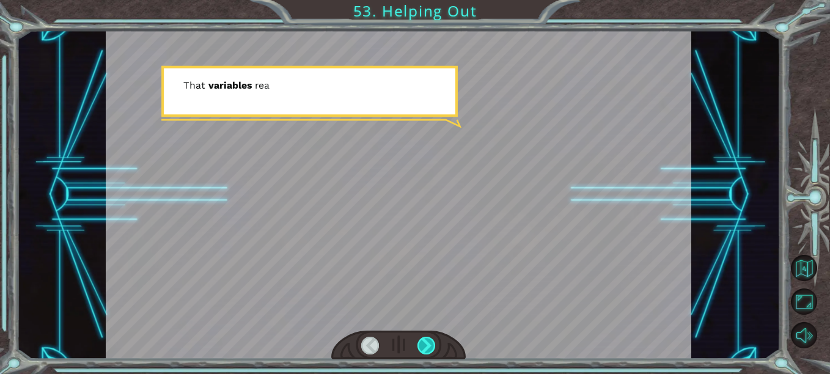
click at [426, 348] on div at bounding box center [427, 346] width 18 height 18
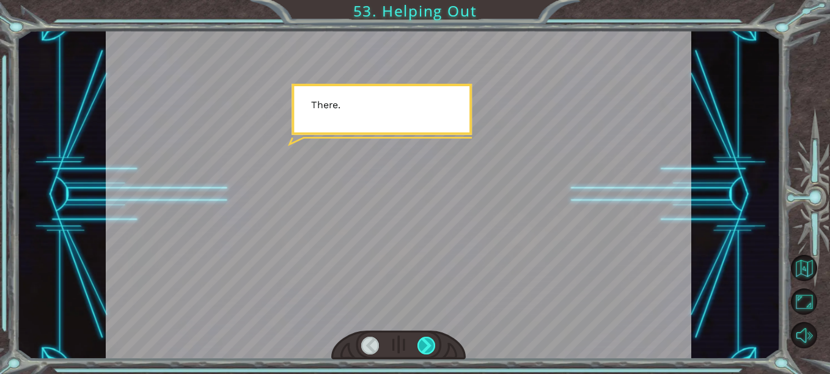
click at [426, 348] on div at bounding box center [427, 346] width 18 height 18
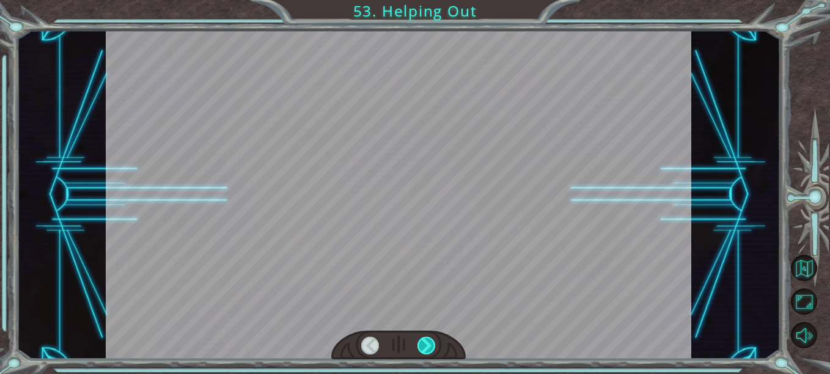
click at [426, 348] on div at bounding box center [427, 346] width 18 height 18
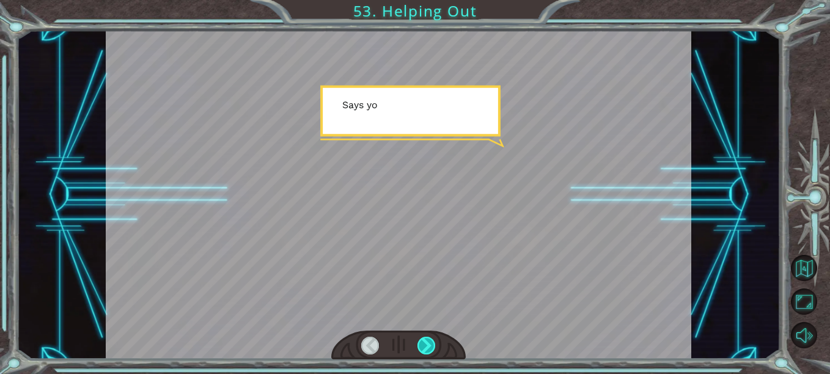
click at [426, 348] on div at bounding box center [427, 346] width 18 height 18
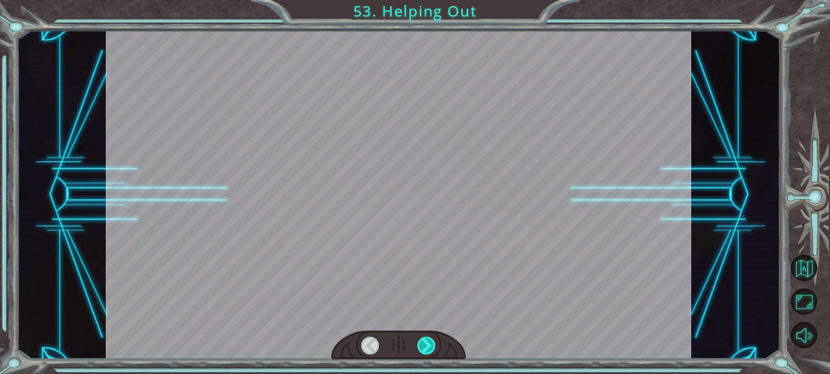
click at [426, 348] on div at bounding box center [427, 346] width 18 height 18
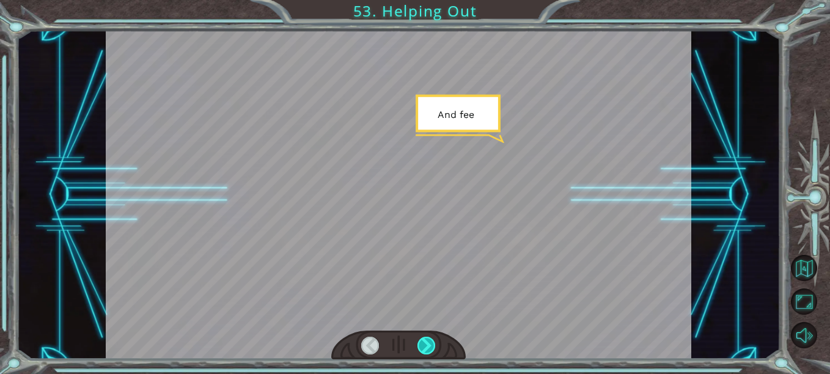
click at [426, 348] on div at bounding box center [427, 346] width 18 height 18
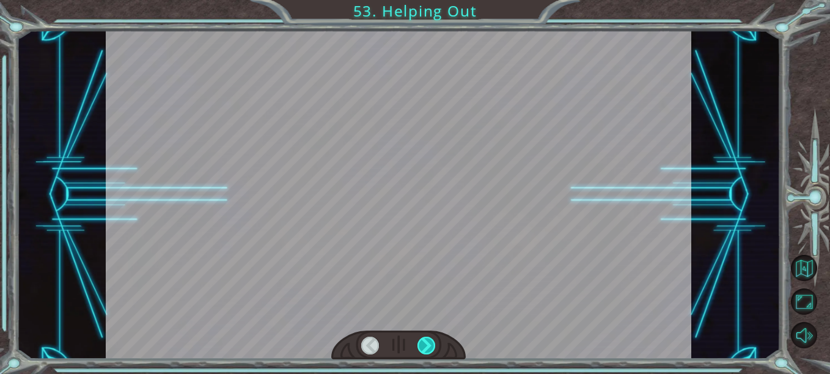
click at [426, 348] on div at bounding box center [427, 346] width 18 height 18
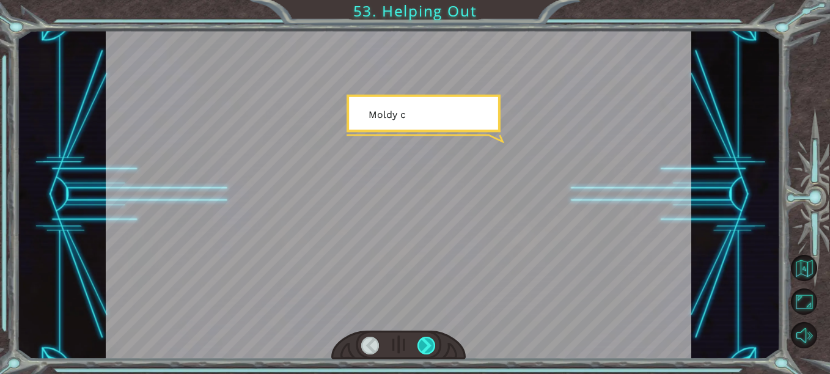
click at [426, 348] on div at bounding box center [427, 346] width 18 height 18
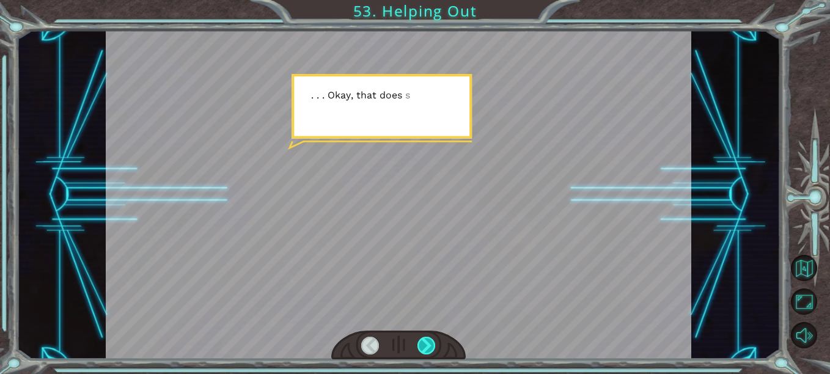
click at [426, 348] on div at bounding box center [427, 346] width 18 height 18
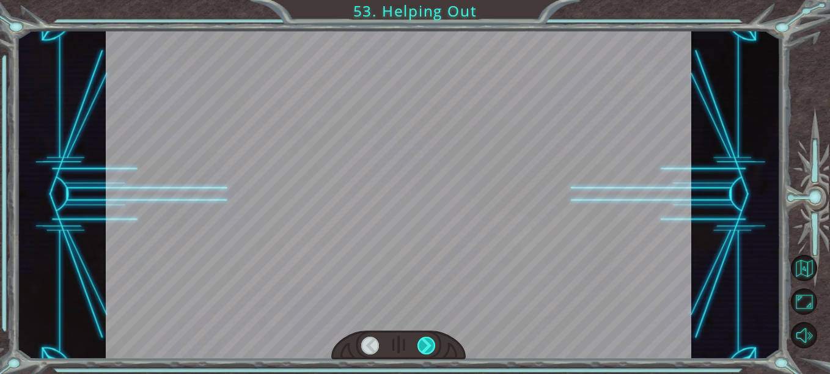
click at [426, 348] on div at bounding box center [427, 346] width 18 height 18
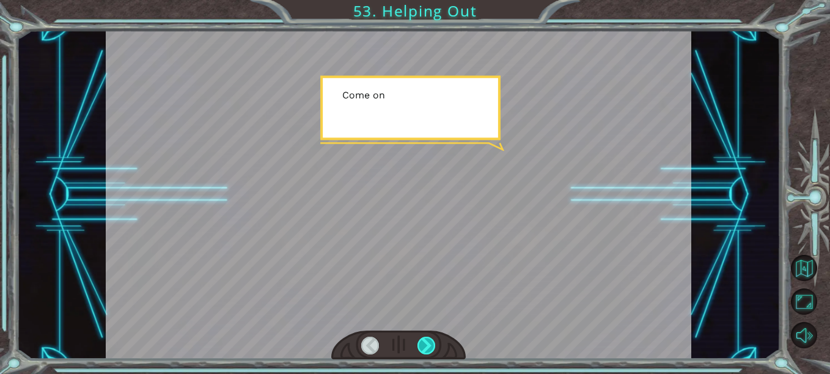
click at [426, 348] on div at bounding box center [427, 346] width 18 height 18
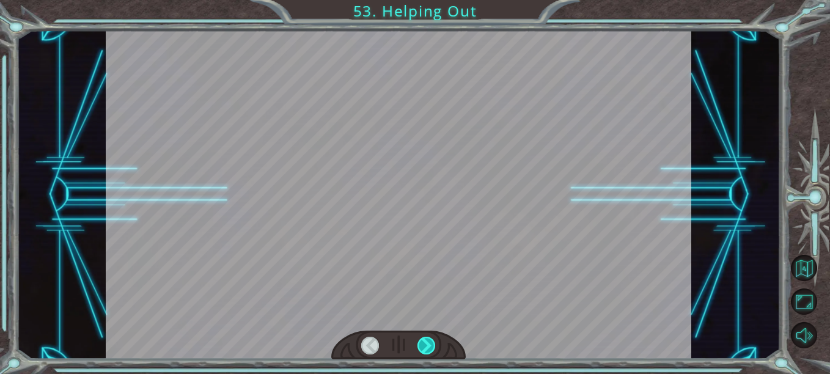
click at [426, 348] on div at bounding box center [427, 346] width 18 height 18
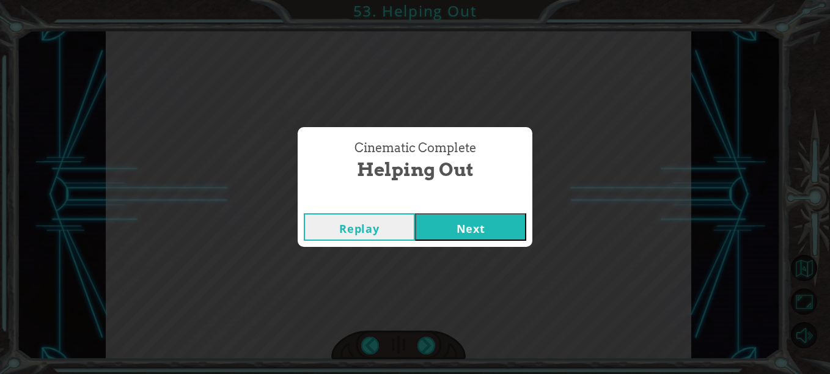
click at [480, 232] on button "Next" at bounding box center [470, 227] width 111 height 28
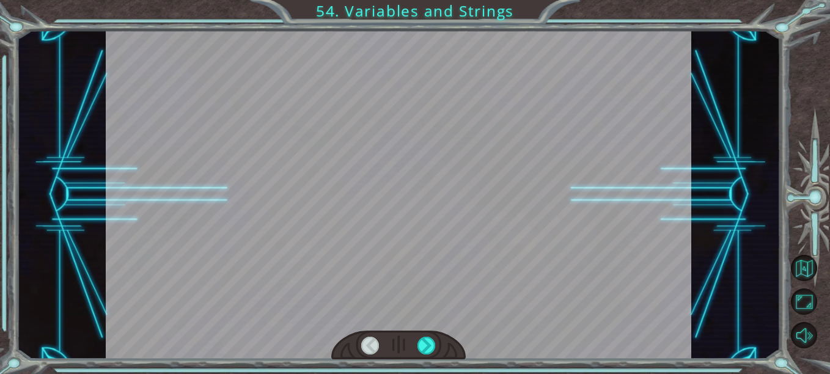
click at [496, 277] on div at bounding box center [399, 194] width 586 height 329
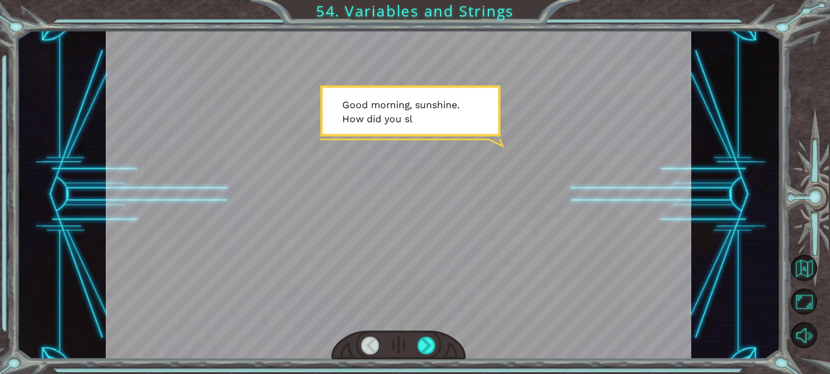
click at [427, 359] on div at bounding box center [398, 345] width 134 height 29
click at [442, 334] on div at bounding box center [398, 345] width 134 height 29
click at [438, 335] on div at bounding box center [398, 345] width 134 height 29
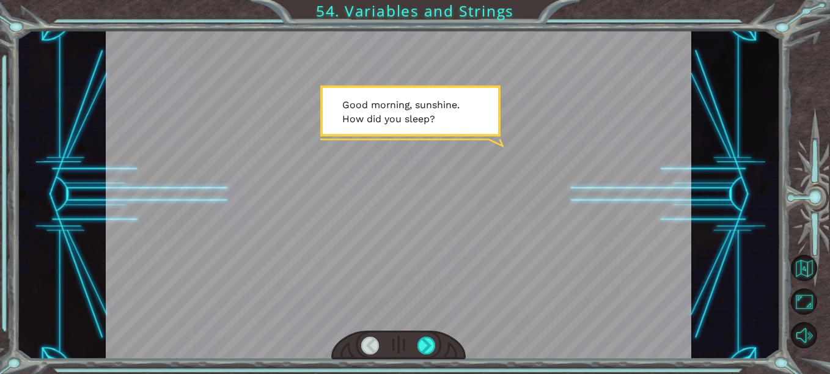
click at [437, 336] on div at bounding box center [398, 345] width 134 height 29
click at [420, 345] on div at bounding box center [427, 346] width 18 height 18
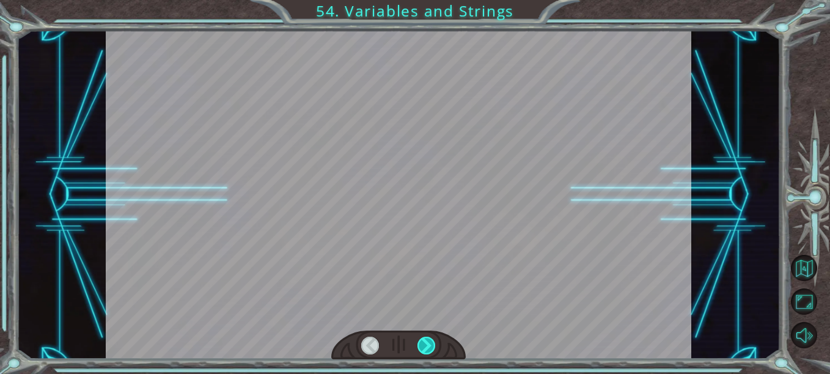
click at [420, 345] on div at bounding box center [427, 346] width 18 height 18
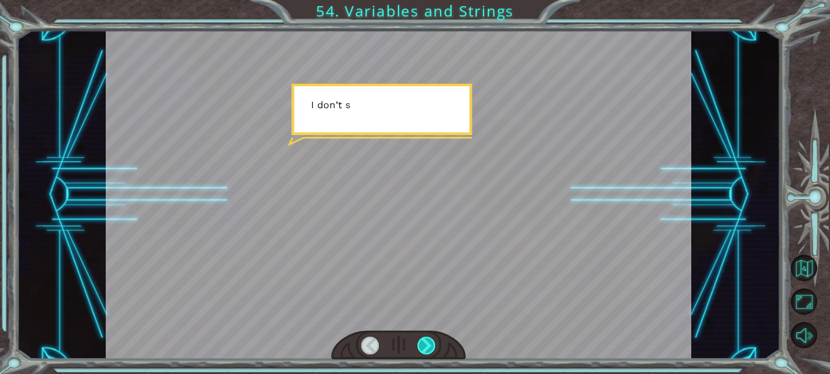
click at [420, 345] on div at bounding box center [427, 346] width 18 height 18
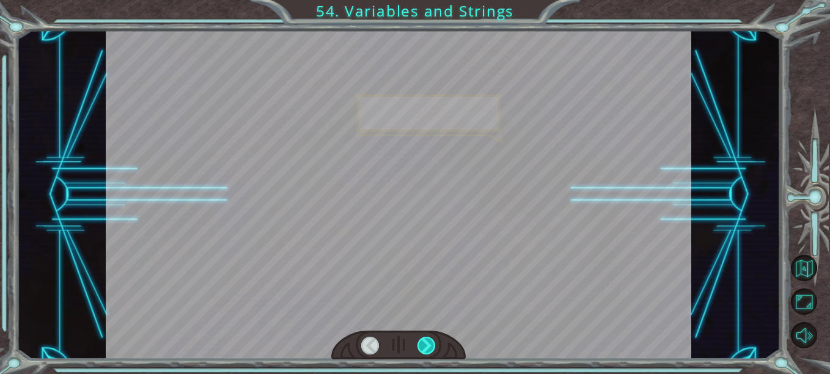
click at [420, 345] on div at bounding box center [427, 346] width 18 height 18
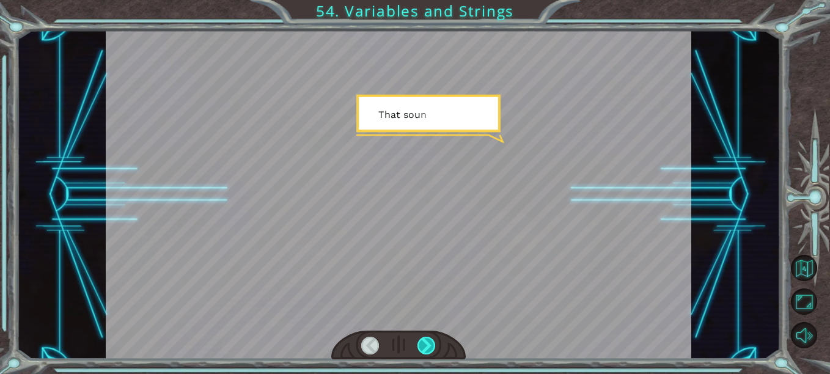
click at [420, 345] on div at bounding box center [427, 346] width 18 height 18
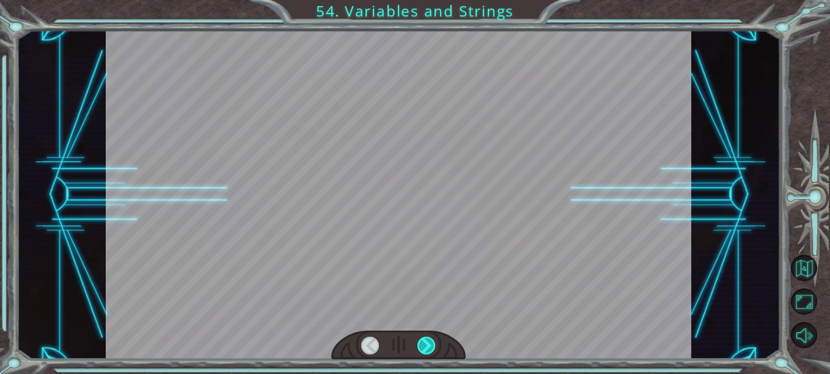
click at [420, 345] on div at bounding box center [427, 346] width 18 height 18
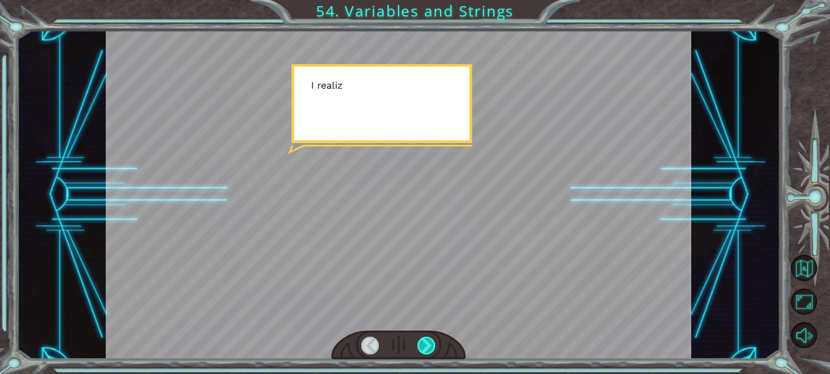
click at [420, 345] on div at bounding box center [427, 346] width 18 height 18
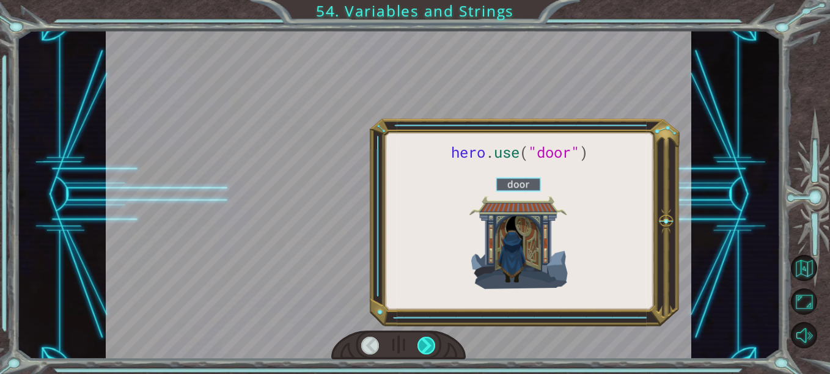
click at [420, 345] on div at bounding box center [427, 346] width 18 height 18
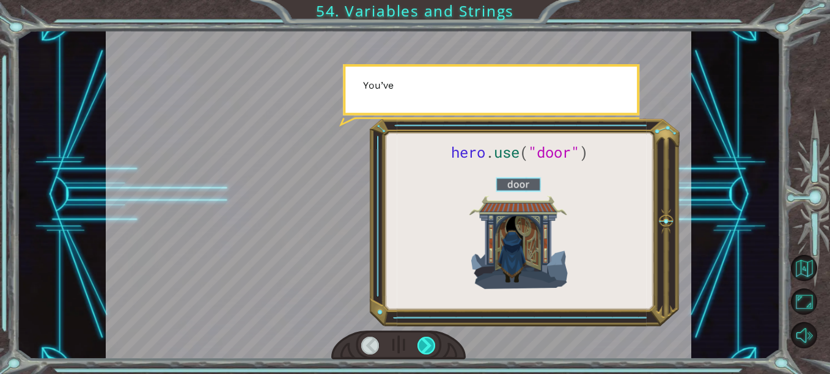
click at [420, 345] on div at bounding box center [427, 346] width 18 height 18
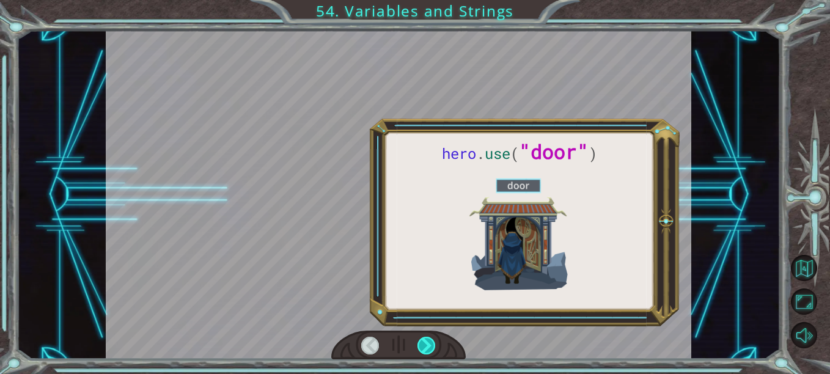
click at [420, 345] on div at bounding box center [427, 346] width 18 height 18
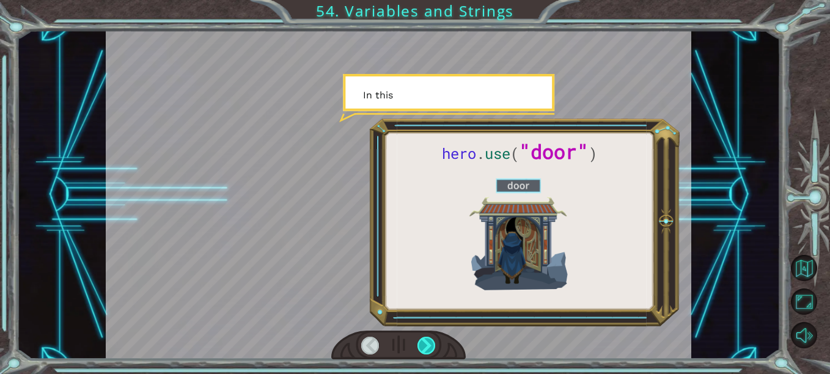
click at [420, 345] on div at bounding box center [427, 346] width 18 height 18
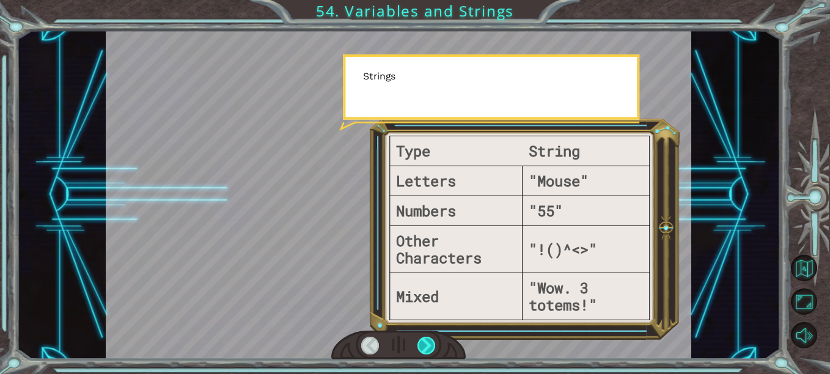
click at [420, 345] on div at bounding box center [427, 346] width 18 height 18
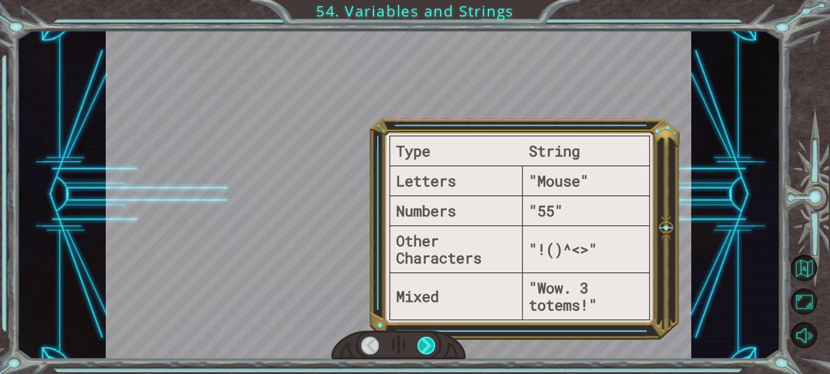
click at [420, 345] on div at bounding box center [427, 346] width 18 height 18
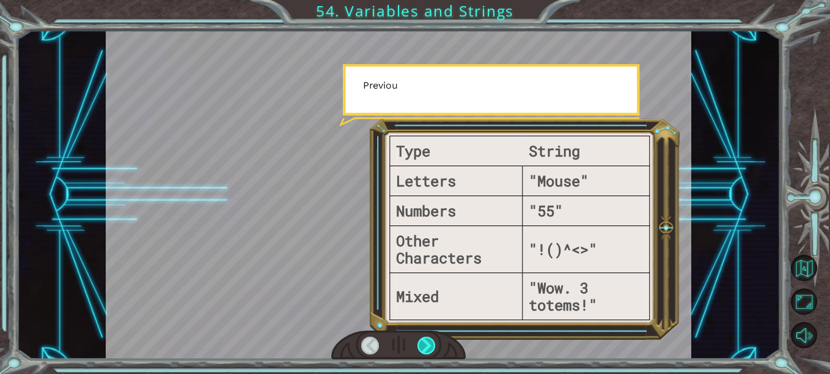
click at [420, 345] on div at bounding box center [427, 346] width 18 height 18
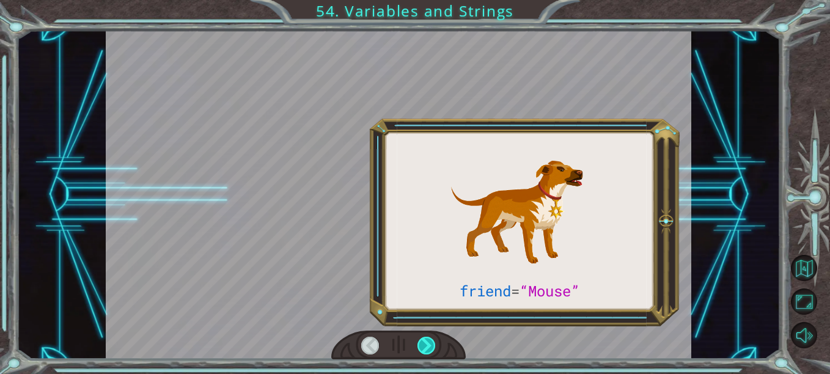
click at [420, 345] on div at bounding box center [427, 346] width 18 height 18
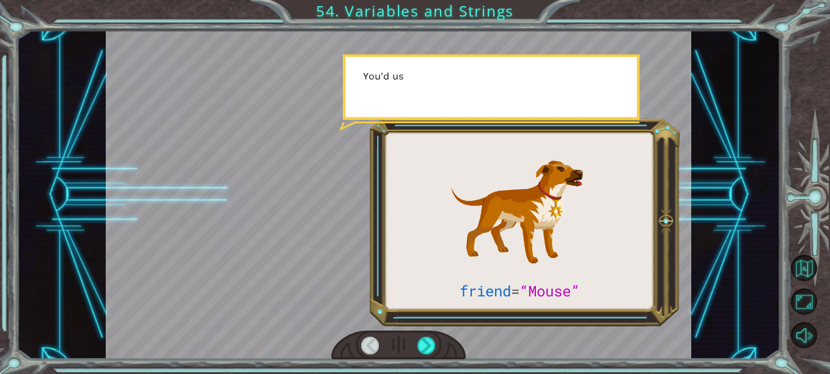
click at [414, 343] on div at bounding box center [398, 345] width 134 height 29
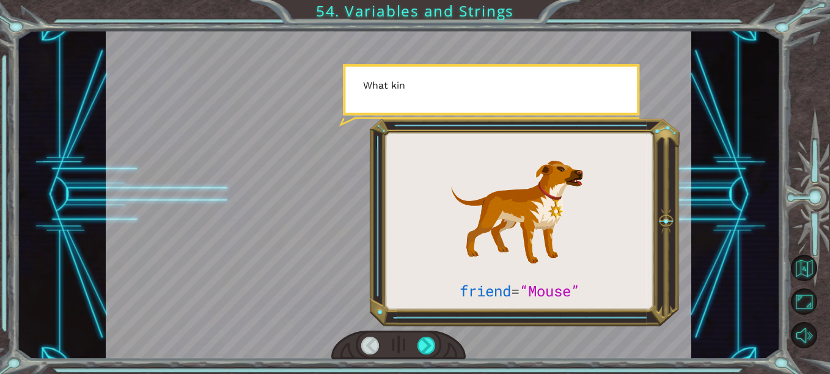
click at [414, 343] on div at bounding box center [398, 345] width 134 height 29
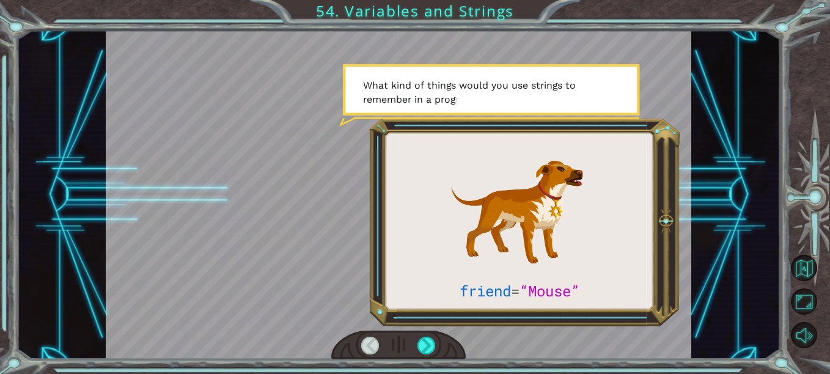
click at [414, 343] on div at bounding box center [398, 345] width 134 height 29
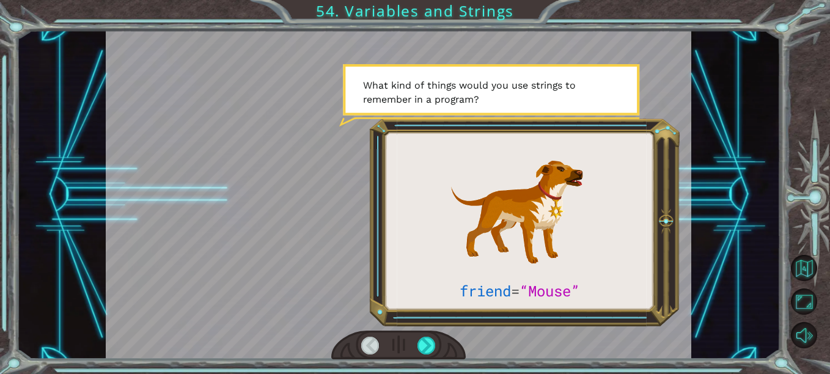
drag, startPoint x: 414, startPoint y: 343, endPoint x: 436, endPoint y: 358, distance: 26.3
click at [436, 358] on div at bounding box center [398, 345] width 134 height 29
click at [419, 342] on div at bounding box center [427, 346] width 18 height 18
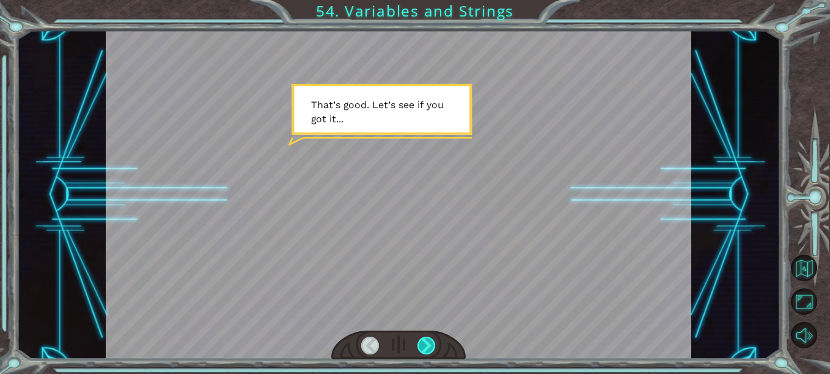
click at [419, 342] on div at bounding box center [427, 346] width 18 height 18
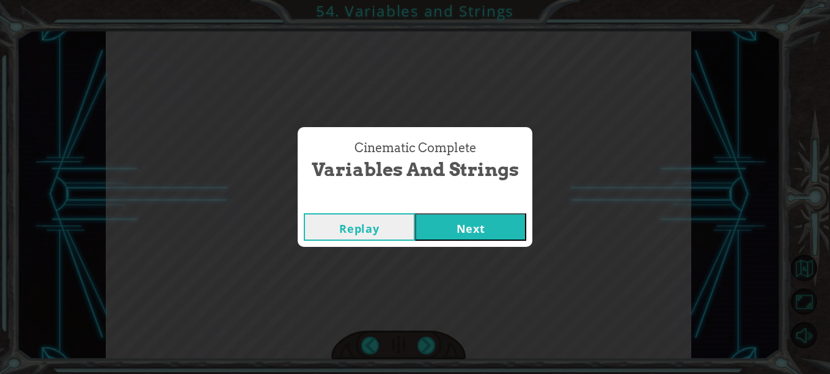
click at [462, 225] on button "Next" at bounding box center [470, 227] width 111 height 28
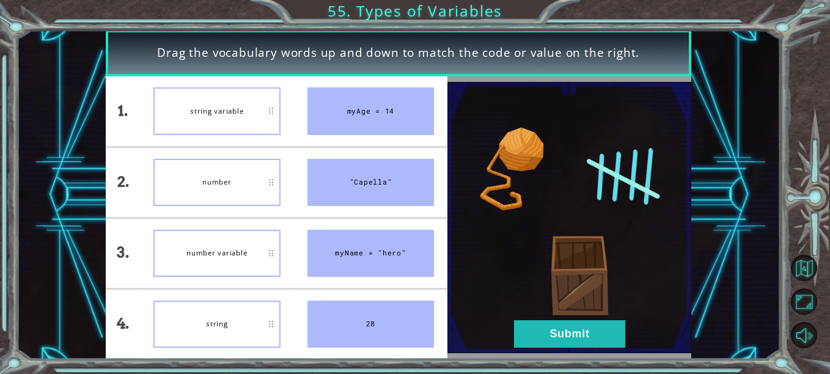
drag, startPoint x: 402, startPoint y: 259, endPoint x: 413, endPoint y: 306, distance: 47.6
click at [413, 306] on ul "myAge = 14 "Capella" myName = "hero" 28" at bounding box center [371, 217] width 154 height 283
click at [398, 268] on div "myName = "hero"" at bounding box center [370, 253] width 127 height 47
click at [557, 336] on button "Submit" at bounding box center [569, 334] width 111 height 28
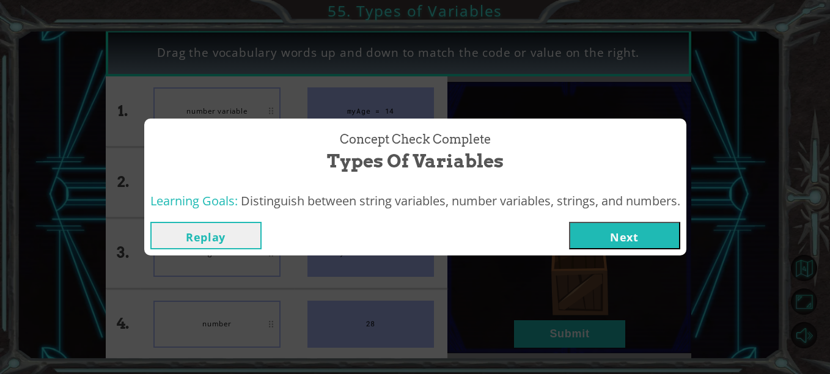
click at [623, 232] on button "Next" at bounding box center [624, 236] width 111 height 28
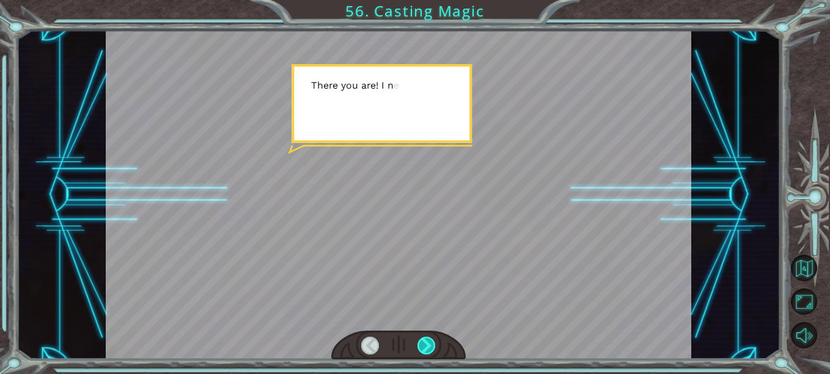
click at [432, 350] on div at bounding box center [427, 346] width 18 height 18
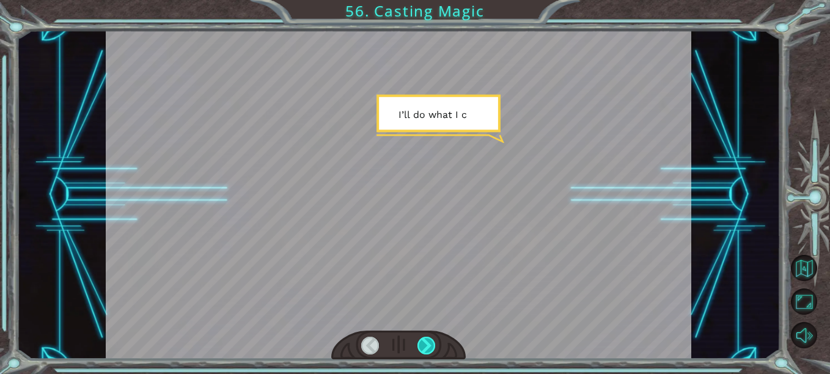
click at [430, 347] on div at bounding box center [427, 346] width 18 height 18
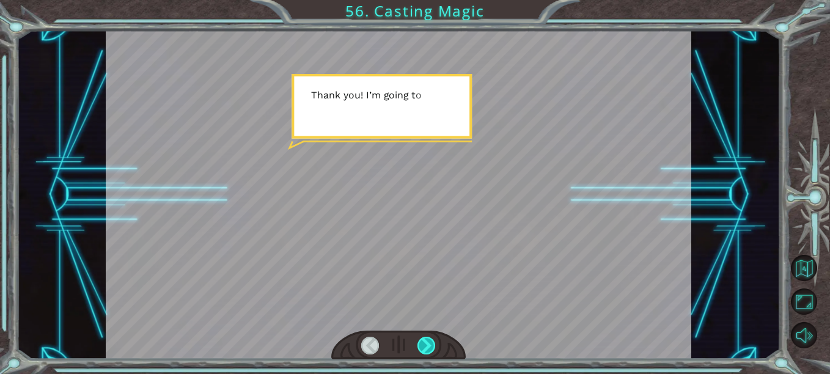
click at [430, 347] on div at bounding box center [427, 346] width 18 height 18
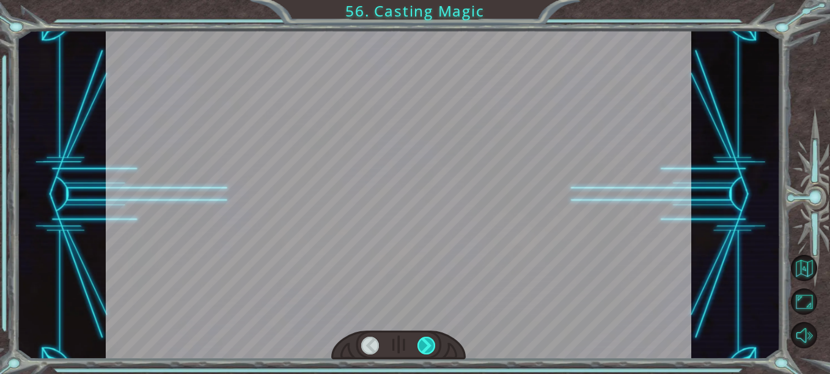
click at [430, 347] on div at bounding box center [427, 346] width 18 height 18
click at [429, 339] on div at bounding box center [427, 346] width 18 height 18
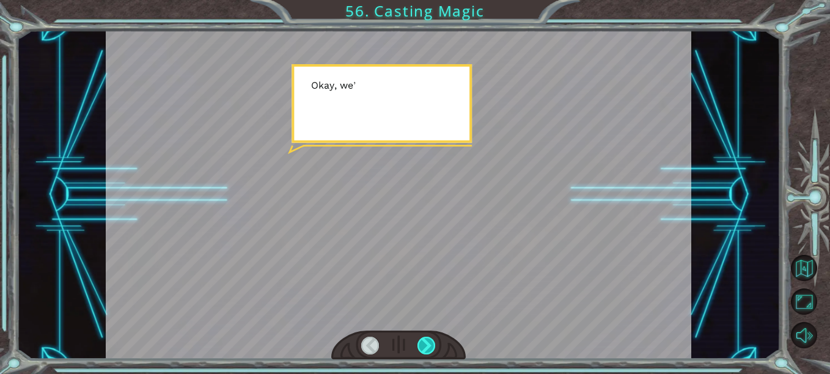
click at [429, 339] on div at bounding box center [427, 346] width 18 height 18
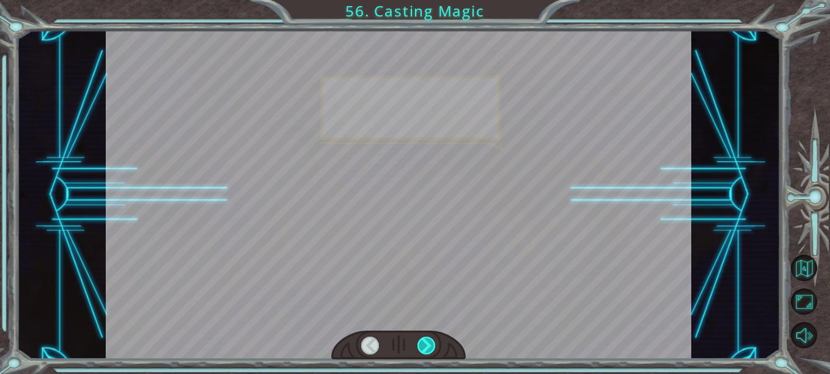
click at [429, 339] on div at bounding box center [427, 346] width 18 height 18
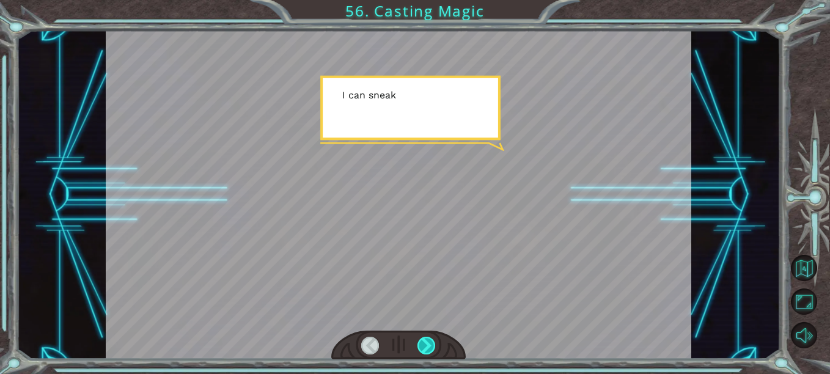
click at [427, 341] on div at bounding box center [427, 346] width 18 height 18
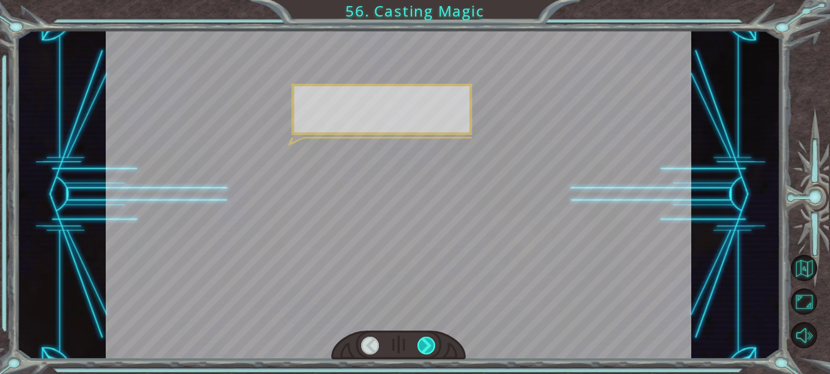
click at [427, 341] on div at bounding box center [427, 346] width 18 height 18
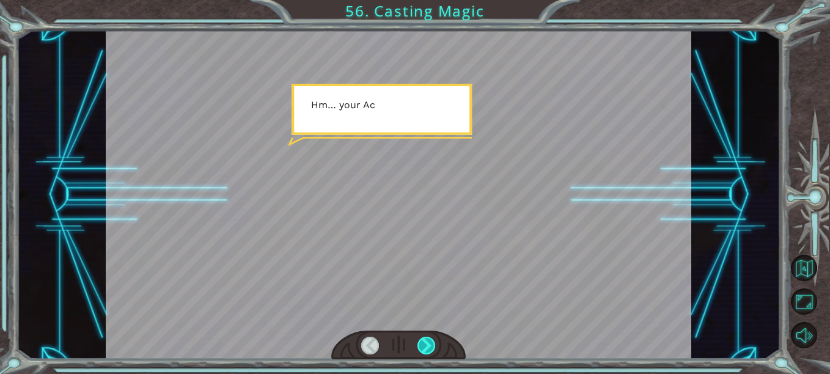
click at [427, 341] on div at bounding box center [427, 346] width 18 height 18
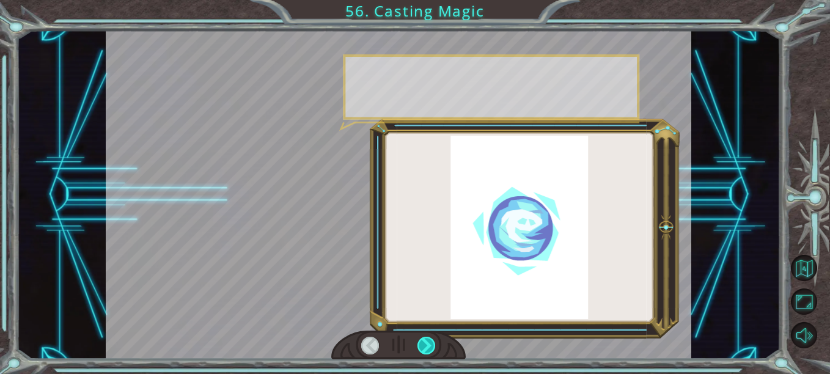
click at [427, 341] on div at bounding box center [427, 346] width 18 height 18
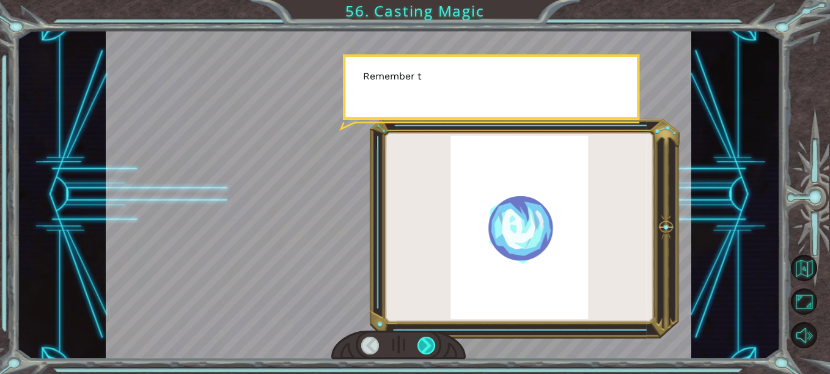
click at [427, 341] on div at bounding box center [427, 346] width 18 height 18
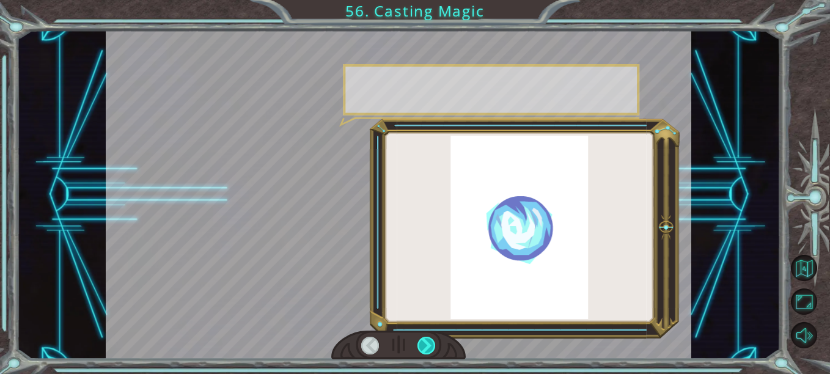
click at [427, 341] on div at bounding box center [427, 346] width 18 height 18
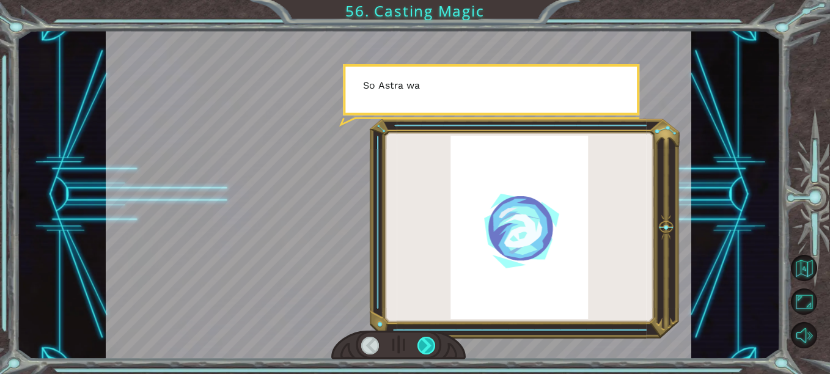
click at [427, 341] on div at bounding box center [427, 346] width 18 height 18
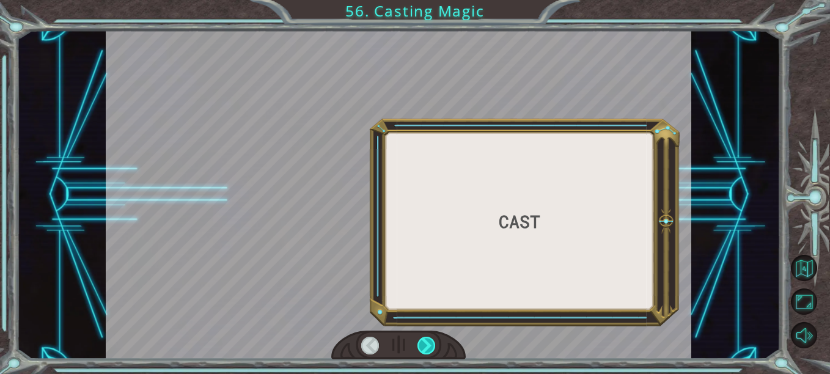
click at [427, 341] on div at bounding box center [427, 346] width 18 height 18
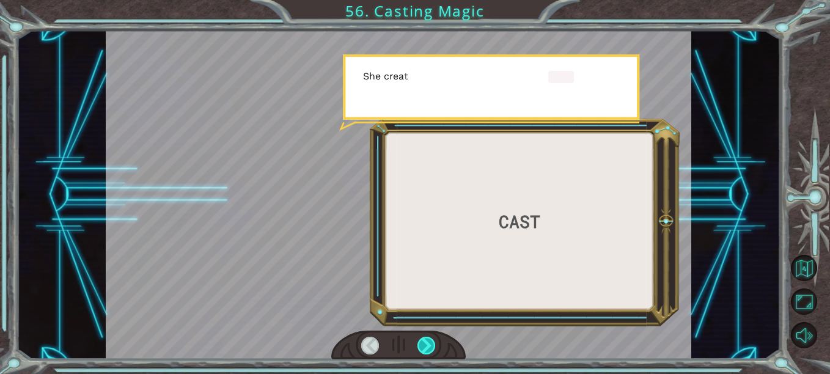
click at [427, 341] on div at bounding box center [427, 346] width 18 height 18
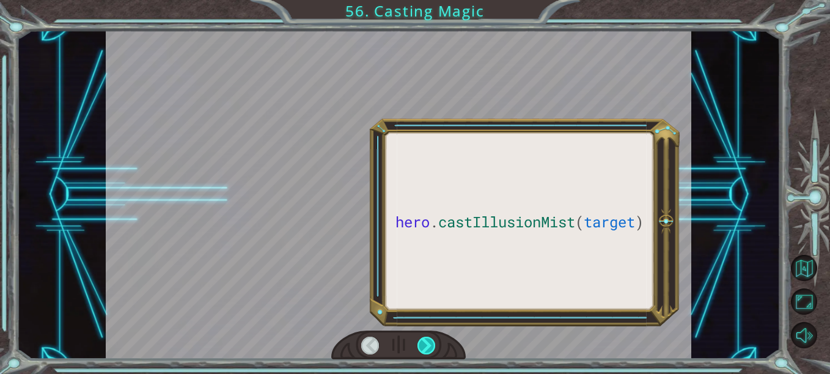
click at [427, 341] on div at bounding box center [427, 346] width 18 height 18
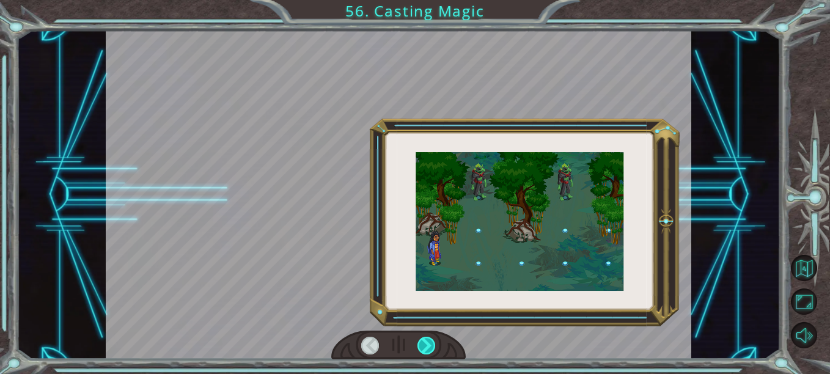
click at [427, 341] on div at bounding box center [427, 346] width 18 height 18
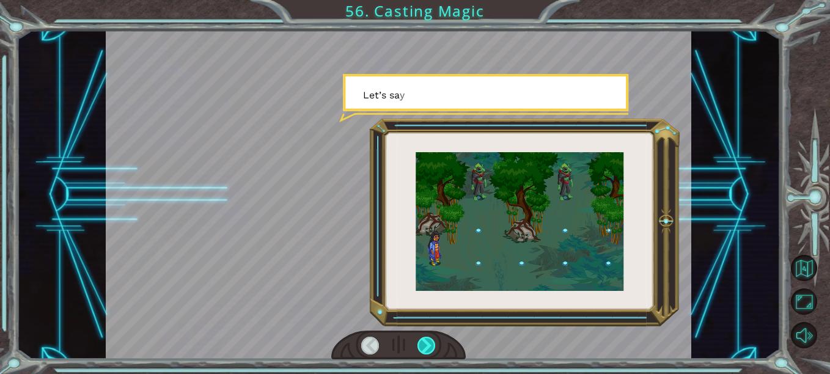
click at [427, 341] on div at bounding box center [427, 346] width 18 height 18
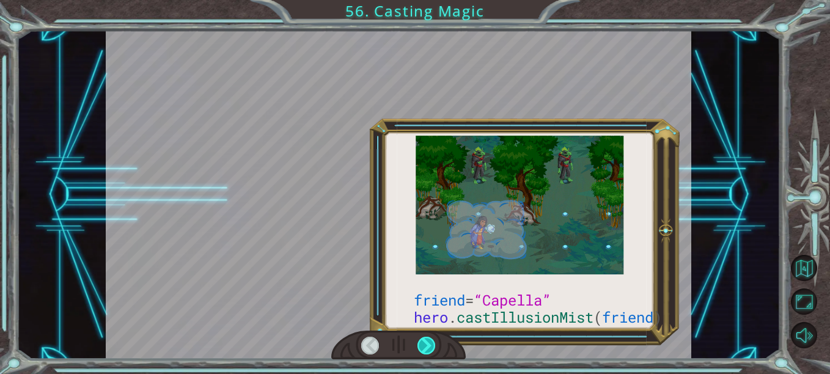
click at [427, 341] on div at bounding box center [427, 346] width 18 height 18
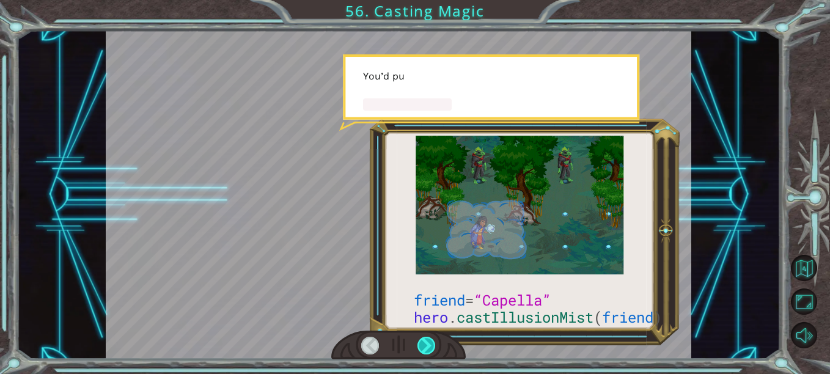
click at [427, 341] on div at bounding box center [427, 346] width 18 height 18
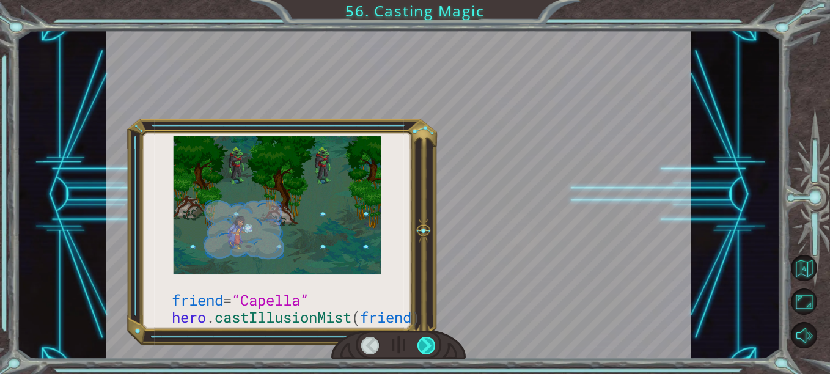
click at [427, 341] on div at bounding box center [427, 346] width 18 height 18
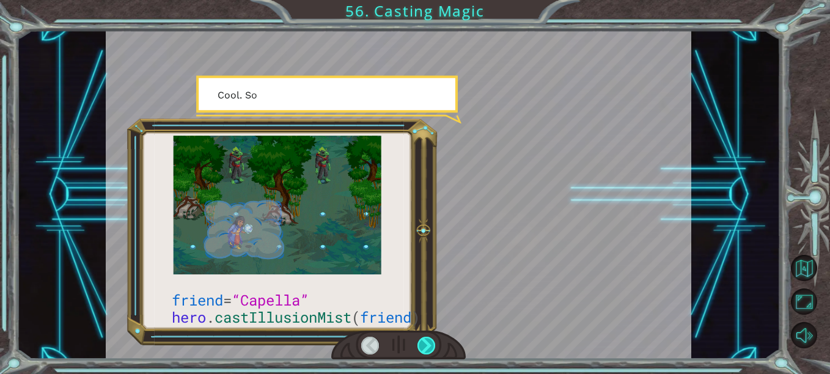
click at [427, 341] on div at bounding box center [427, 346] width 18 height 18
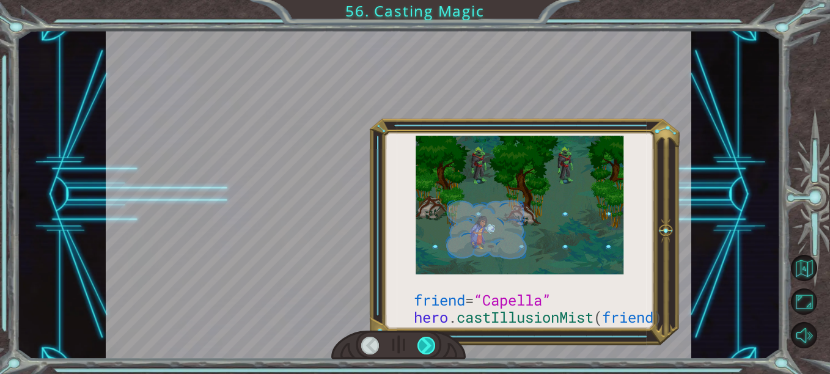
click at [427, 341] on div at bounding box center [427, 346] width 18 height 18
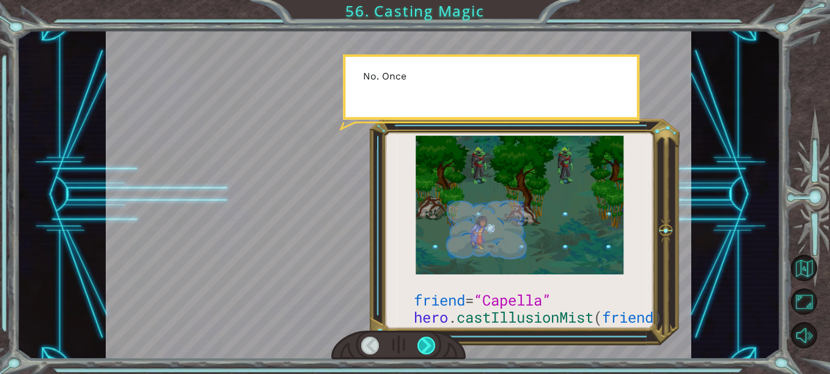
click at [427, 341] on div at bounding box center [427, 346] width 18 height 18
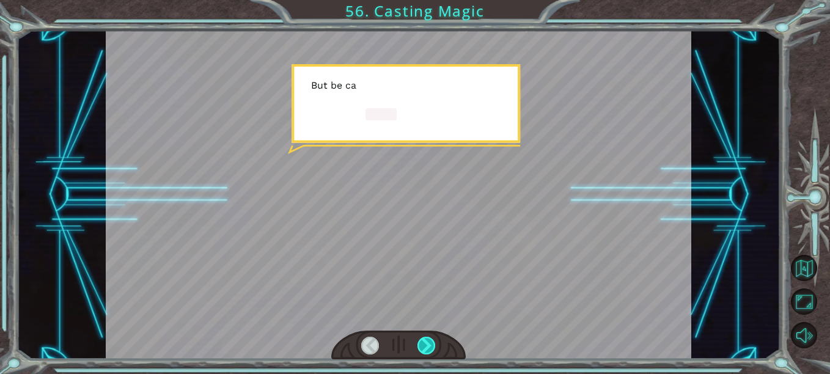
click at [427, 341] on div at bounding box center [427, 346] width 18 height 18
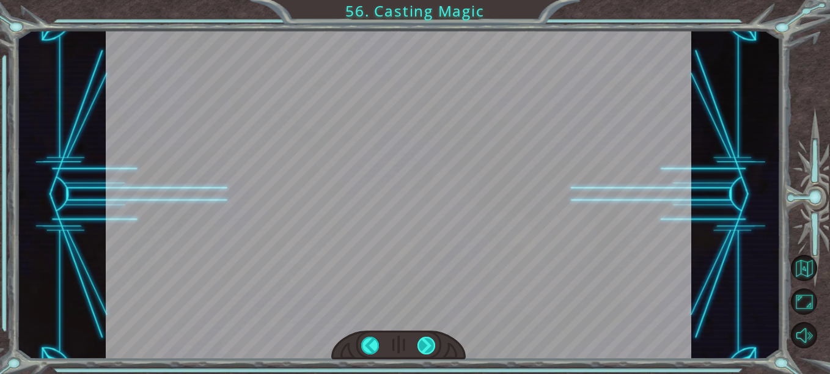
click at [427, 0] on div "friend = “Capella” hero . castIllusionMist ( friend ) T h e r e y o u a r e ! I…" at bounding box center [415, 0] width 830 height 0
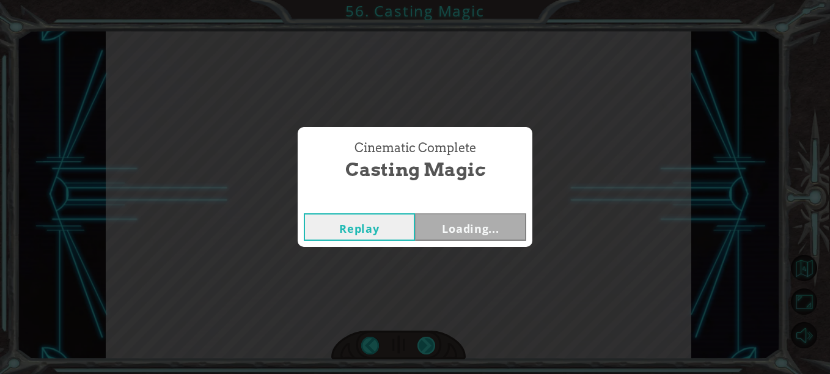
click at [427, 341] on div "Cinematic Complete Casting Magic Replay Loading..." at bounding box center [415, 187] width 830 height 374
click at [427, 341] on div "Cinematic Complete Casting Magic Replay Next" at bounding box center [415, 187] width 830 height 374
drag, startPoint x: 427, startPoint y: 341, endPoint x: 463, endPoint y: 232, distance: 114.6
click at [463, 232] on button "Next" at bounding box center [470, 227] width 111 height 28
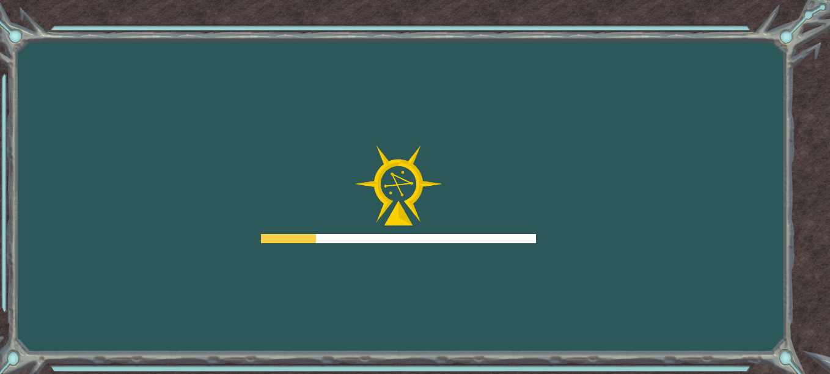
click at [592, 267] on div "Goals Error loading from server. Try refreshing the page. You'll need to join a…" at bounding box center [415, 187] width 830 height 374
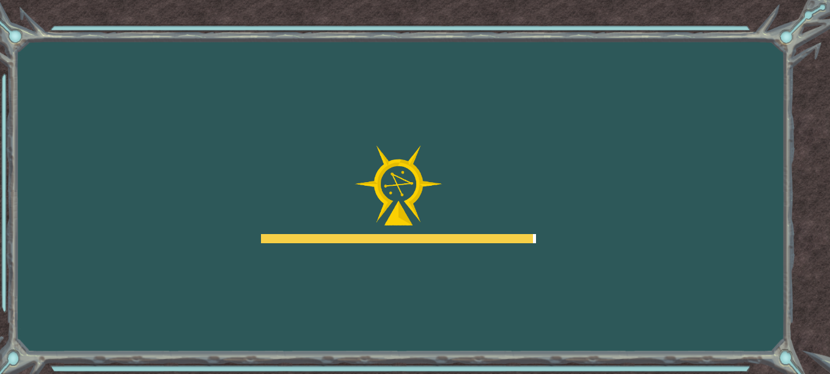
click at [592, 267] on div "Goals Error loading from server. Try refreshing the page. You'll need to join a…" at bounding box center [415, 187] width 830 height 374
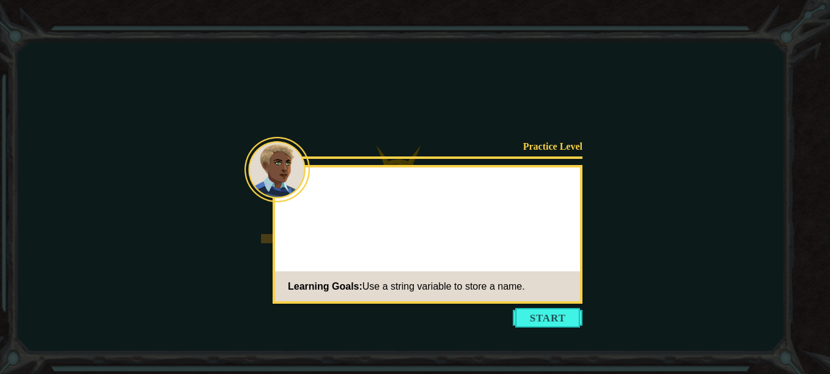
click at [592, 267] on icon at bounding box center [415, 187] width 830 height 374
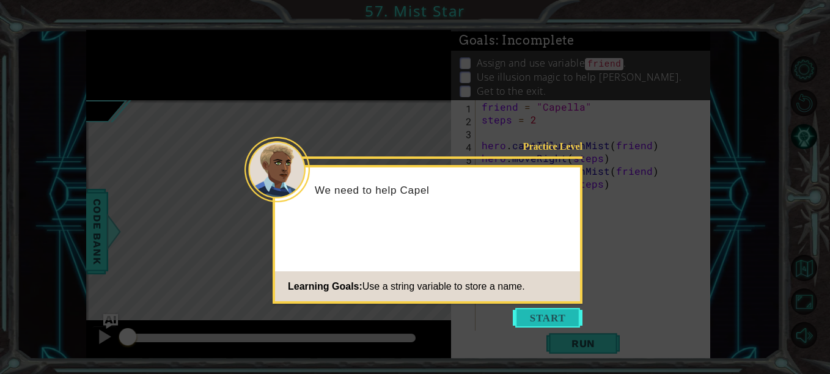
click at [542, 324] on button "Start" at bounding box center [548, 318] width 70 height 20
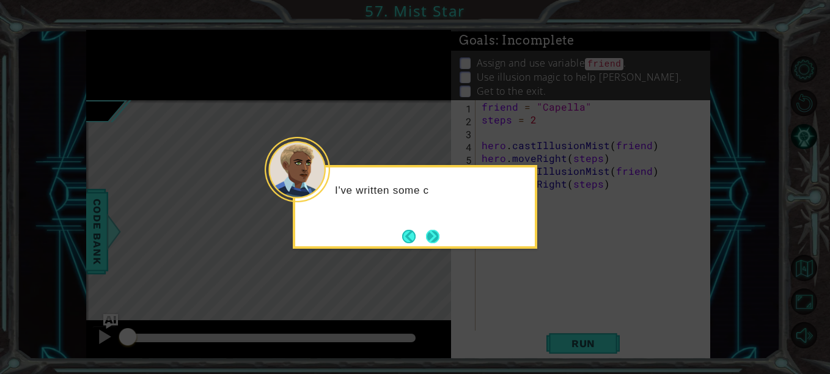
click at [440, 243] on button "Next" at bounding box center [432, 236] width 13 height 13
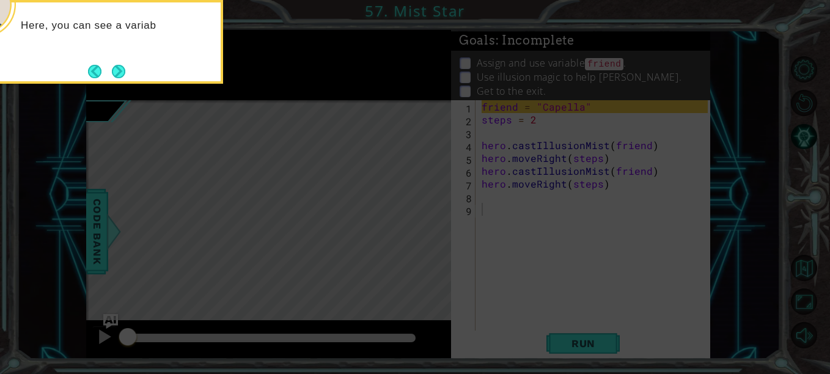
click at [321, 137] on icon at bounding box center [415, 56] width 830 height 636
click at [119, 68] on button "Next" at bounding box center [118, 71] width 13 height 13
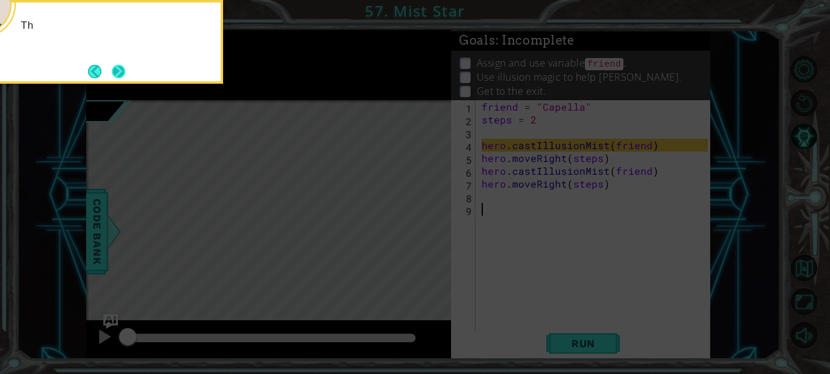
click at [119, 68] on button "Next" at bounding box center [118, 71] width 13 height 13
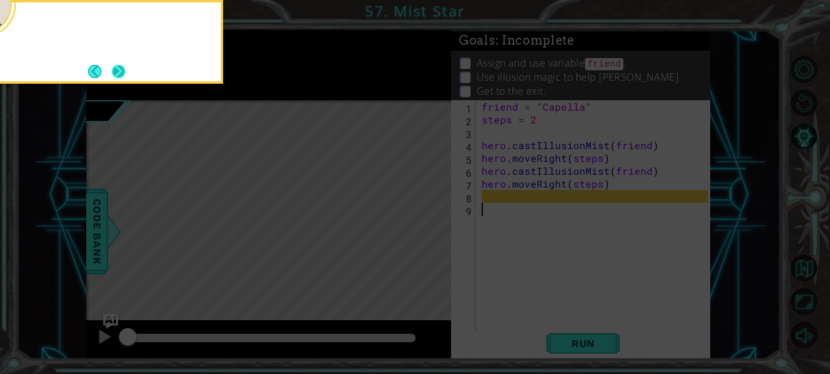
click at [118, 70] on button "Next" at bounding box center [118, 71] width 13 height 13
